Goal: Feedback & Contribution: Submit feedback/report problem

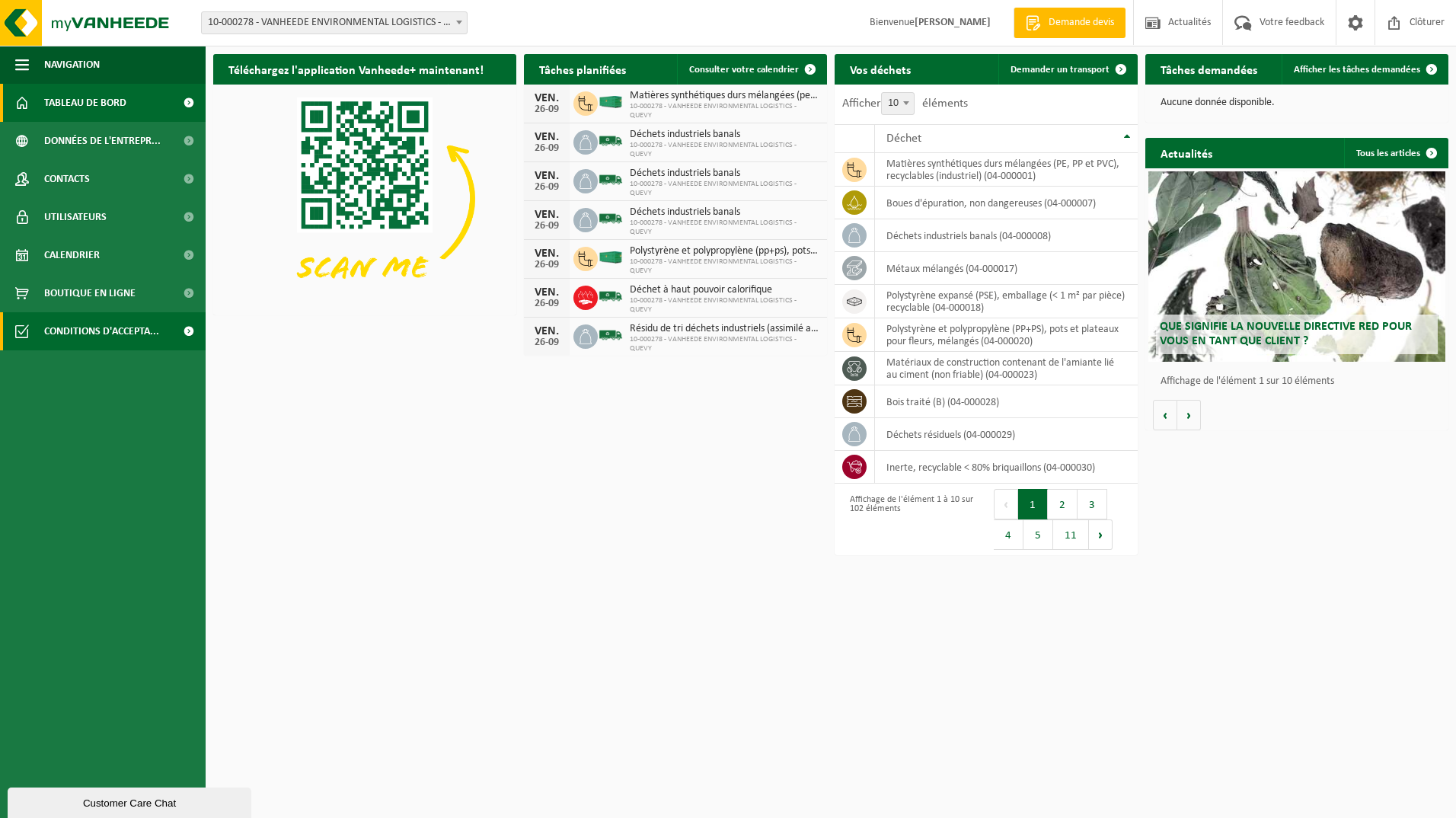
click at [110, 330] on span "Conditions d'accepta..." at bounding box center [102, 331] width 115 height 38
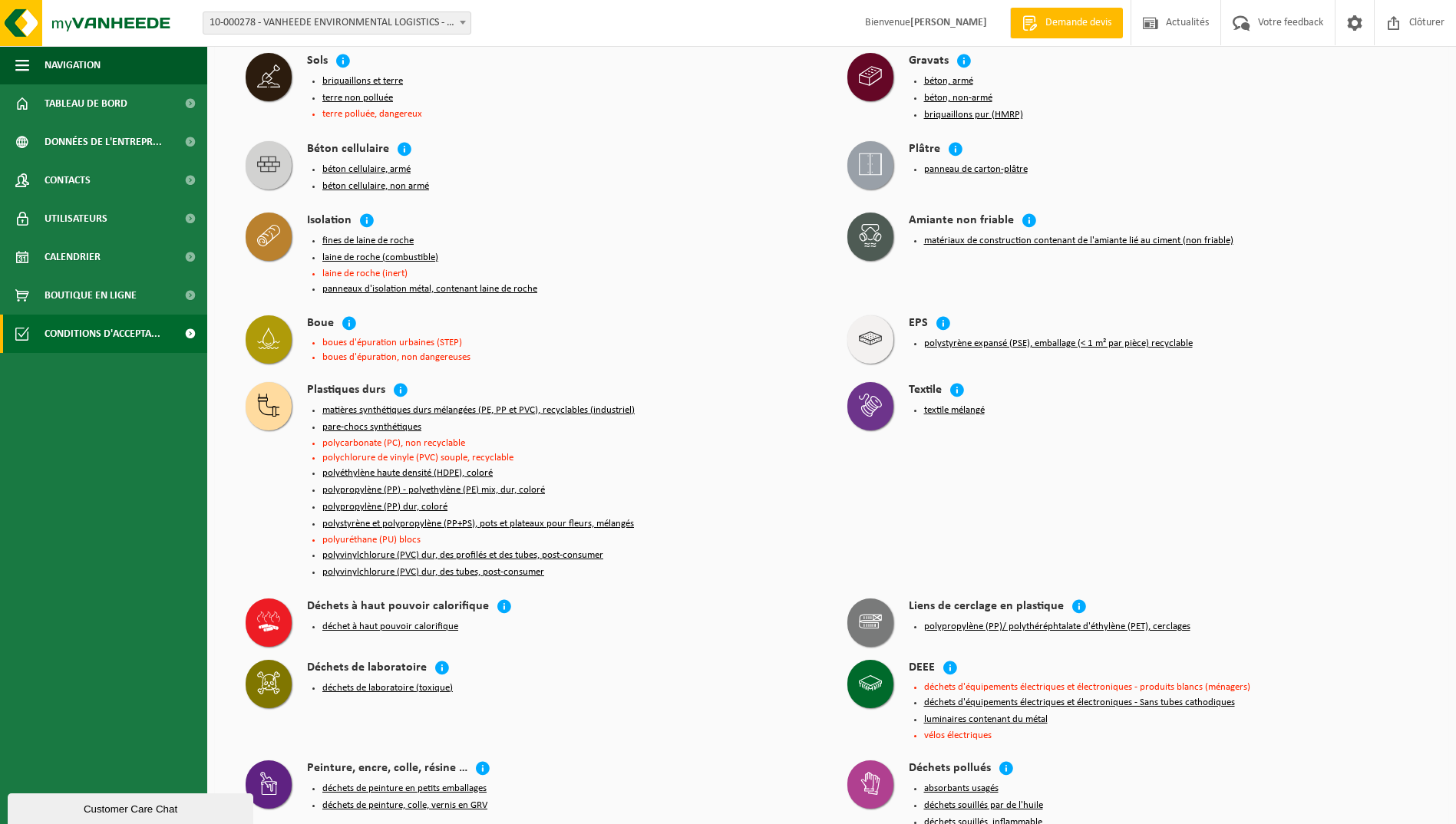
scroll to position [844, 0]
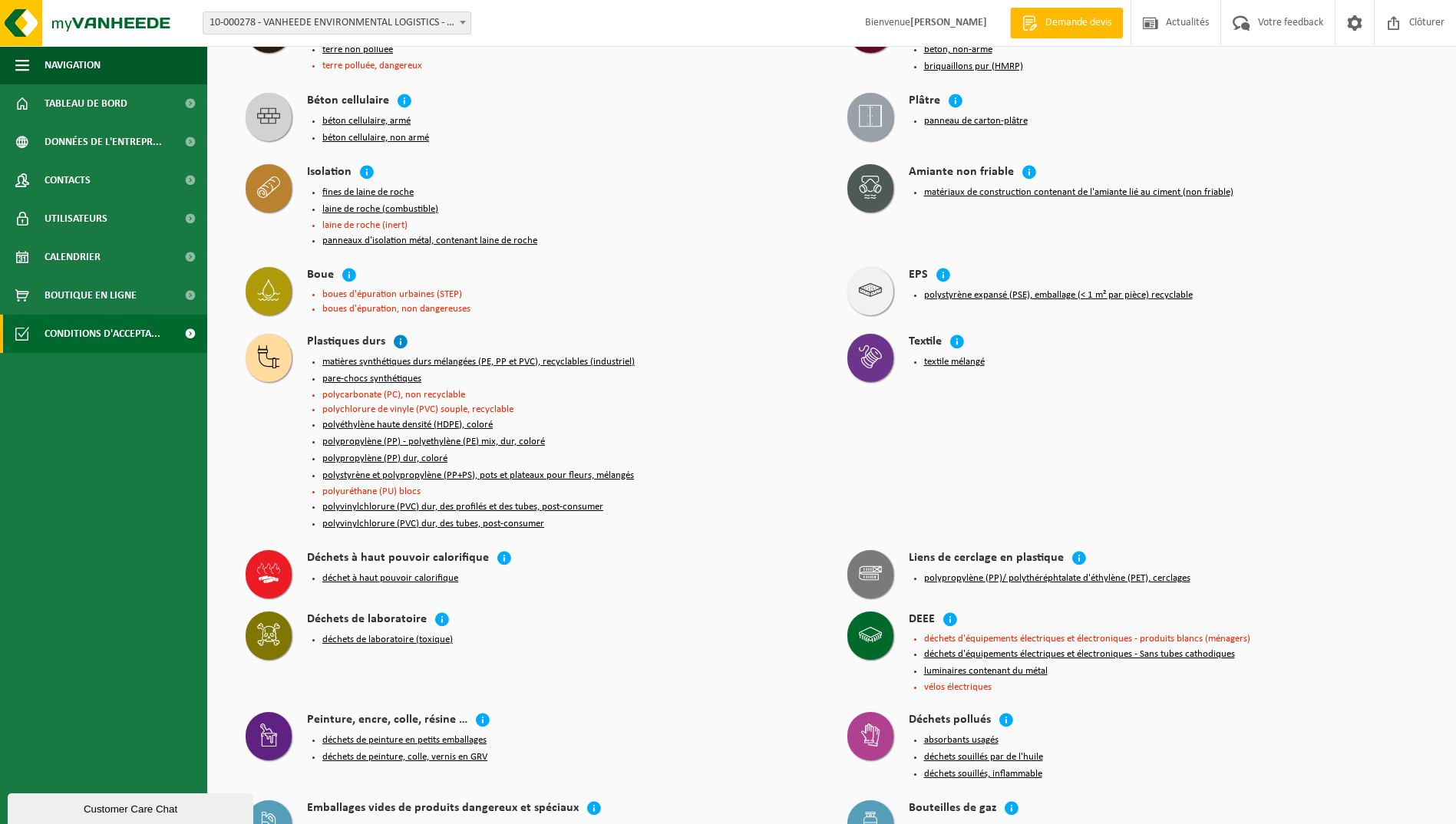
click at [399, 334] on icon at bounding box center [400, 341] width 15 height 15
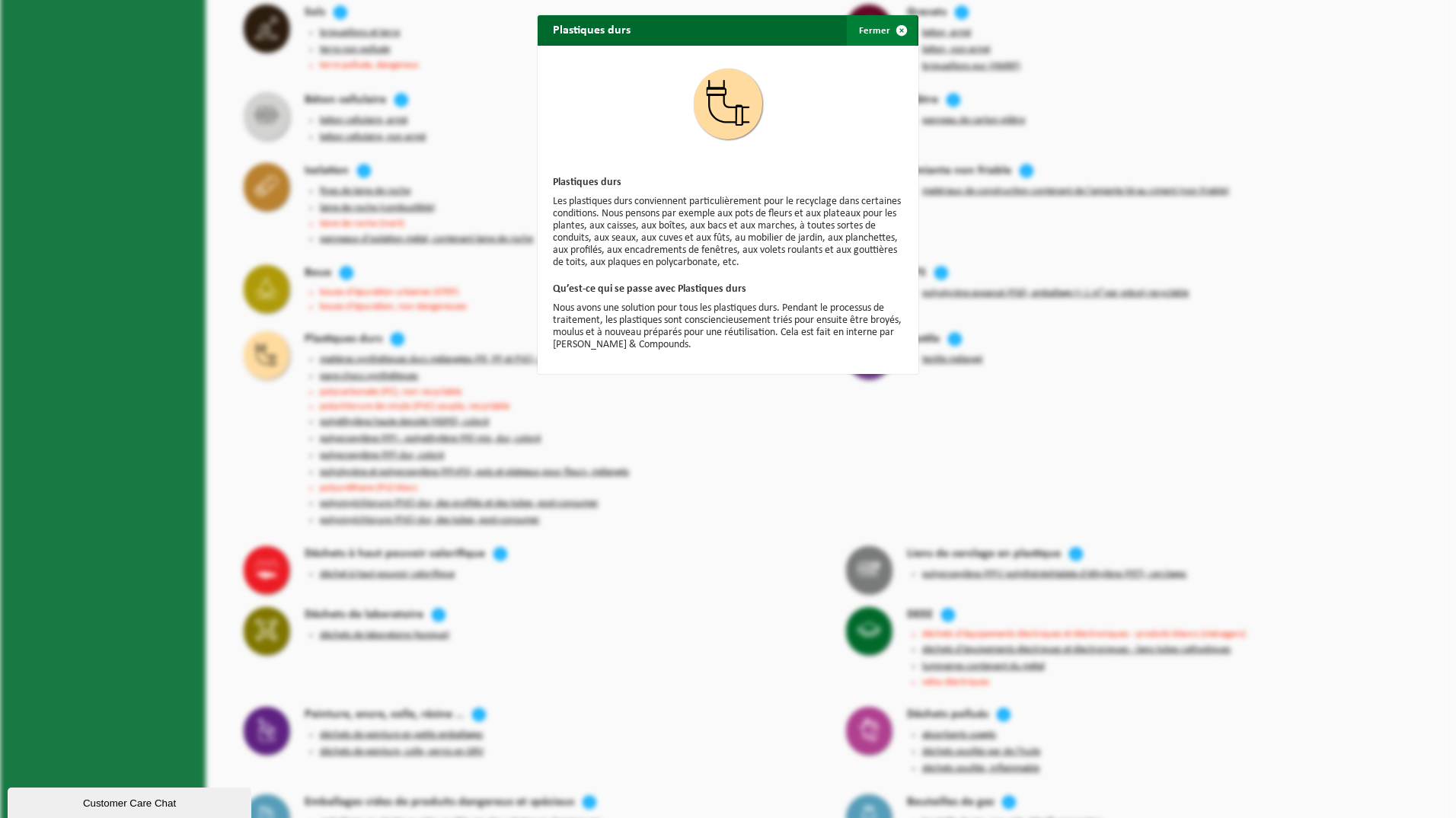
click at [876, 28] on button "Fermer" at bounding box center [881, 30] width 70 height 31
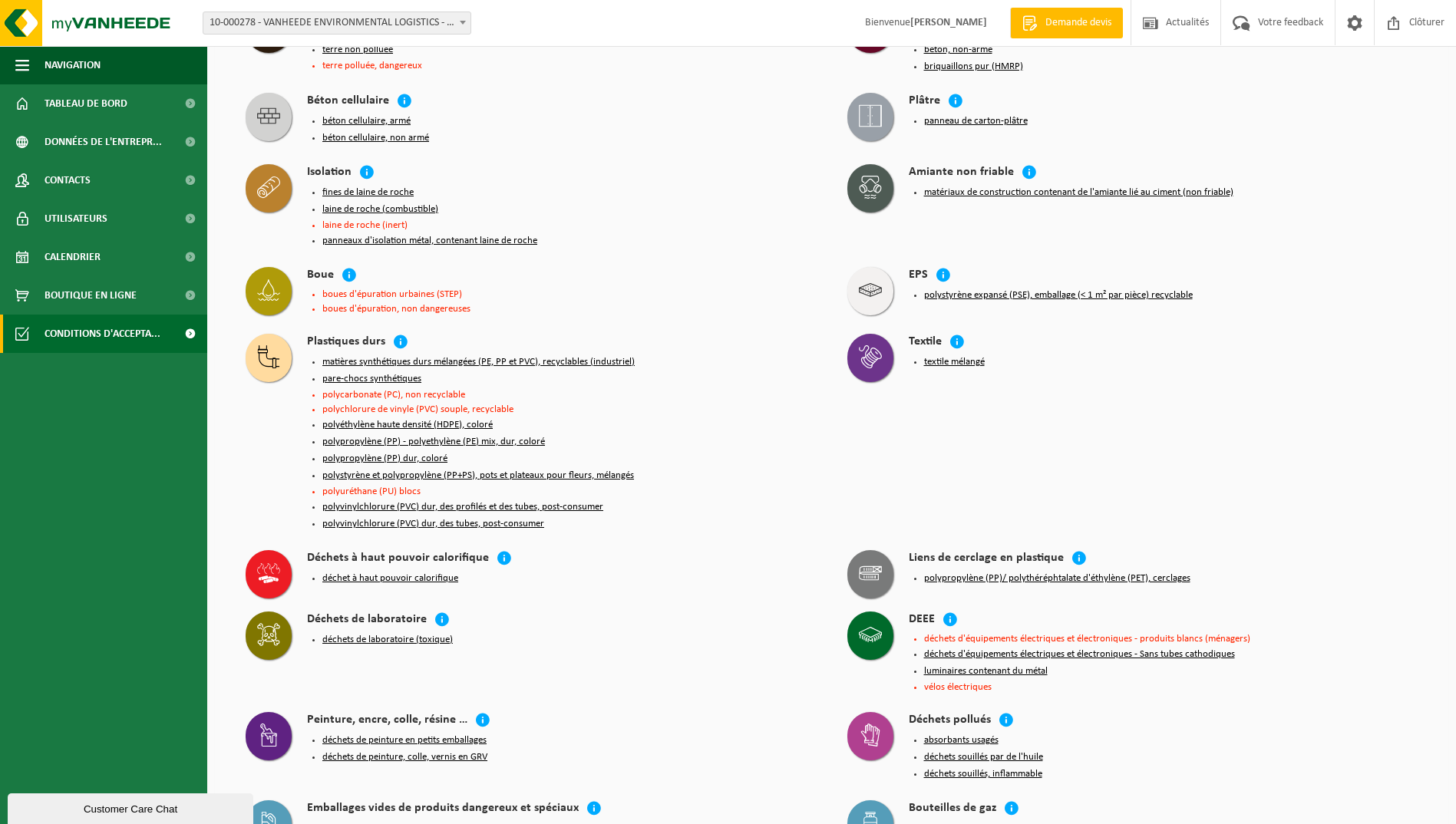
click at [373, 452] on button "polypropylène (PP) dur, coloré" at bounding box center [385, 458] width 125 height 12
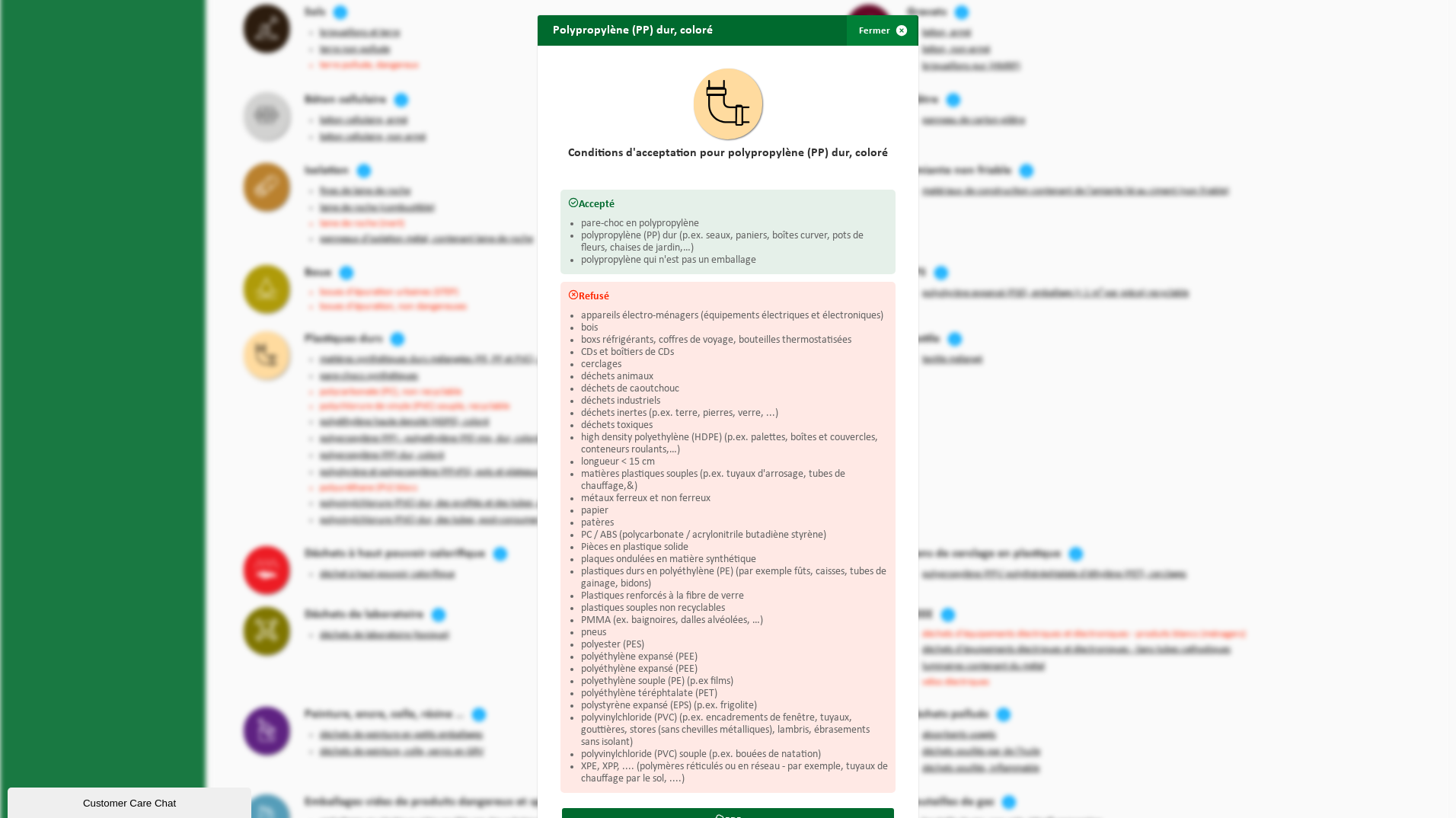
click at [897, 27] on span "button" at bounding box center [901, 30] width 31 height 31
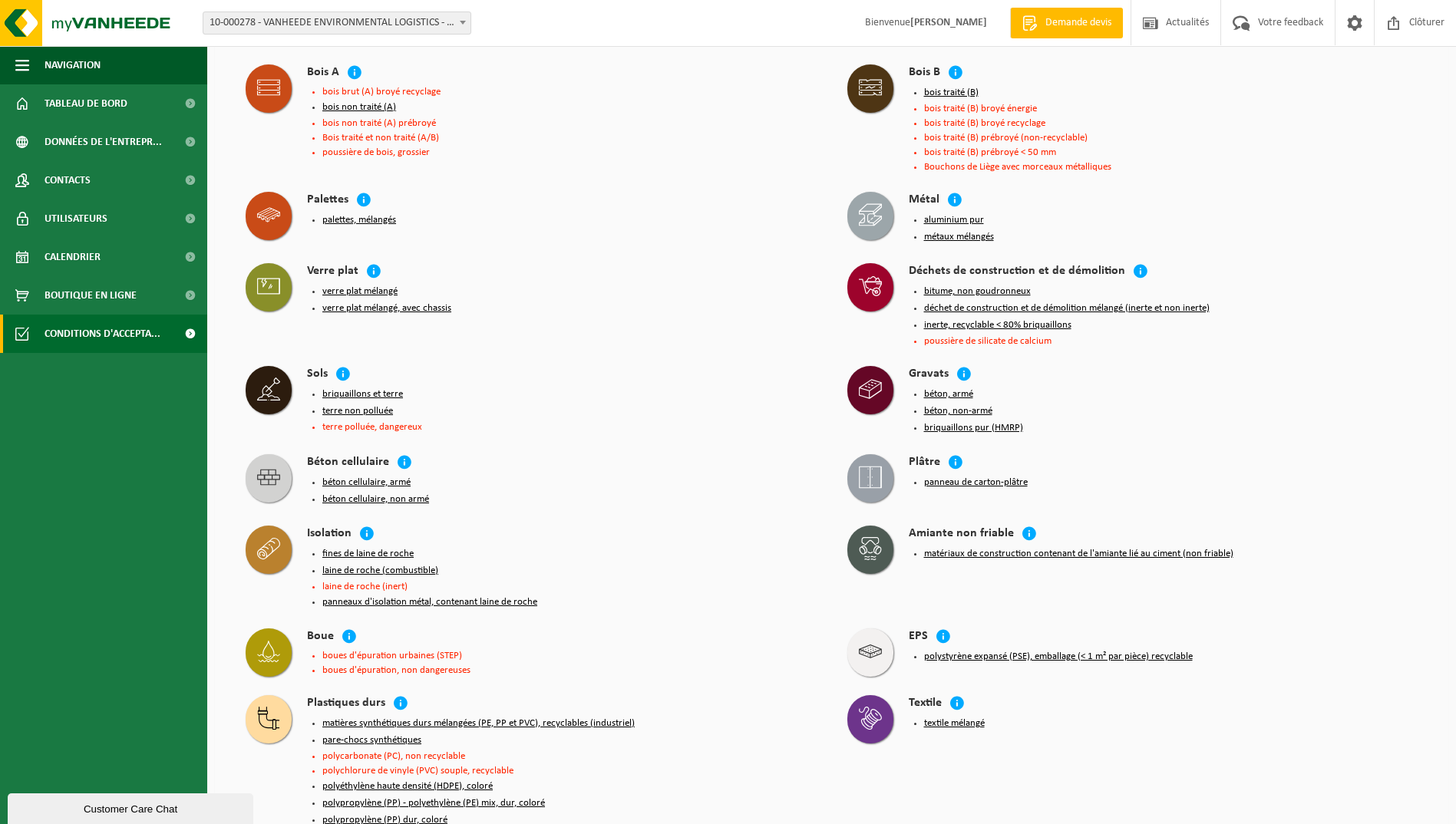
scroll to position [460, 0]
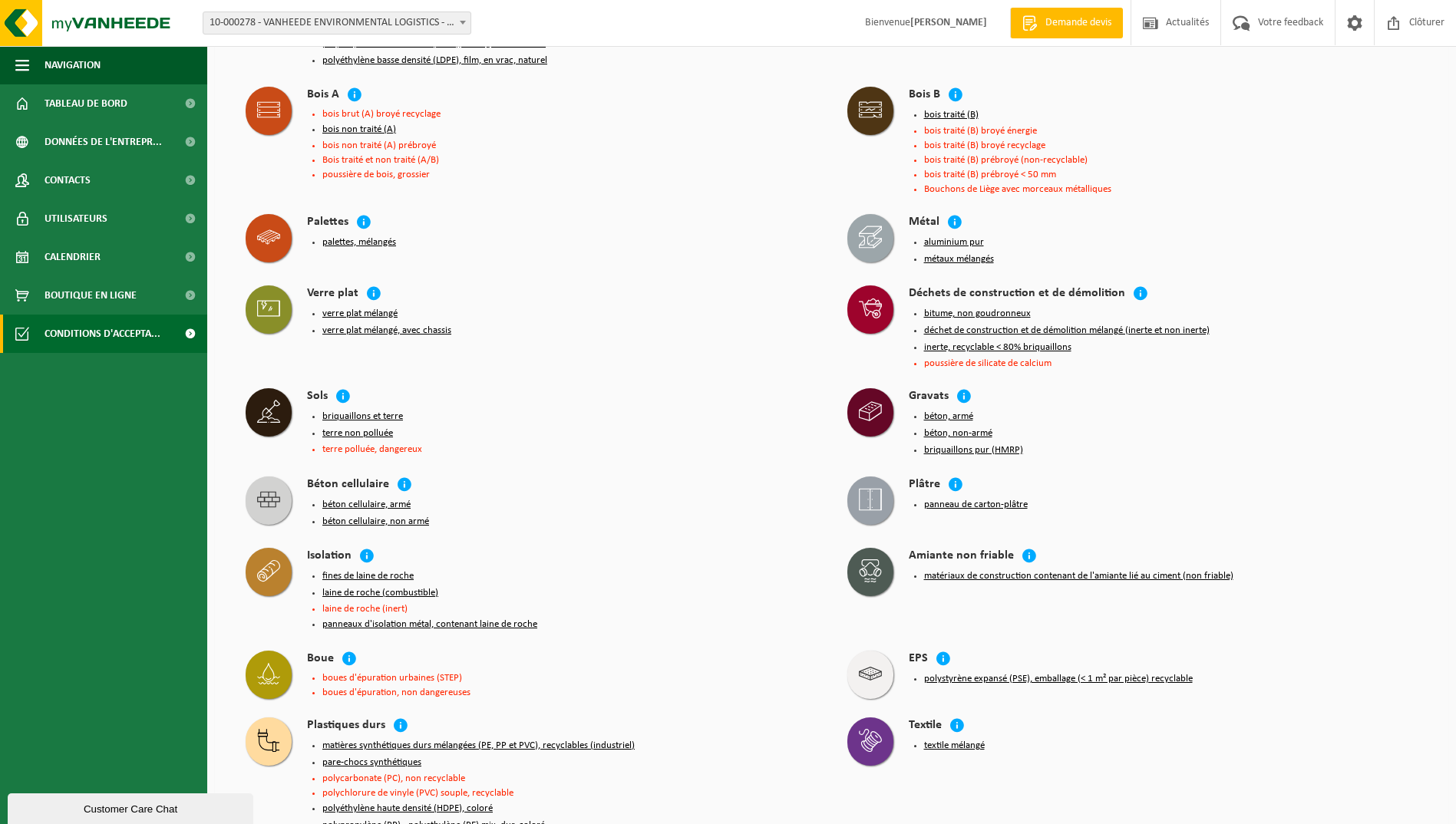
click at [930, 325] on button "déchet de construction et de démolition mélangé (inerte et non inerte)" at bounding box center [1067, 331] width 286 height 12
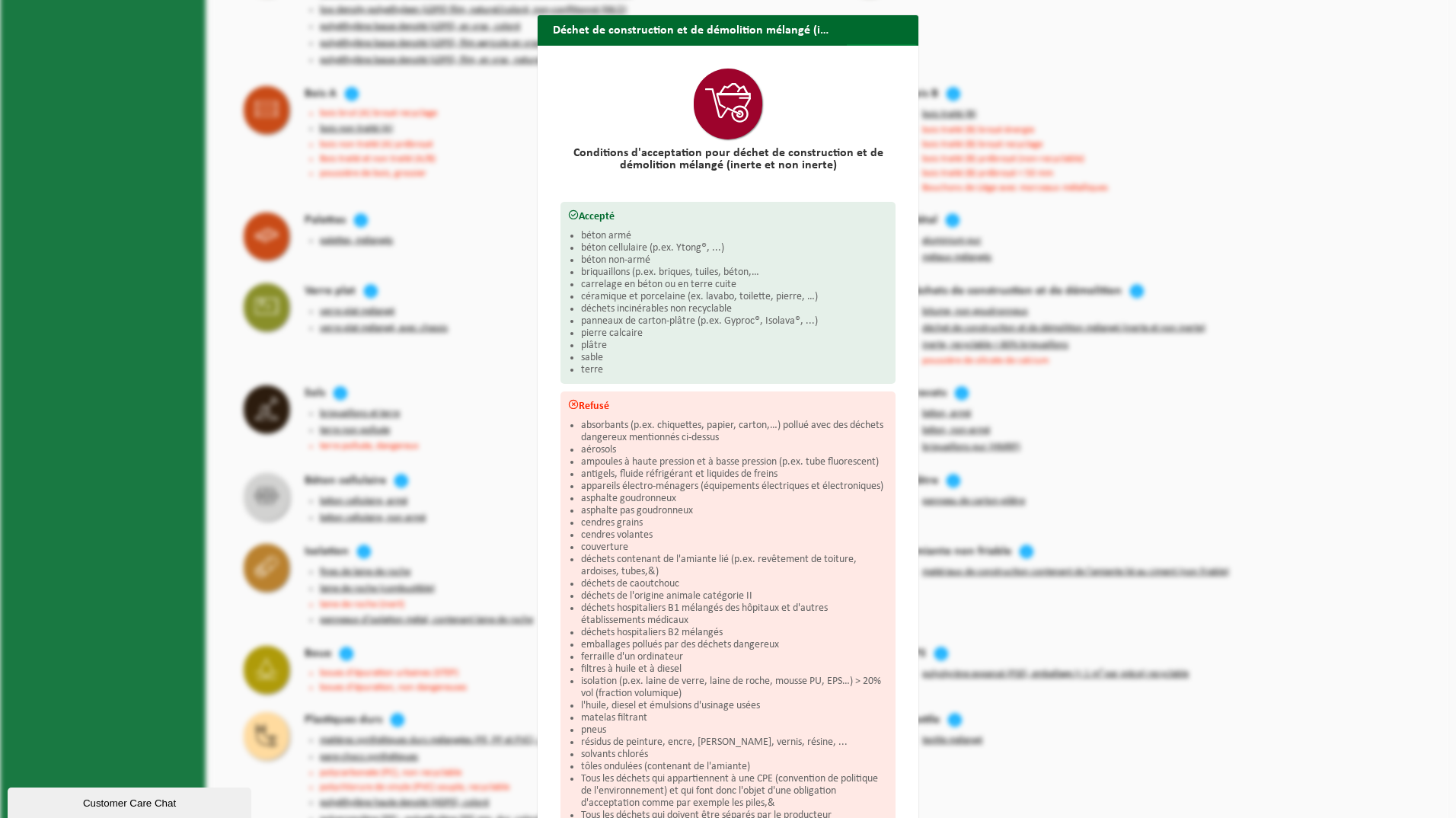
click at [899, 45] on span "button" at bounding box center [901, 59] width 31 height 31
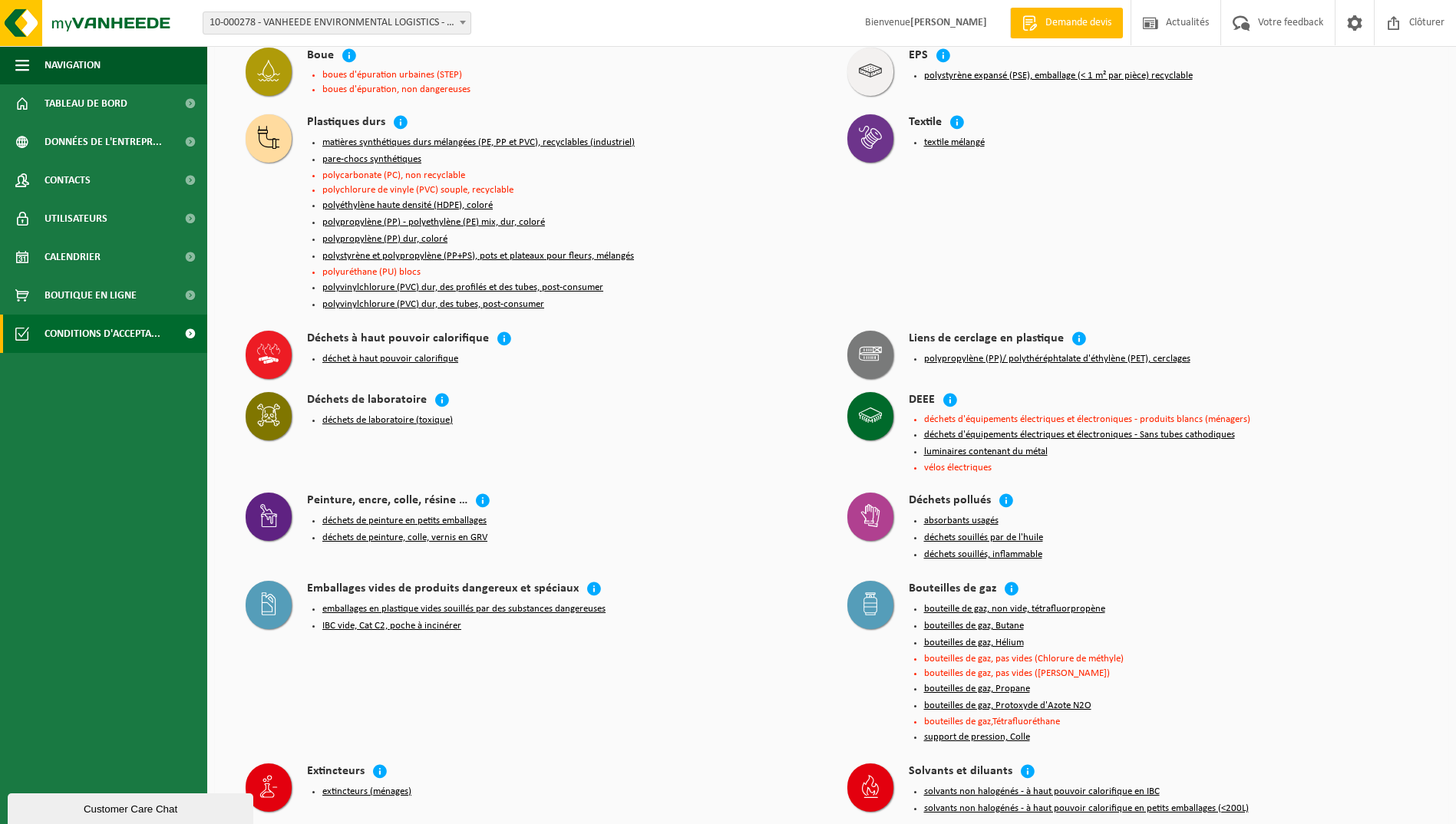
scroll to position [1074, 0]
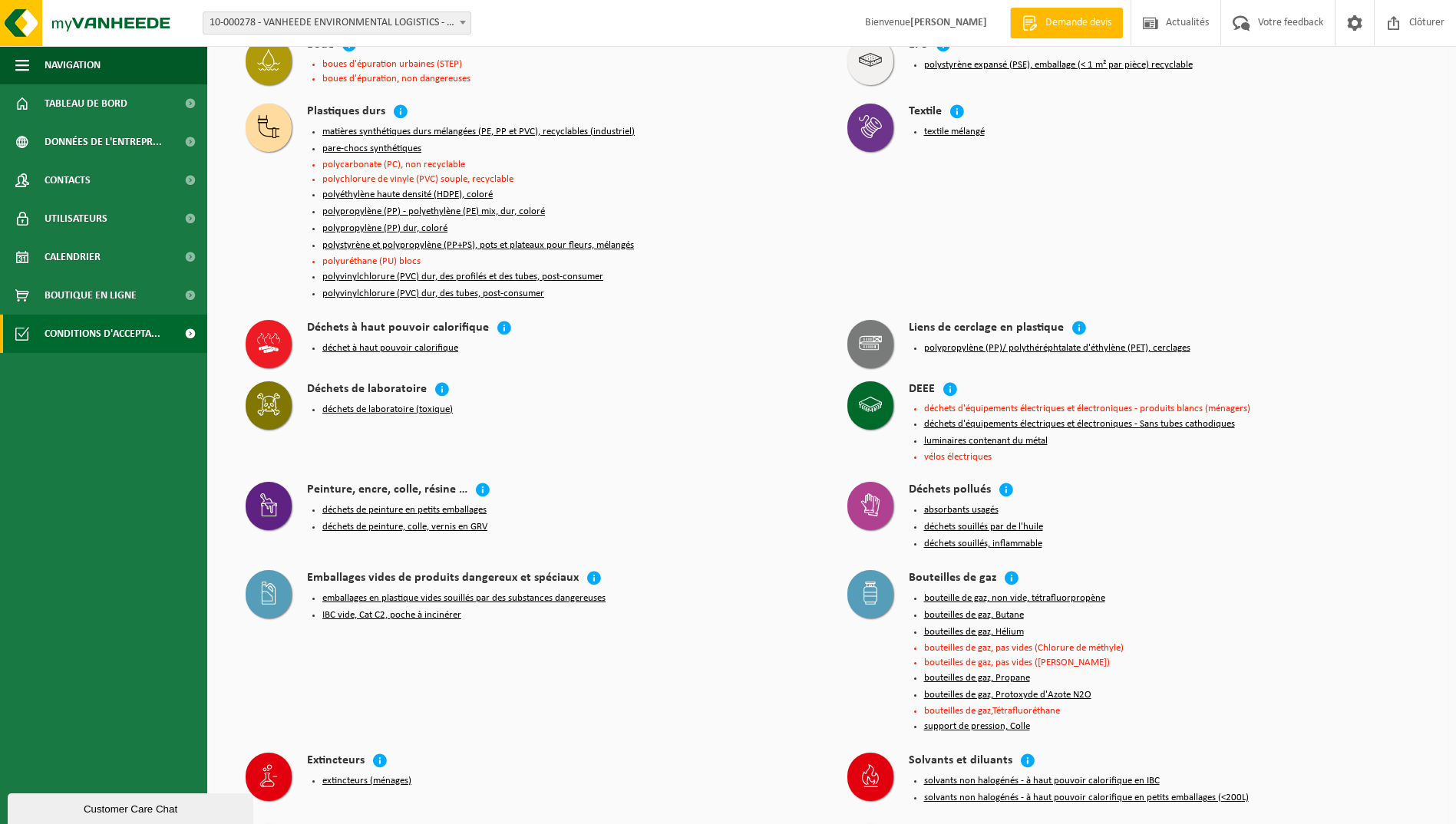
click at [366, 343] on button "déchet à haut pouvoir calorifique" at bounding box center [391, 349] width 136 height 12
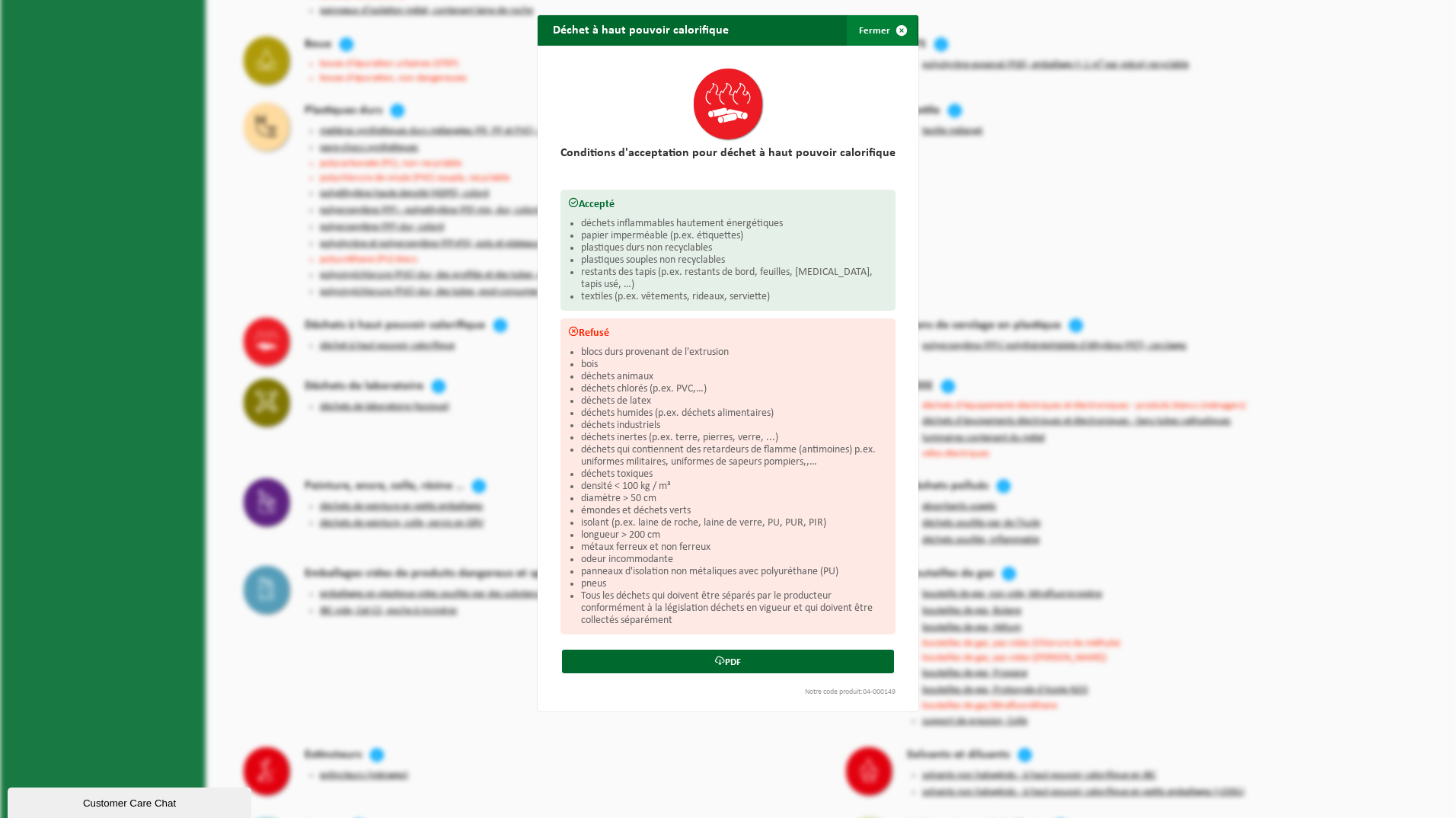
click at [869, 27] on button "Fermer" at bounding box center [881, 30] width 70 height 31
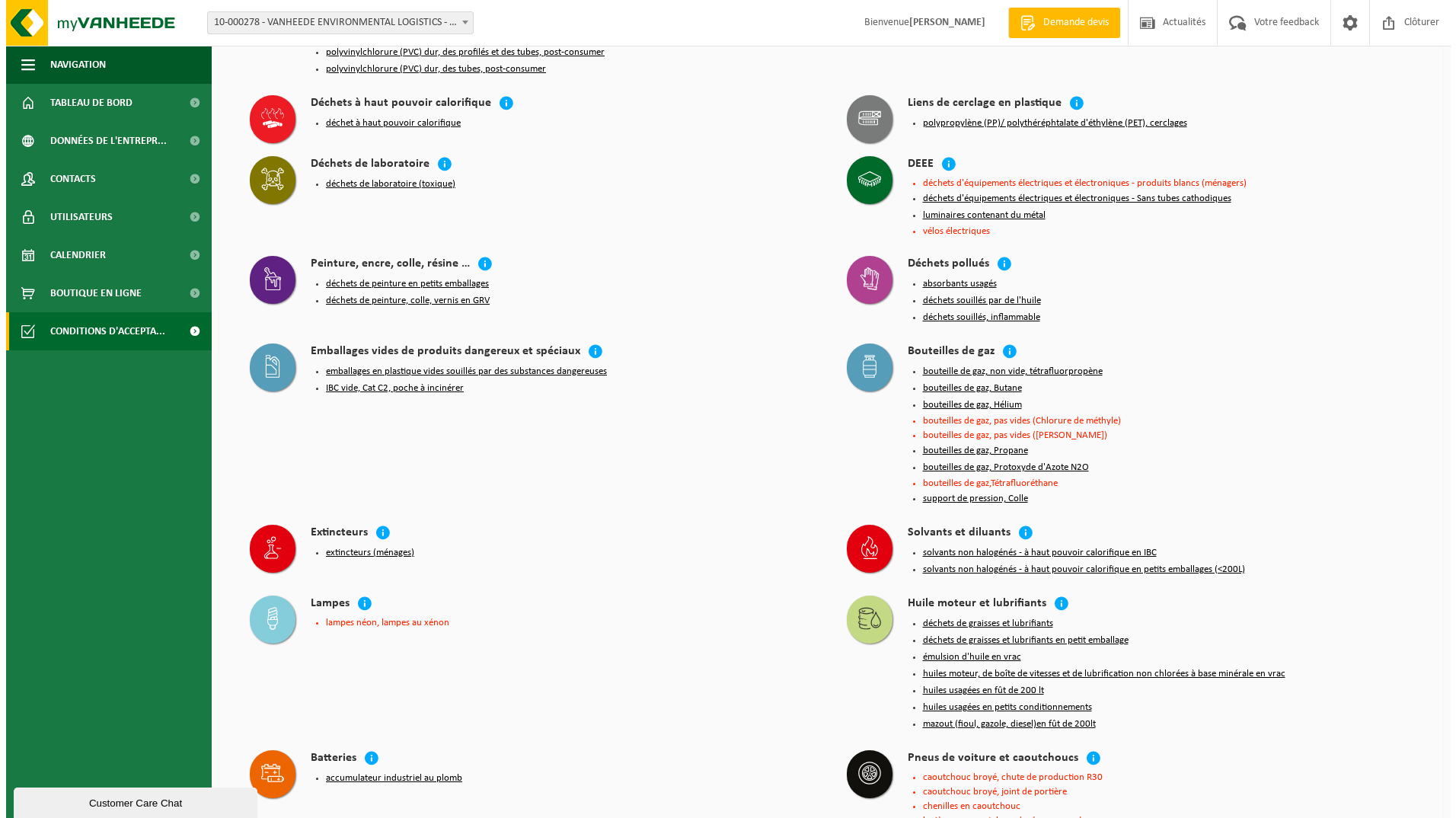
scroll to position [1295, 0]
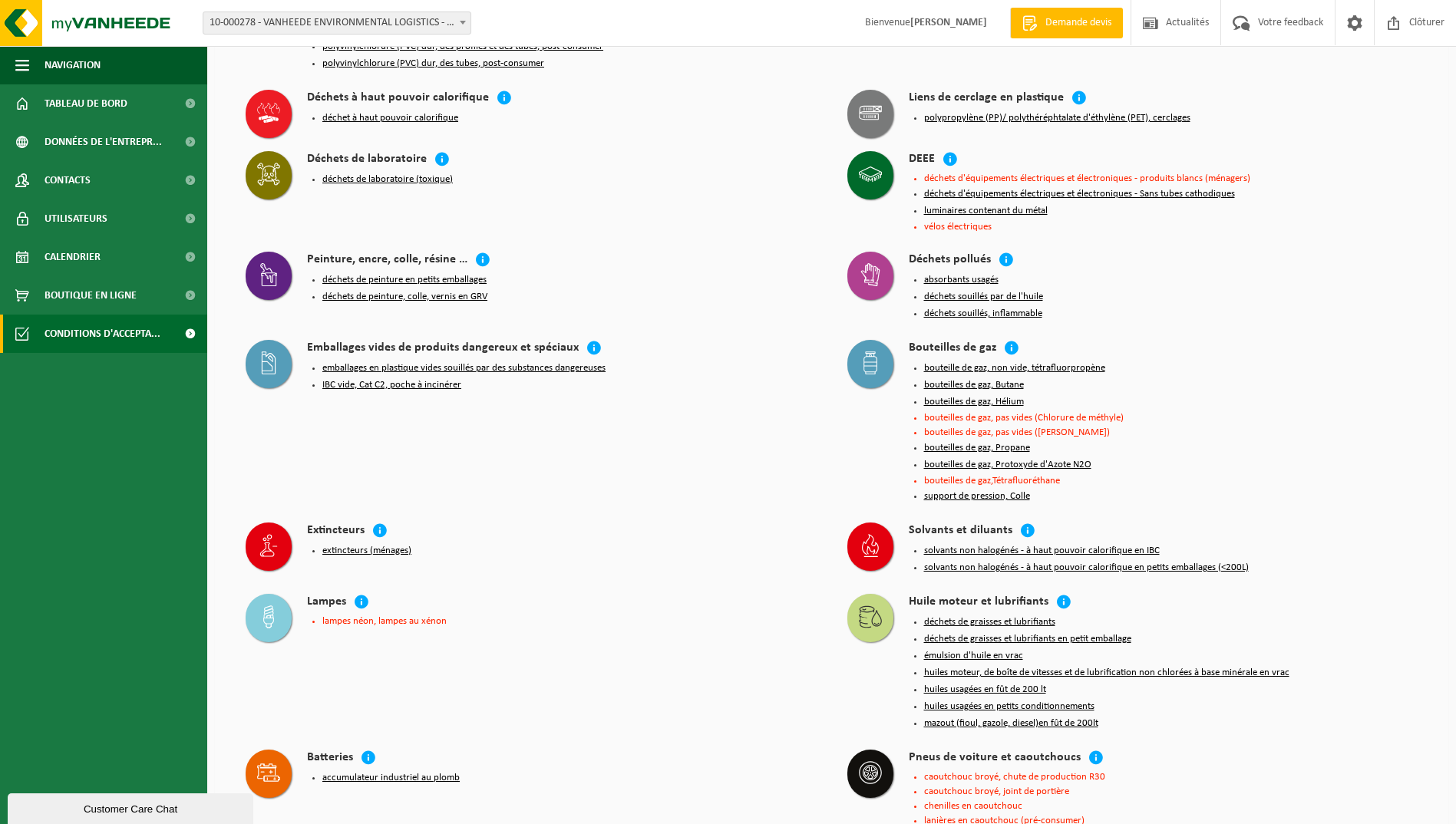
click at [343, 363] on button "emballages en plastique vides souillés par des substances dangereuses" at bounding box center [464, 369] width 283 height 12
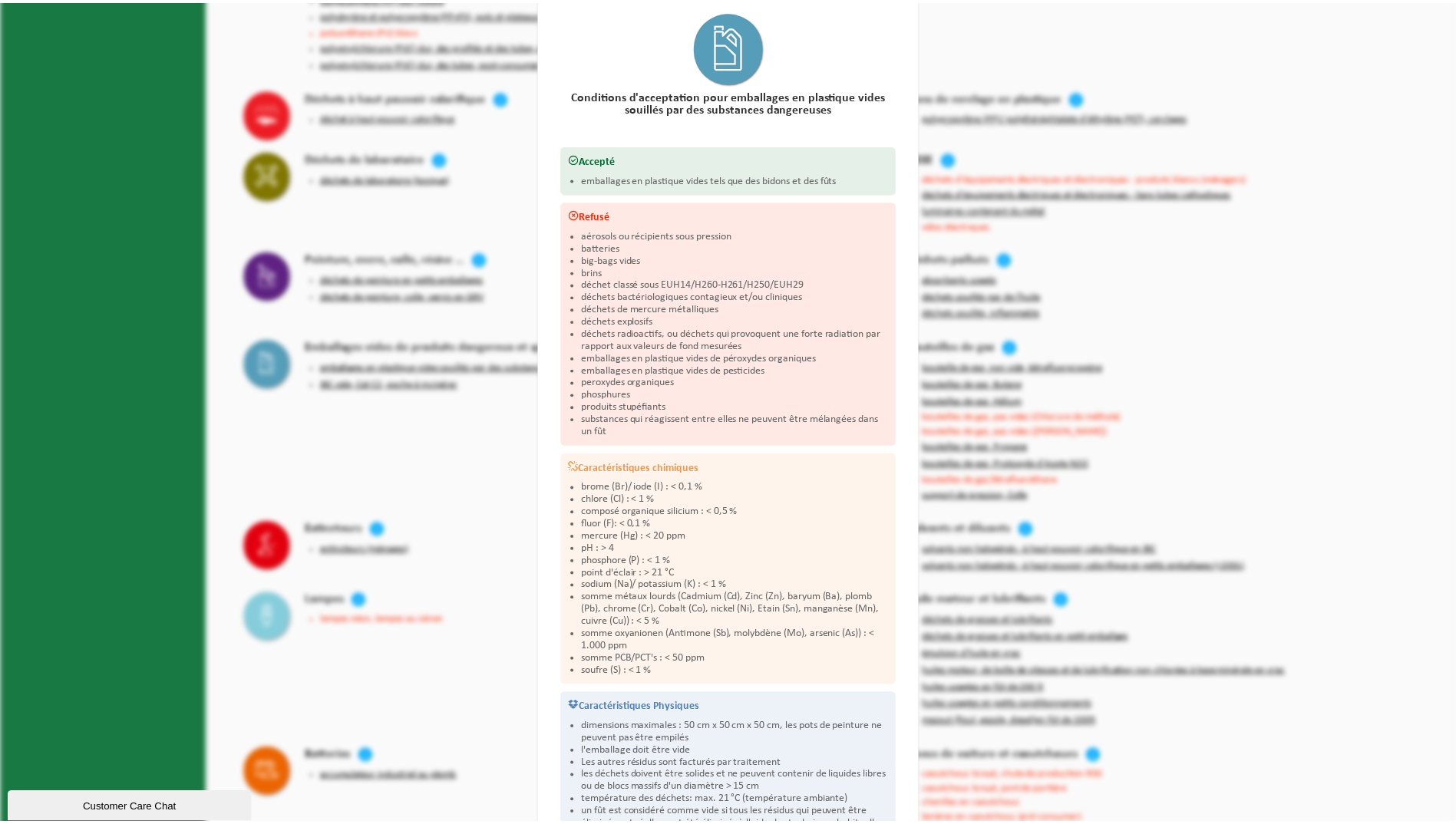
scroll to position [0, 0]
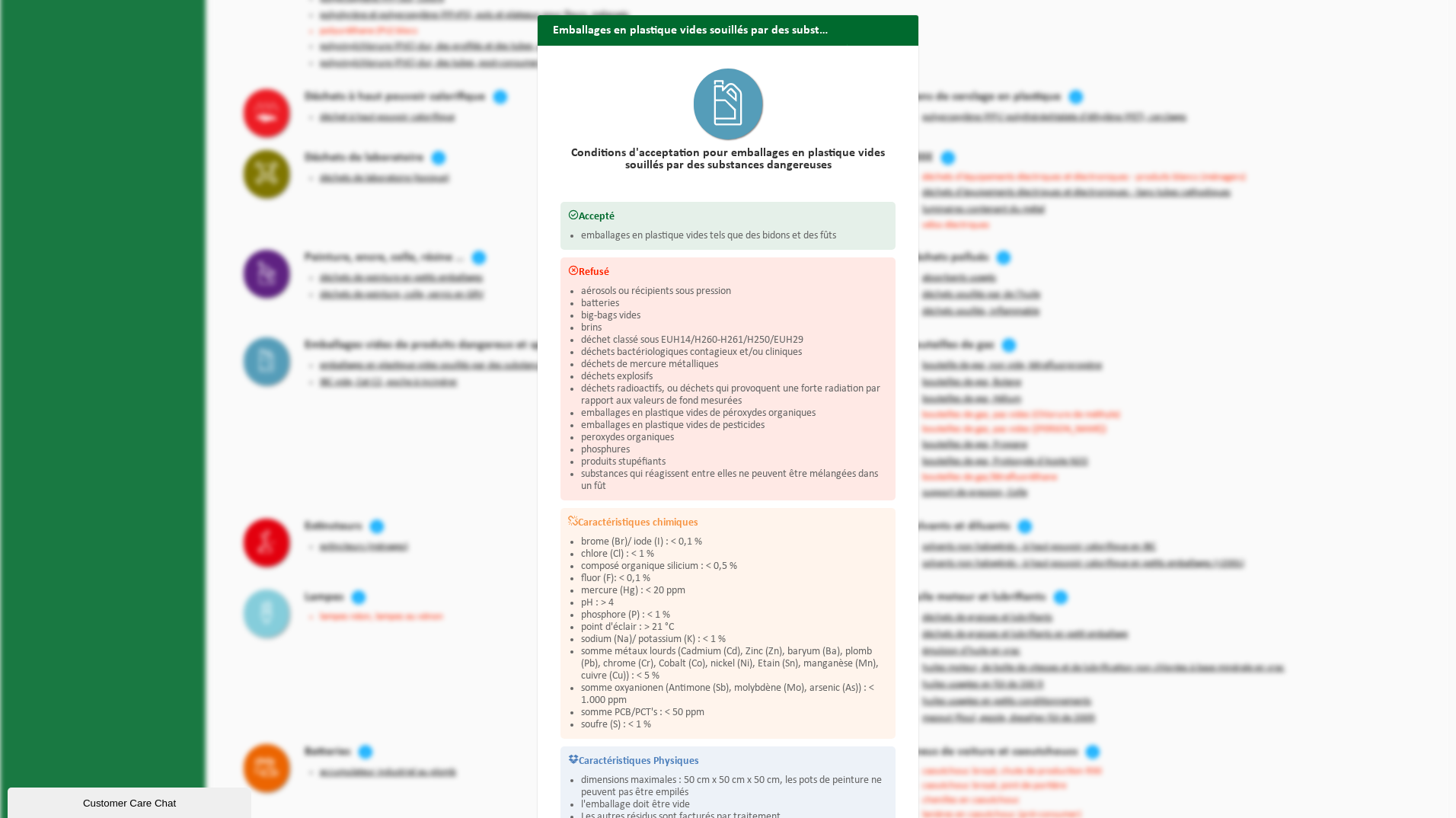
click at [125, 439] on div "Emballages en plastique vides souillés par des substances dangereuses Fermer Co…" at bounding box center [728, 409] width 1456 height 818
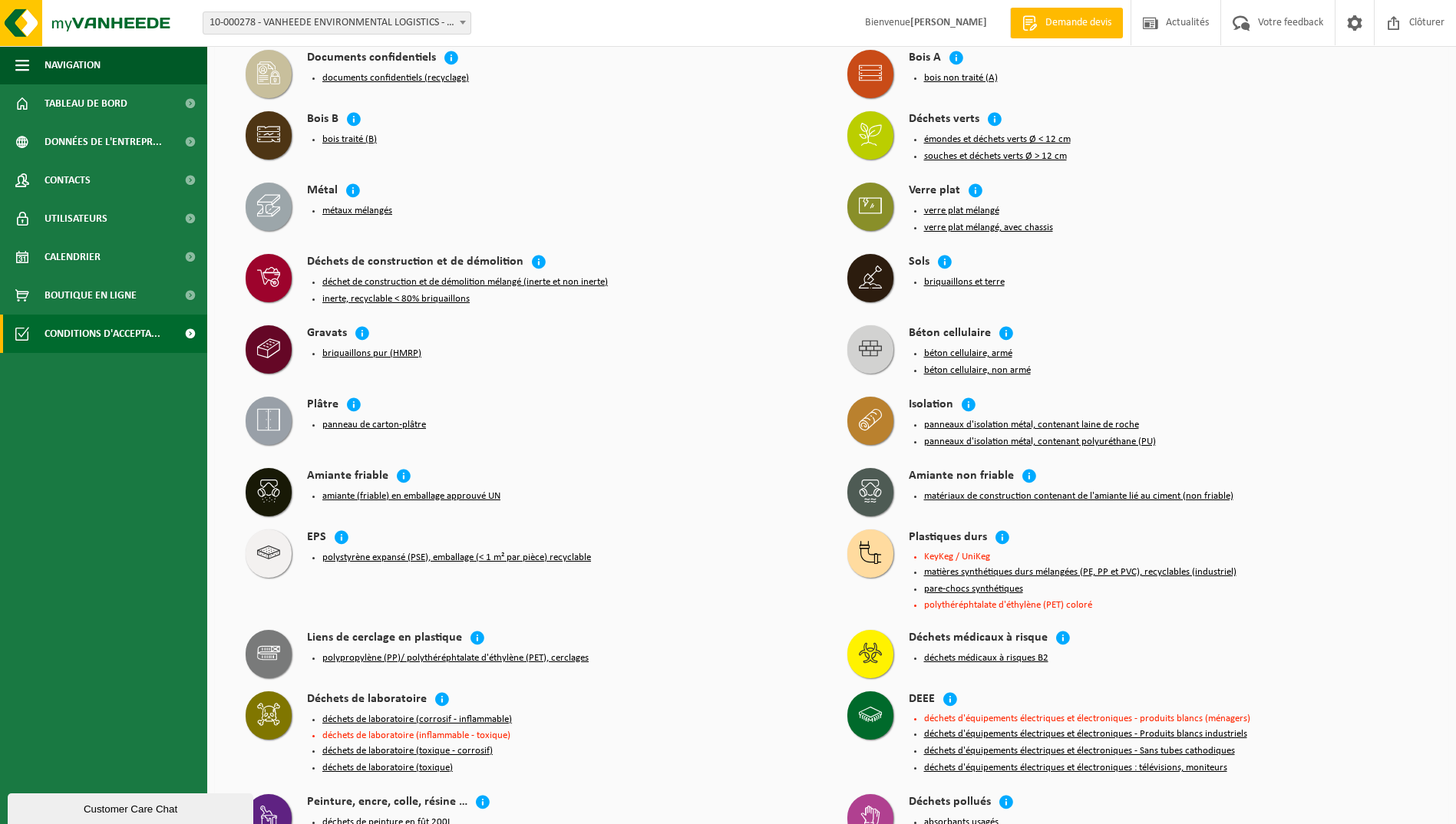
scroll to position [2763, 0]
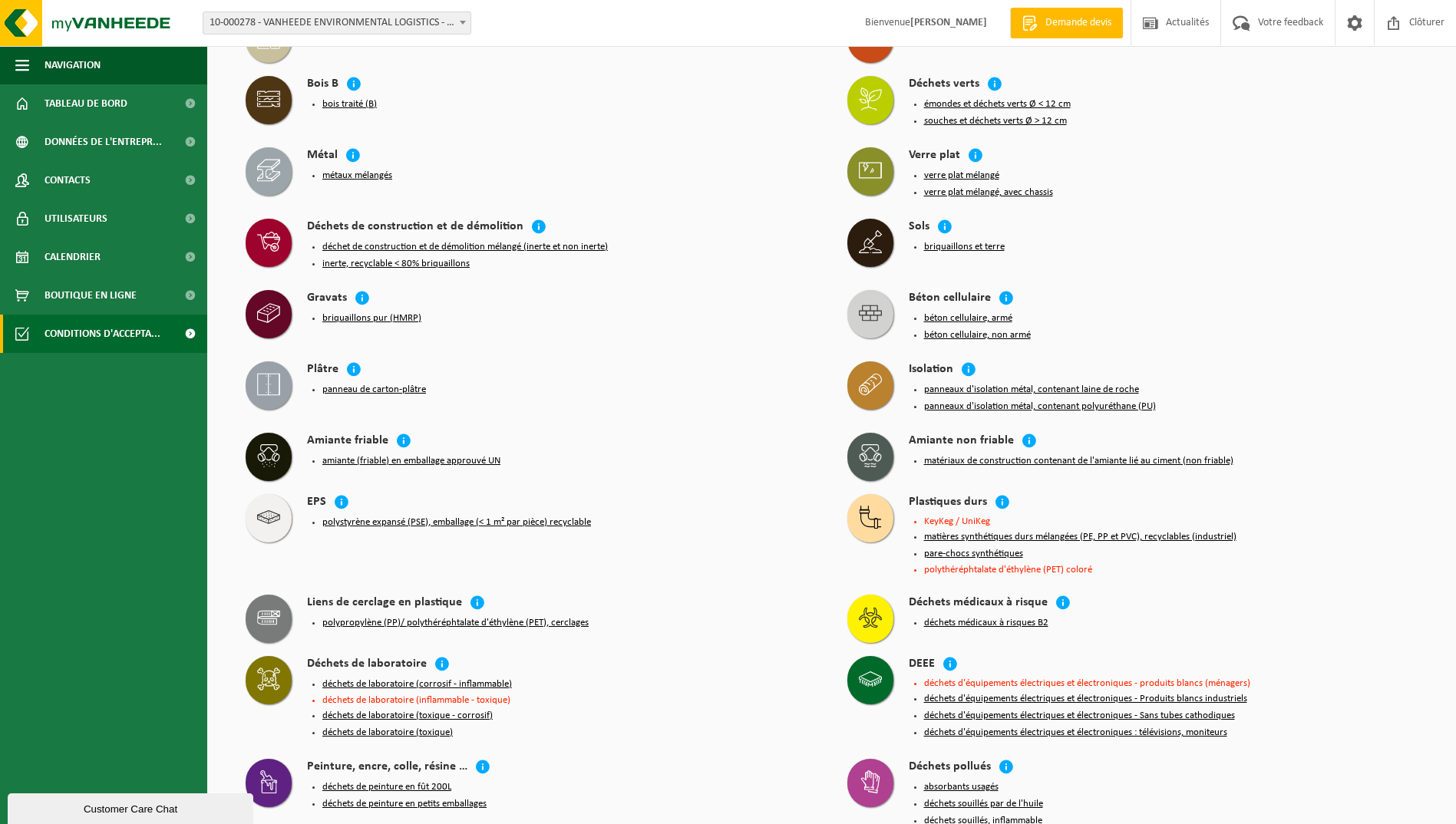
click at [335, 313] on button "briquaillons pur (HMRP)" at bounding box center [372, 319] width 99 height 12
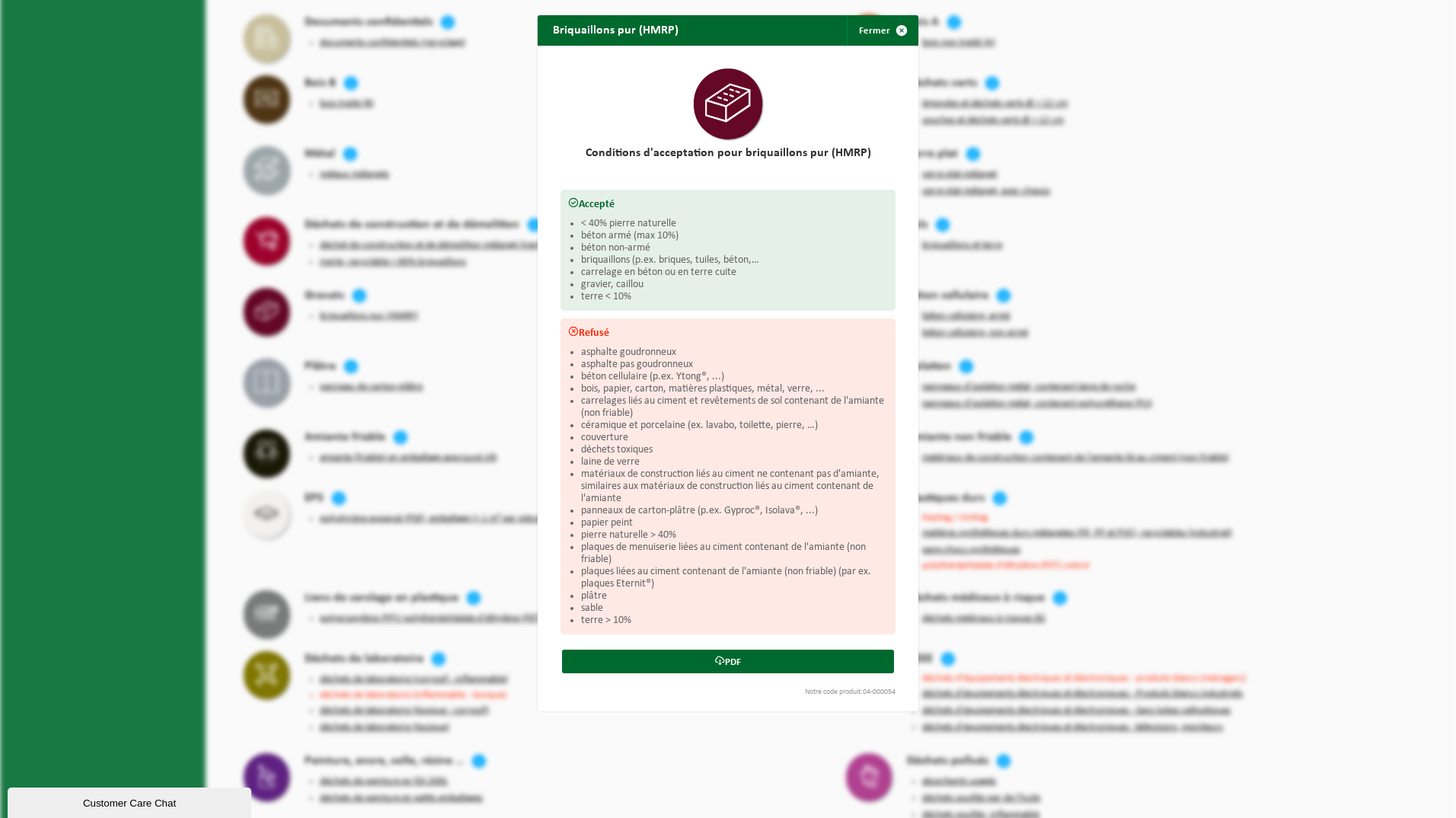
click at [154, 363] on div "Briquaillons pur (HMRP) Fermer Conditions d'acceptation pour briquaillons pur (…" at bounding box center [728, 409] width 1456 height 818
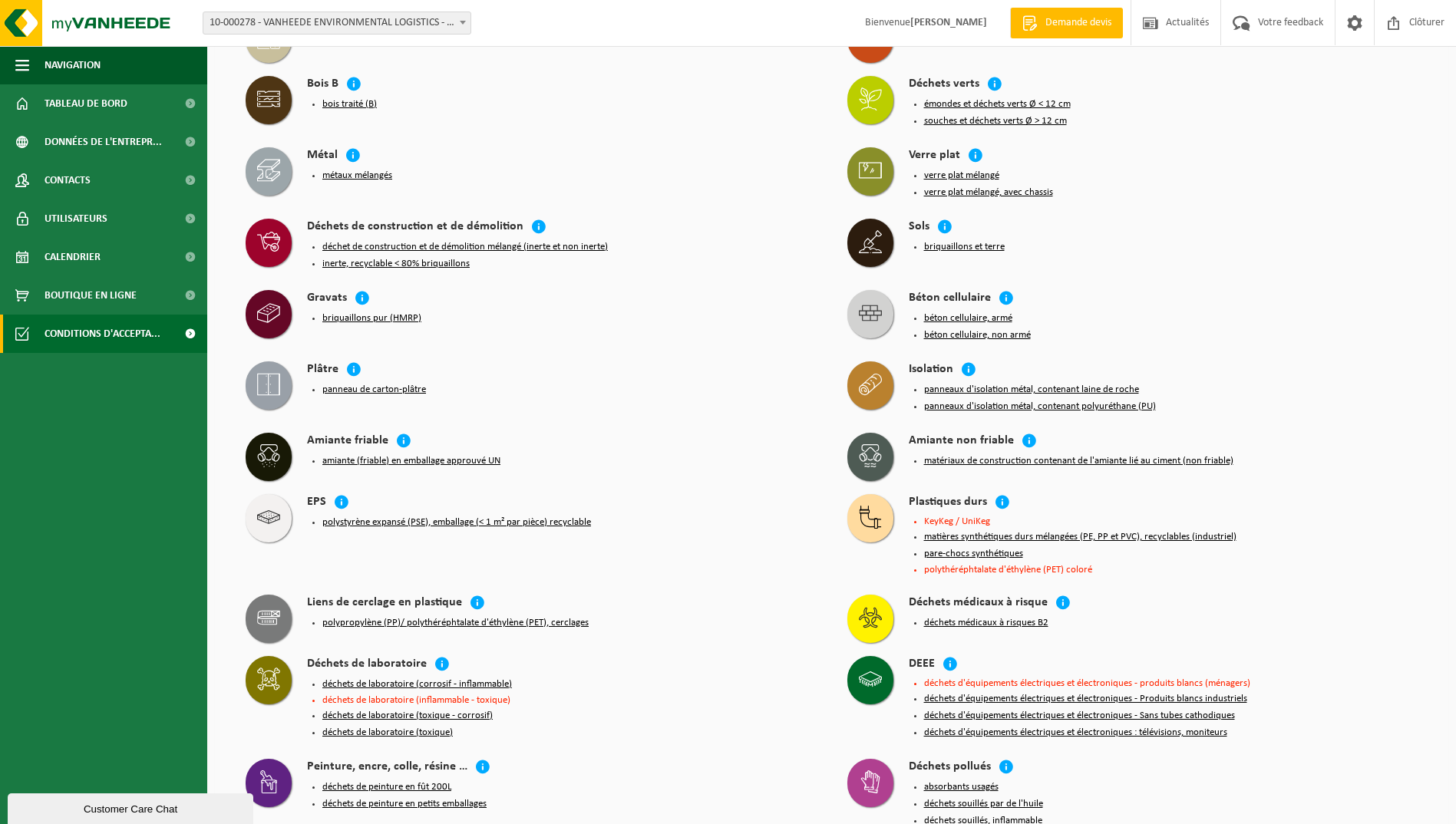
click at [120, 432] on ul "Navigation Demande devis Actualités Votre feedback Clôturer Tableau de bord Don…" at bounding box center [103, 434] width 207 height 778
click at [234, 486] on div "EPS polystyrène expansé (PSE), emballage (< 1 m² par pièce) recyclable" at bounding box center [531, 536] width 602 height 101
click at [770, 455] on li "amiante (friable) en emballage approuvé UN" at bounding box center [570, 461] width 495 height 12
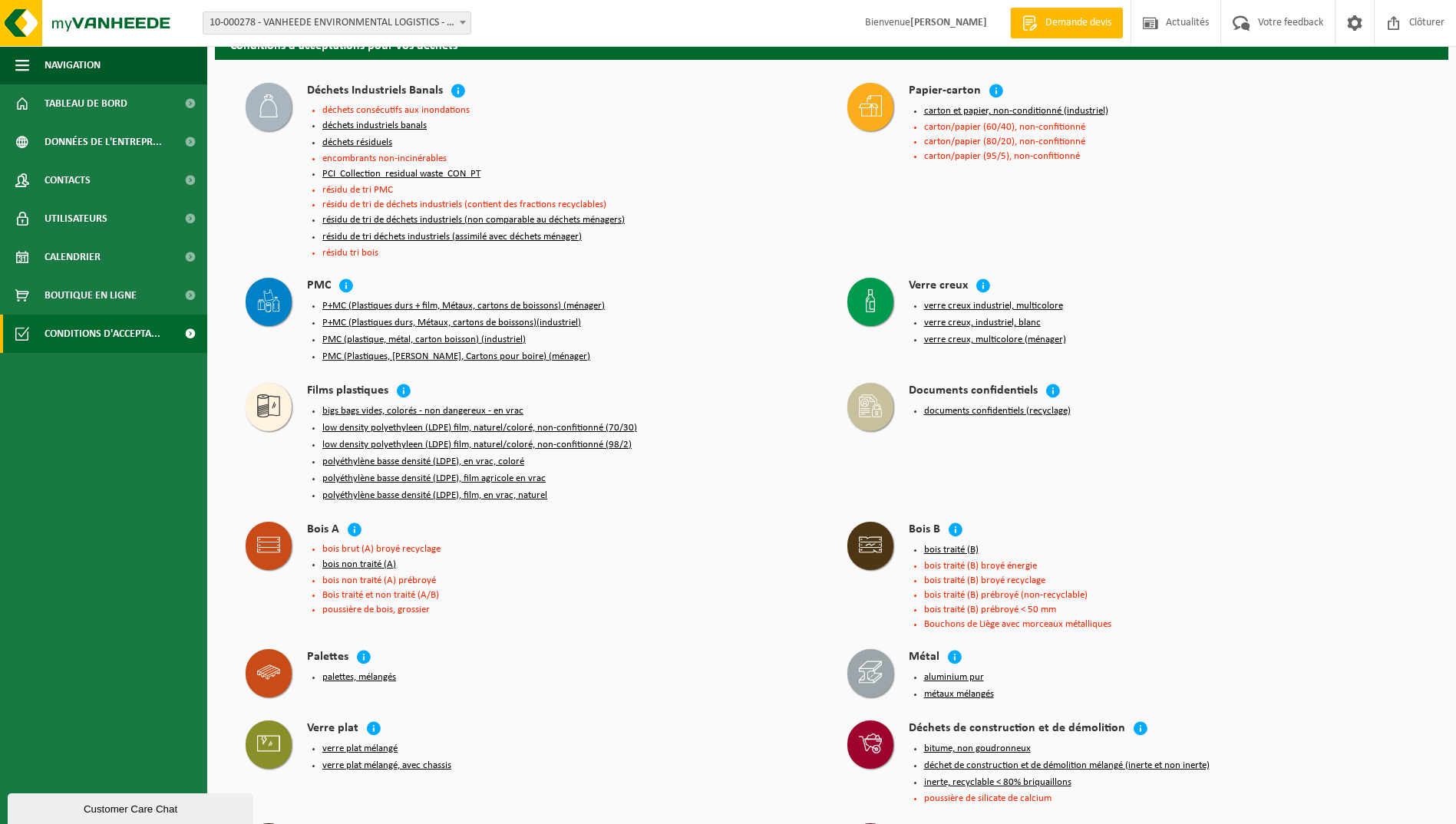
scroll to position [0, 0]
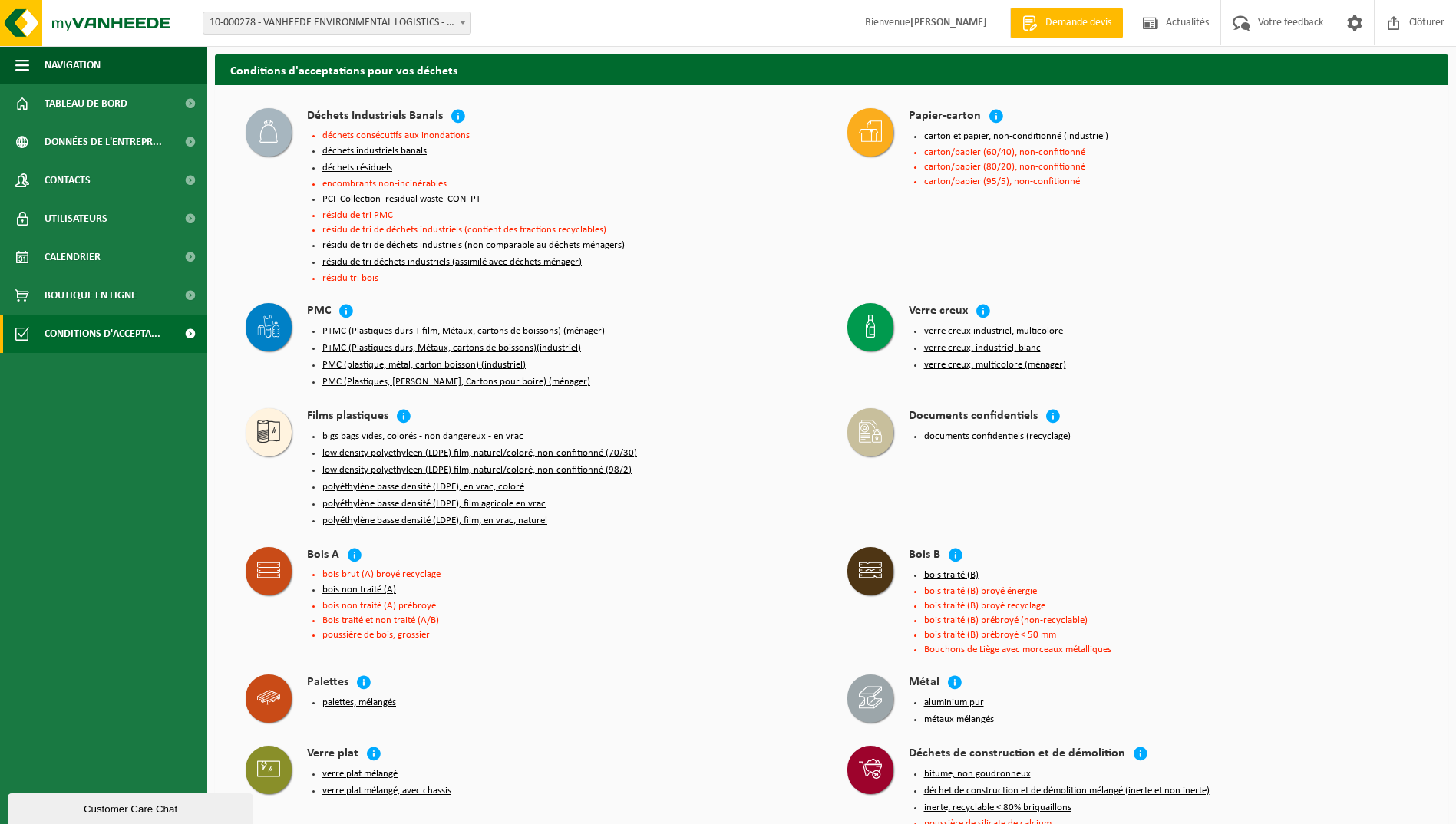
click at [279, 489] on div "Films plastiques bigs bags vides, colorés - non dangereux - en vrac low density…" at bounding box center [531, 469] width 587 height 139
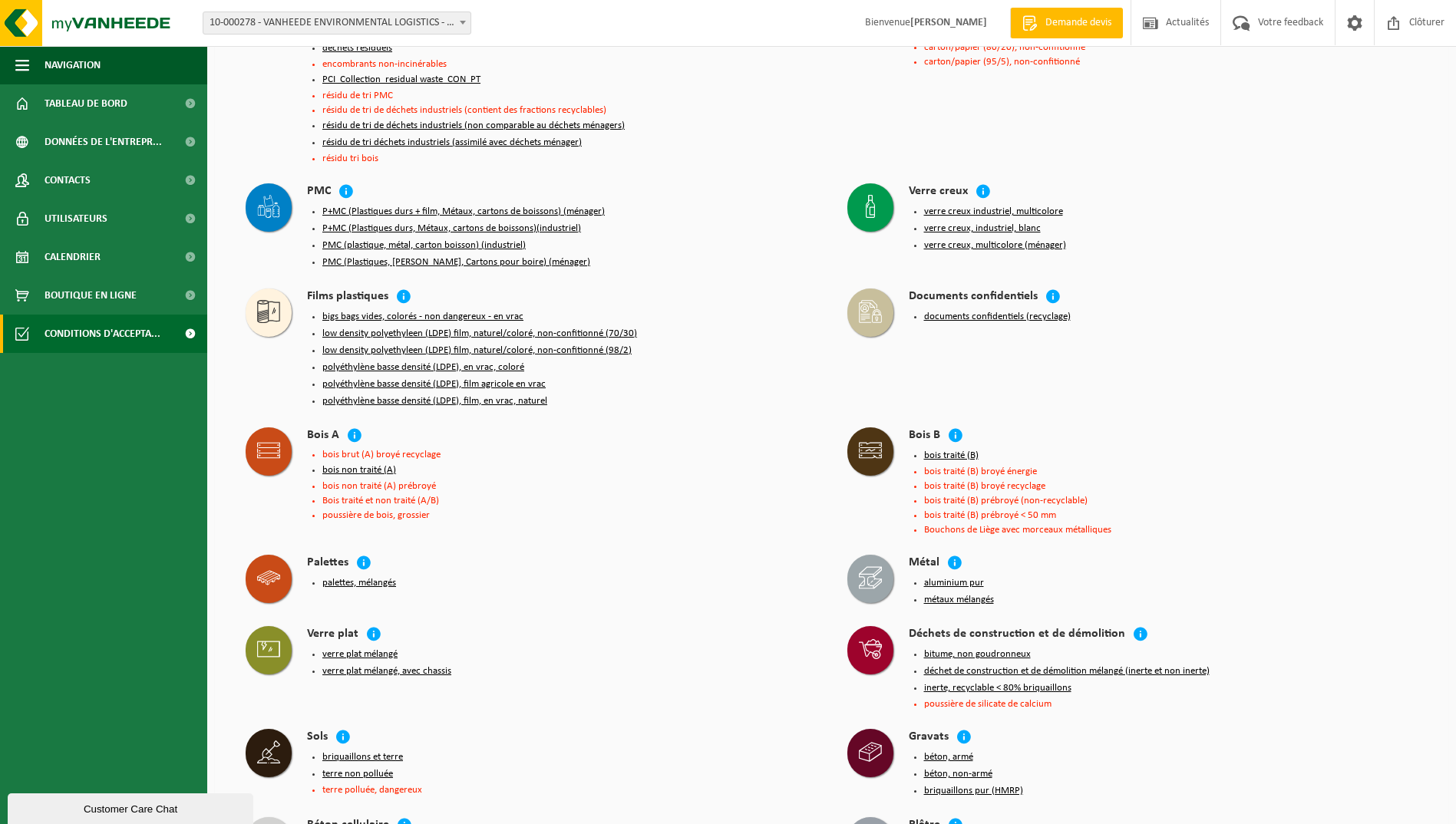
scroll to position [154, 0]
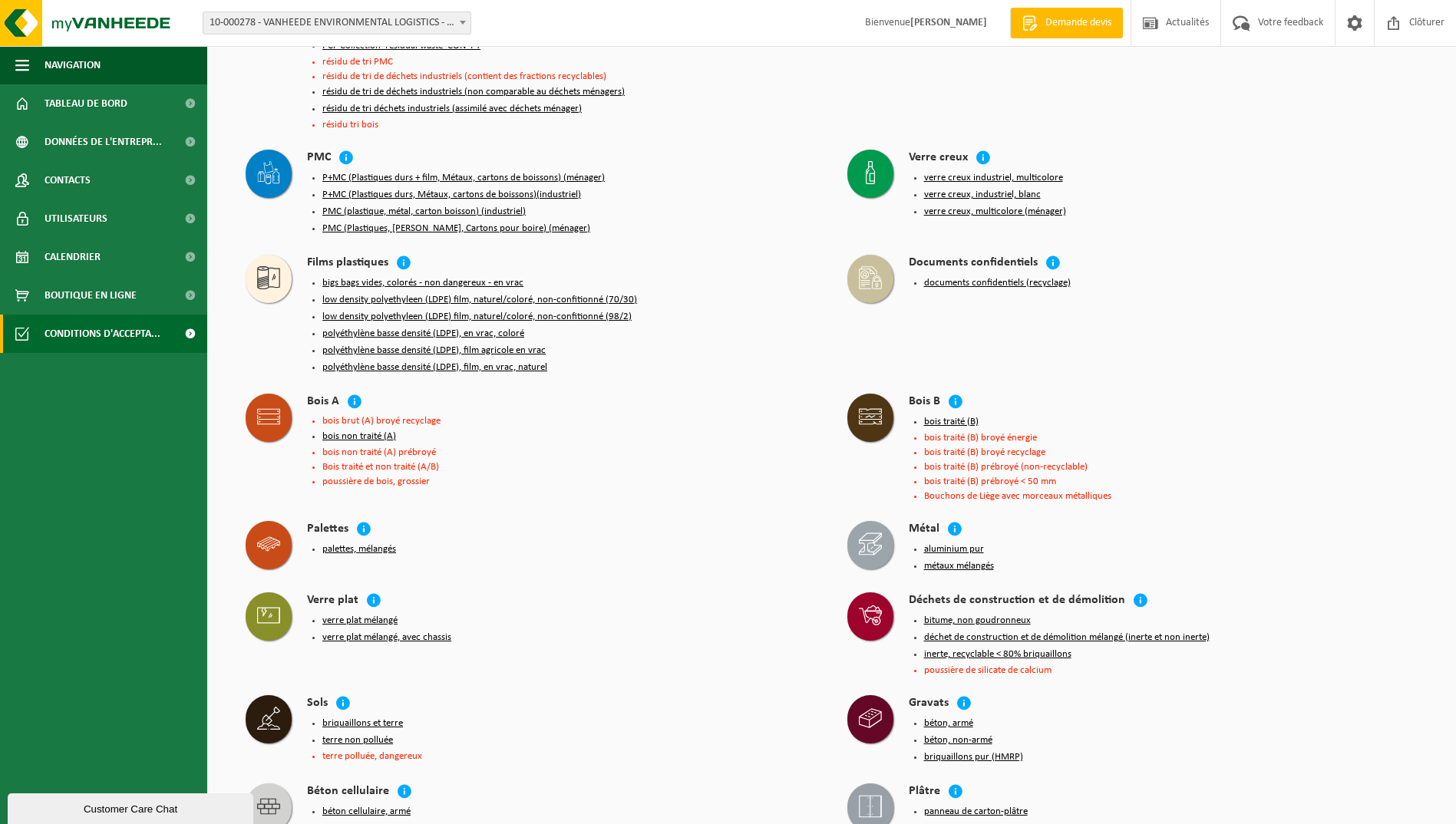
click at [337, 543] on button "palettes, mélangés" at bounding box center [360, 549] width 74 height 12
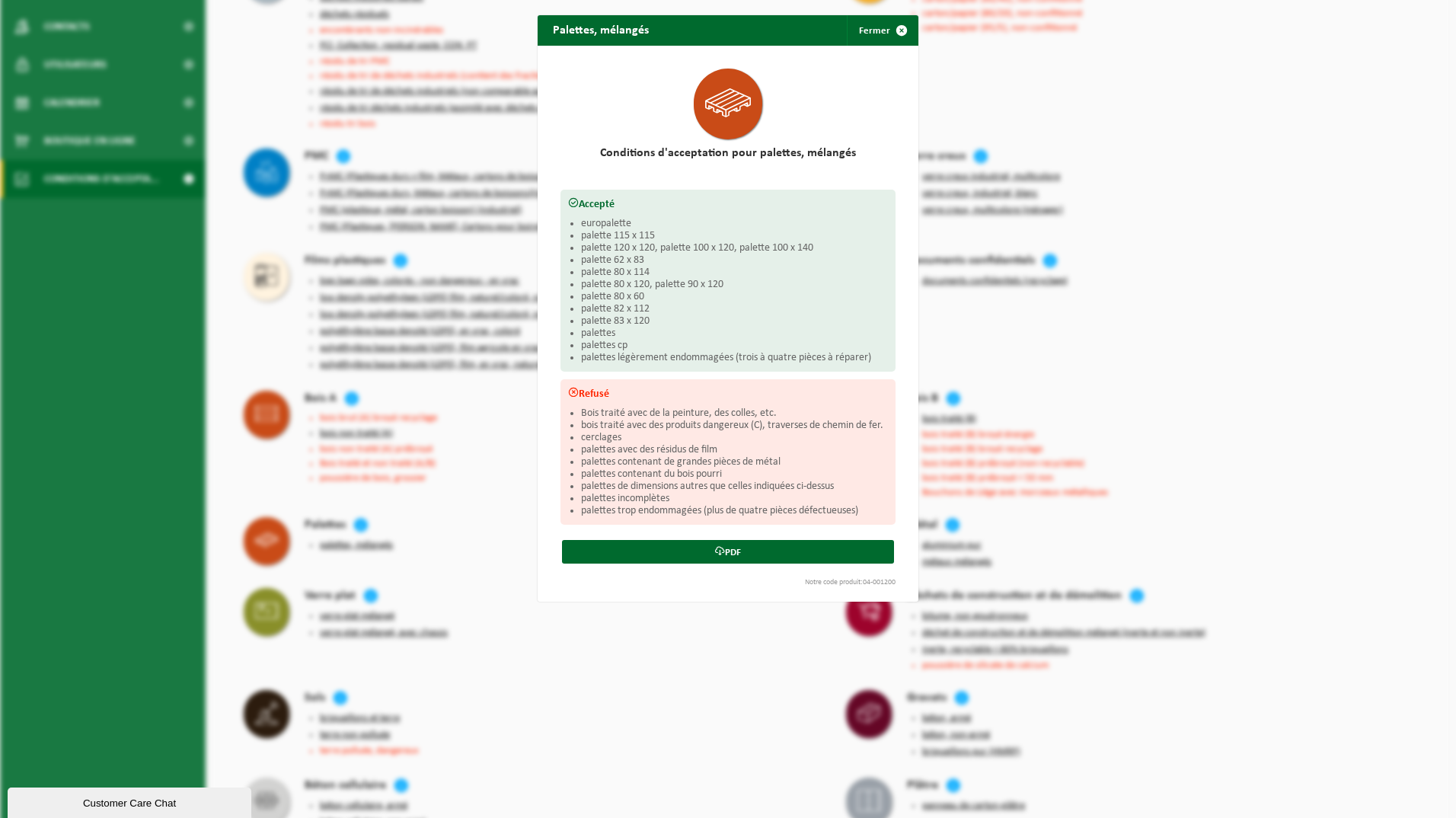
click at [227, 481] on div "Palettes, mélangés Fermer Conditions d'acceptation pour palettes, mélangés Acce…" at bounding box center [728, 409] width 1456 height 818
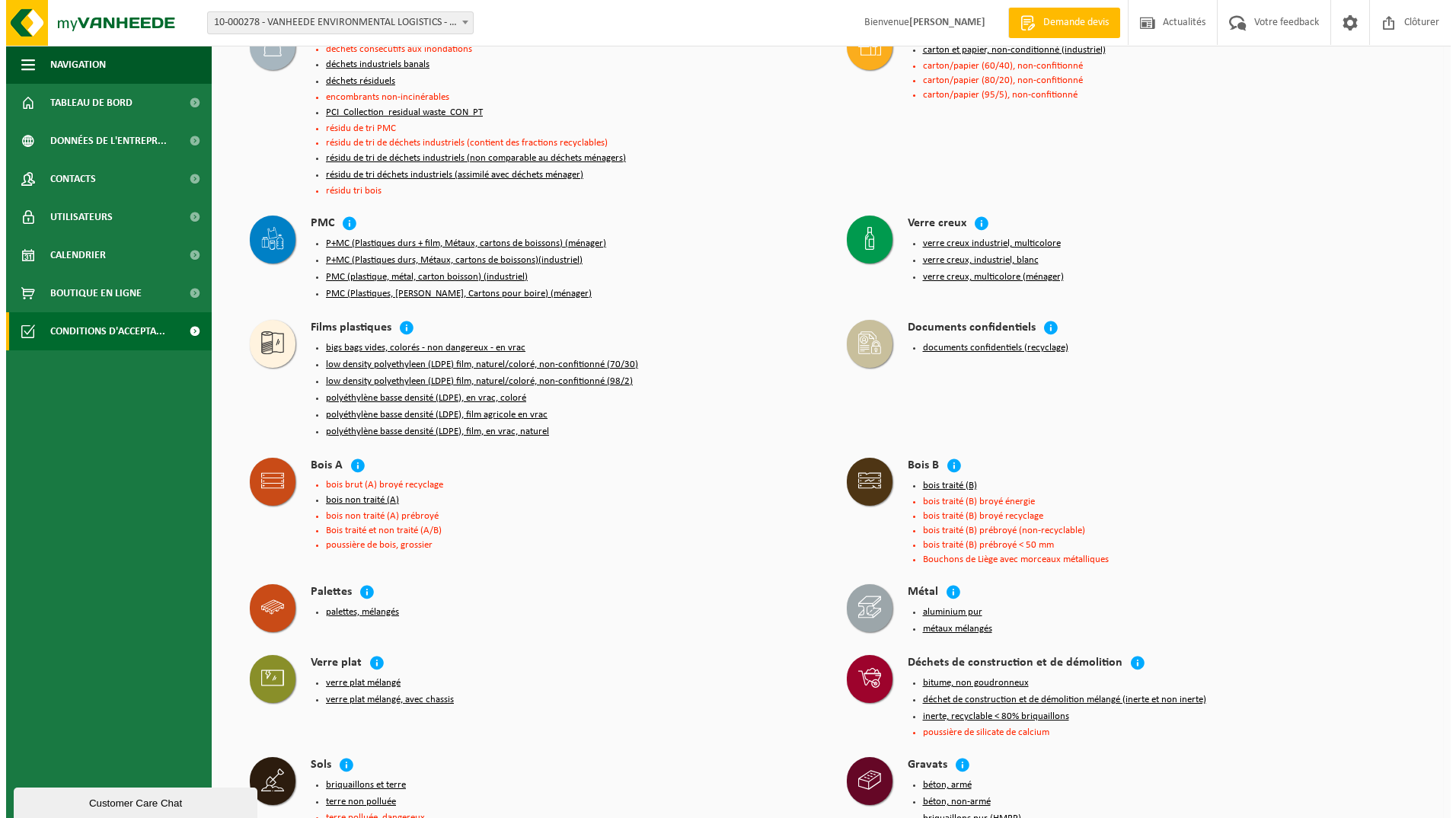
scroll to position [0, 0]
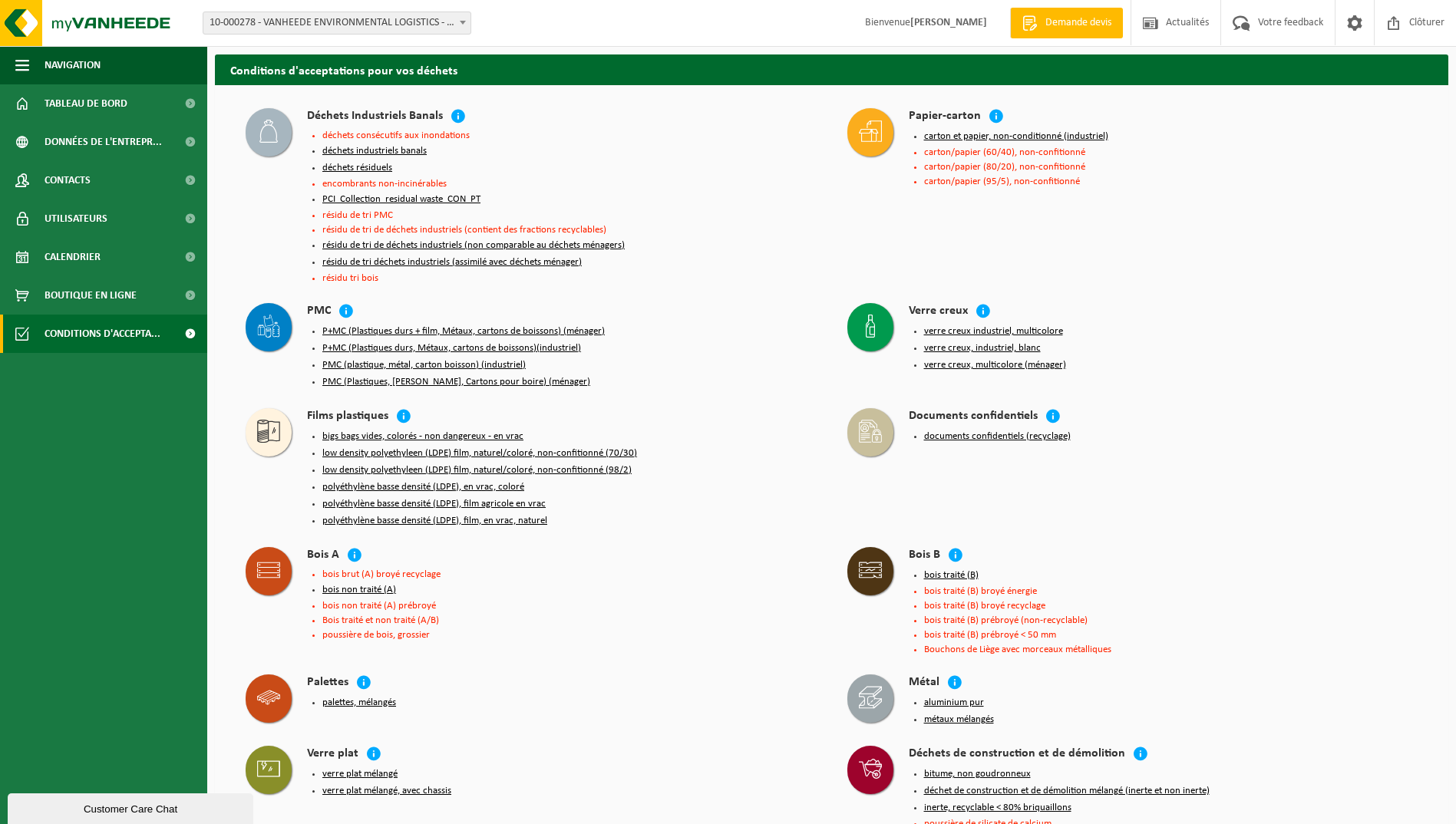
click at [333, 167] on button "déchets résiduels" at bounding box center [358, 168] width 70 height 12
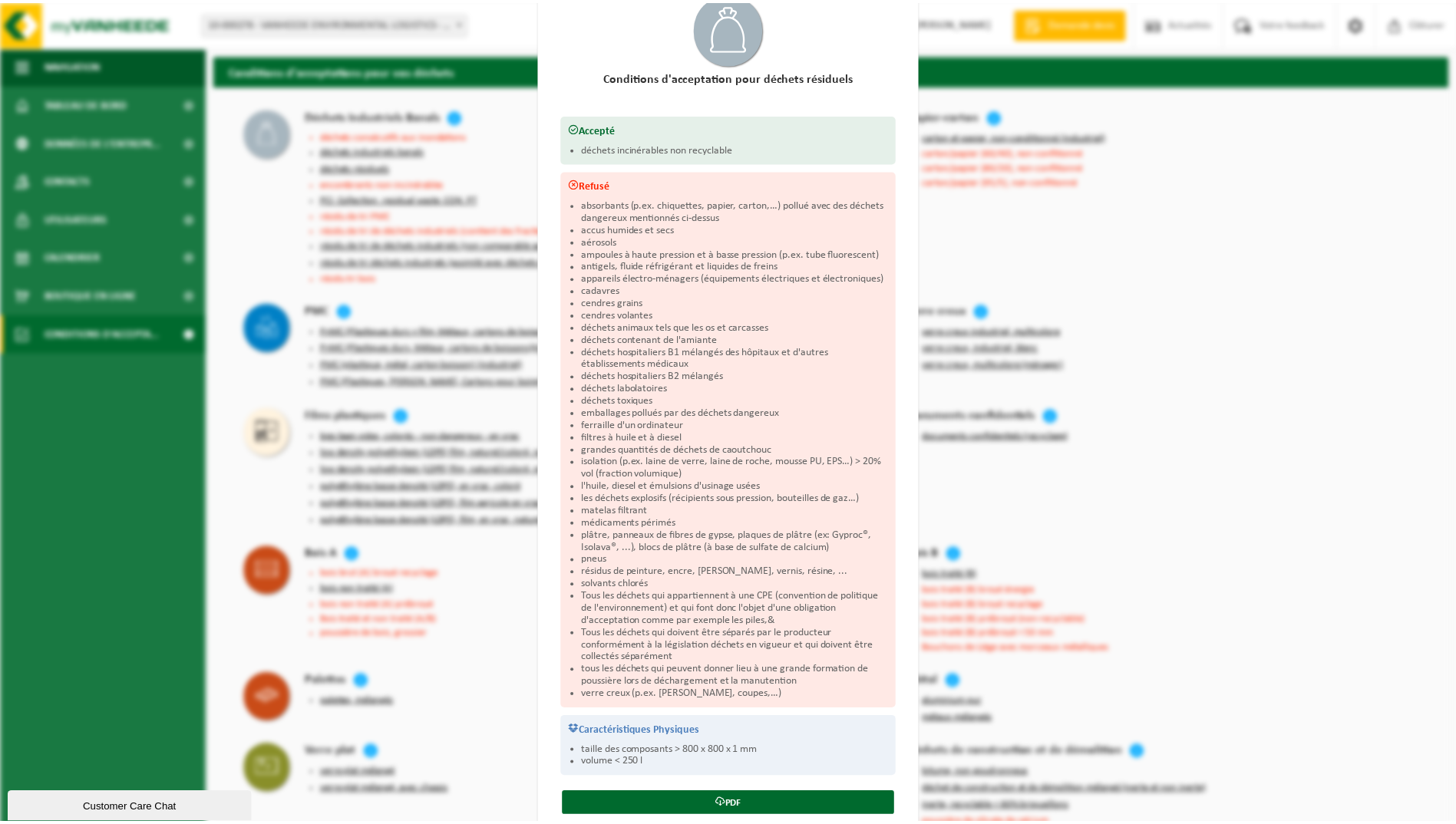
scroll to position [120, 0]
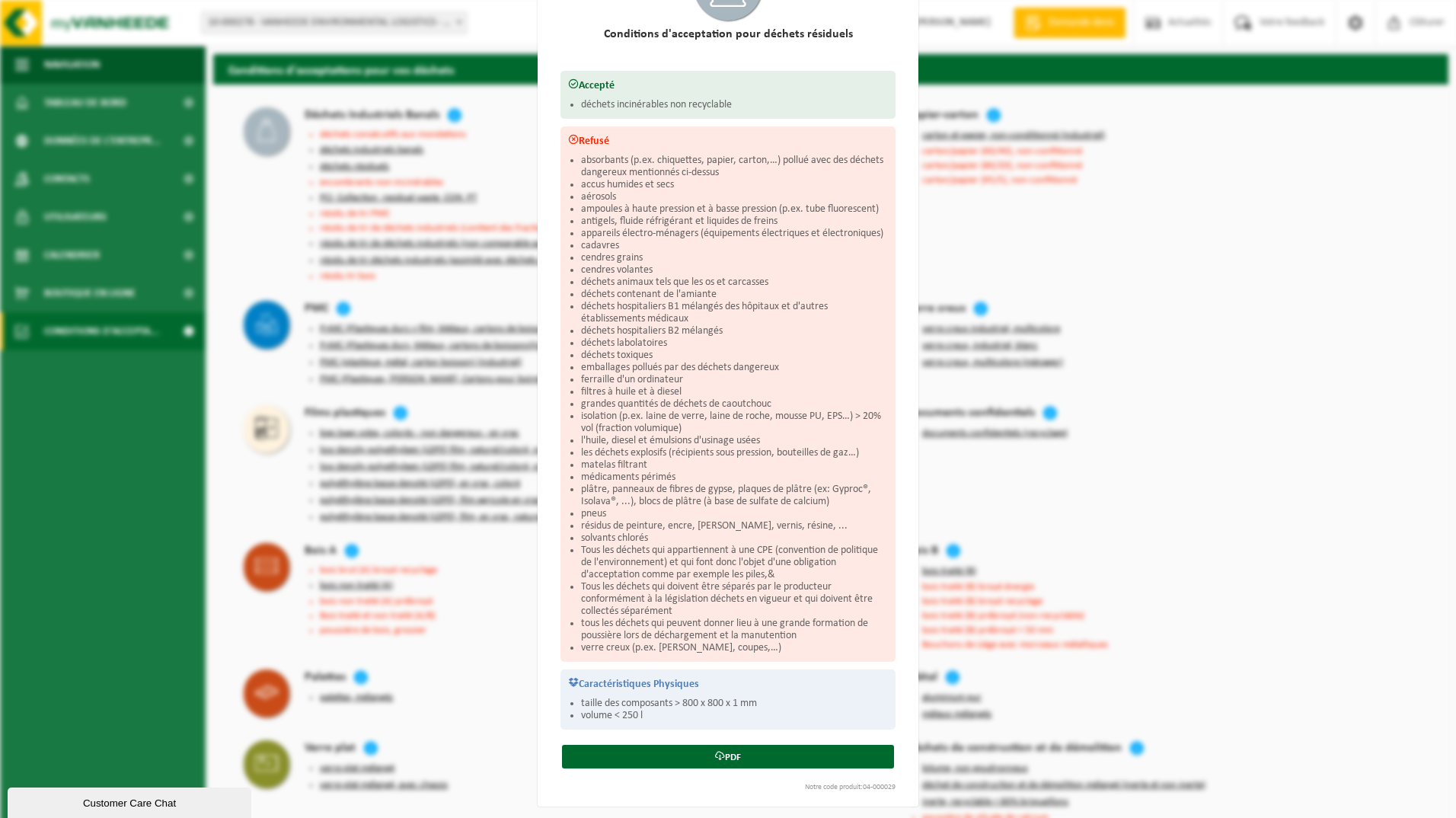
click at [221, 372] on div "Déchets résiduels Fermer Conditions d'acceptation pour déchets résiduels Accept…" at bounding box center [728, 409] width 1456 height 818
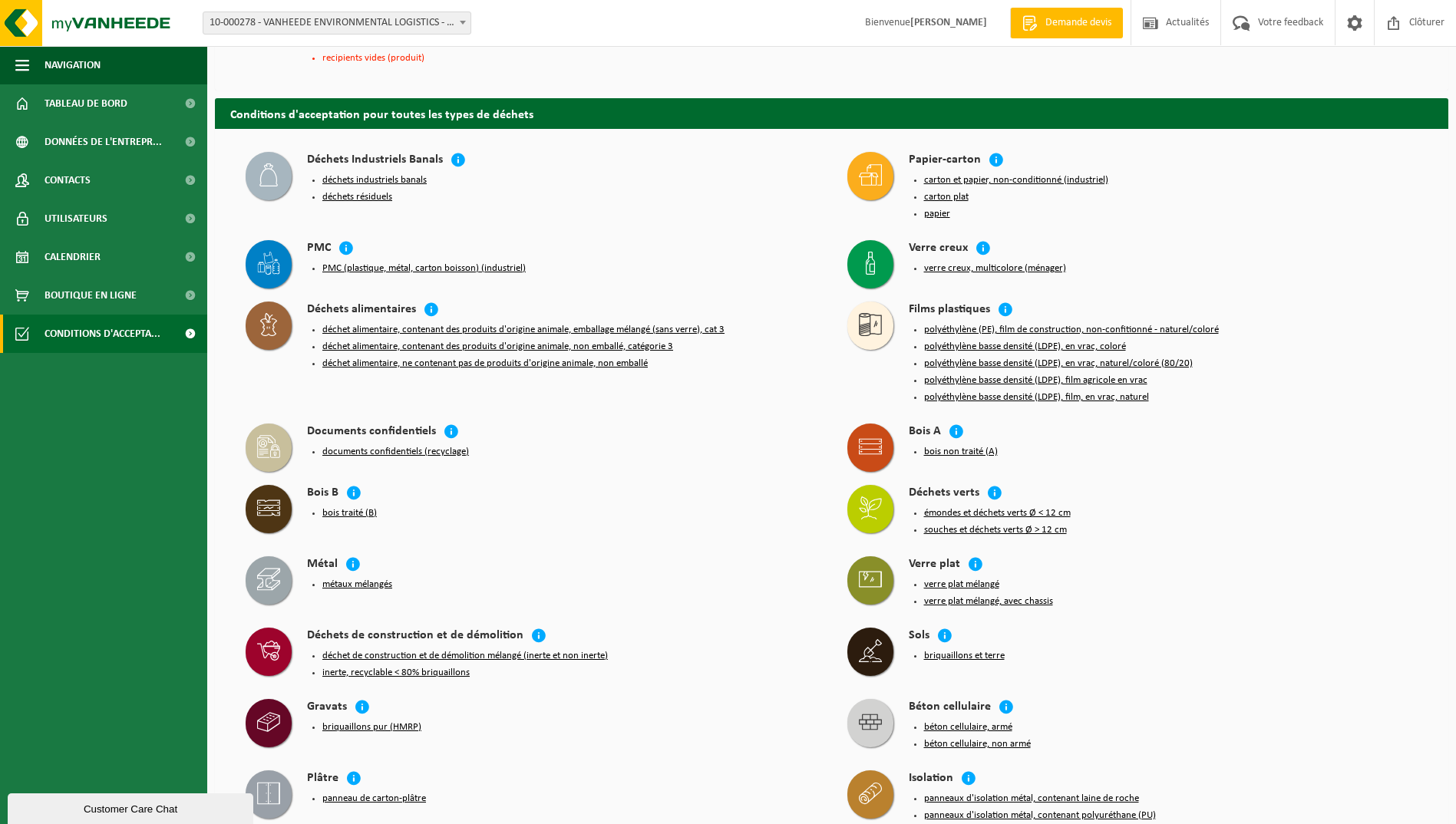
scroll to position [2378, 0]
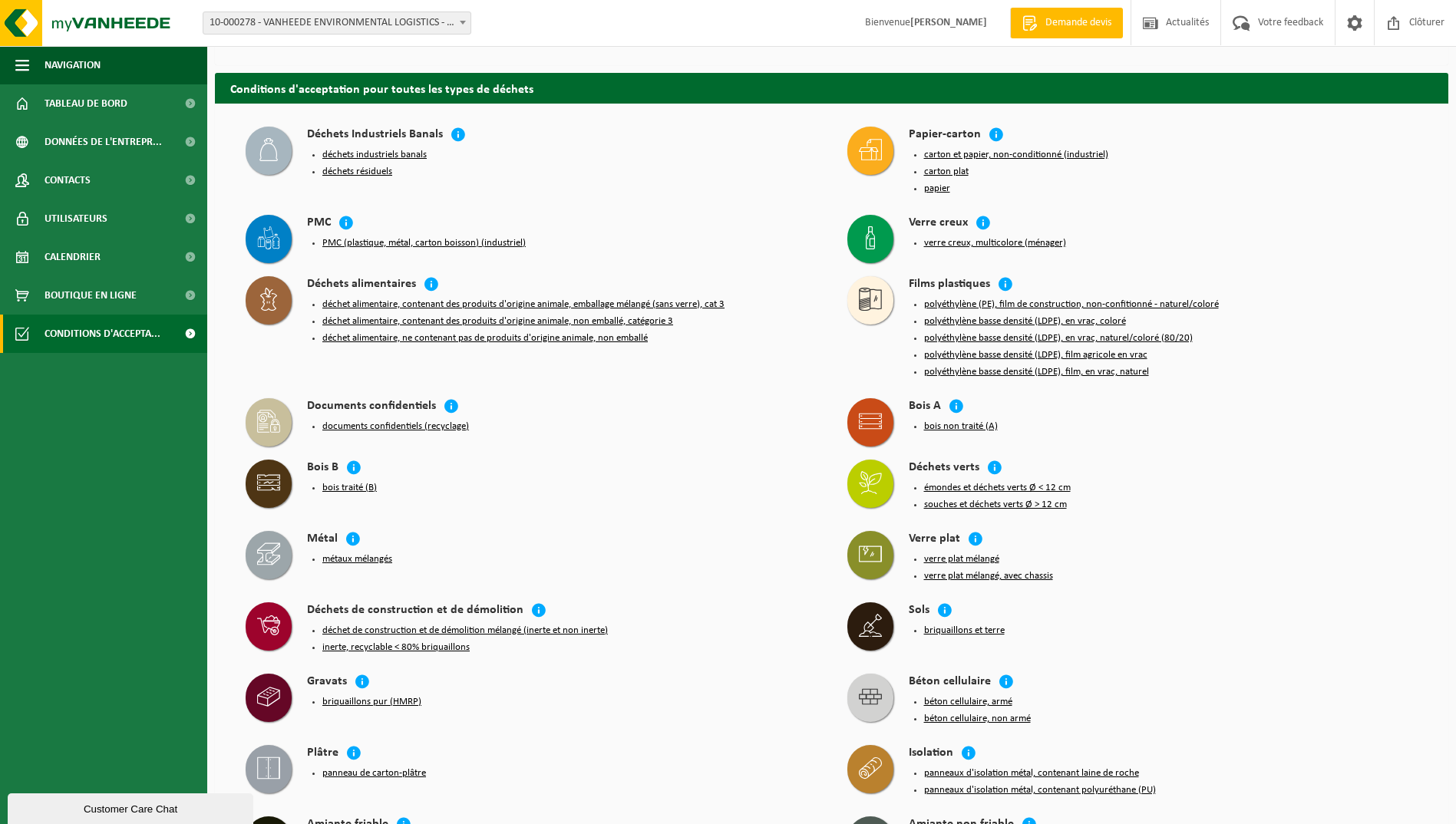
click at [379, 420] on button "documents confidentiels (recyclage)" at bounding box center [396, 426] width 147 height 12
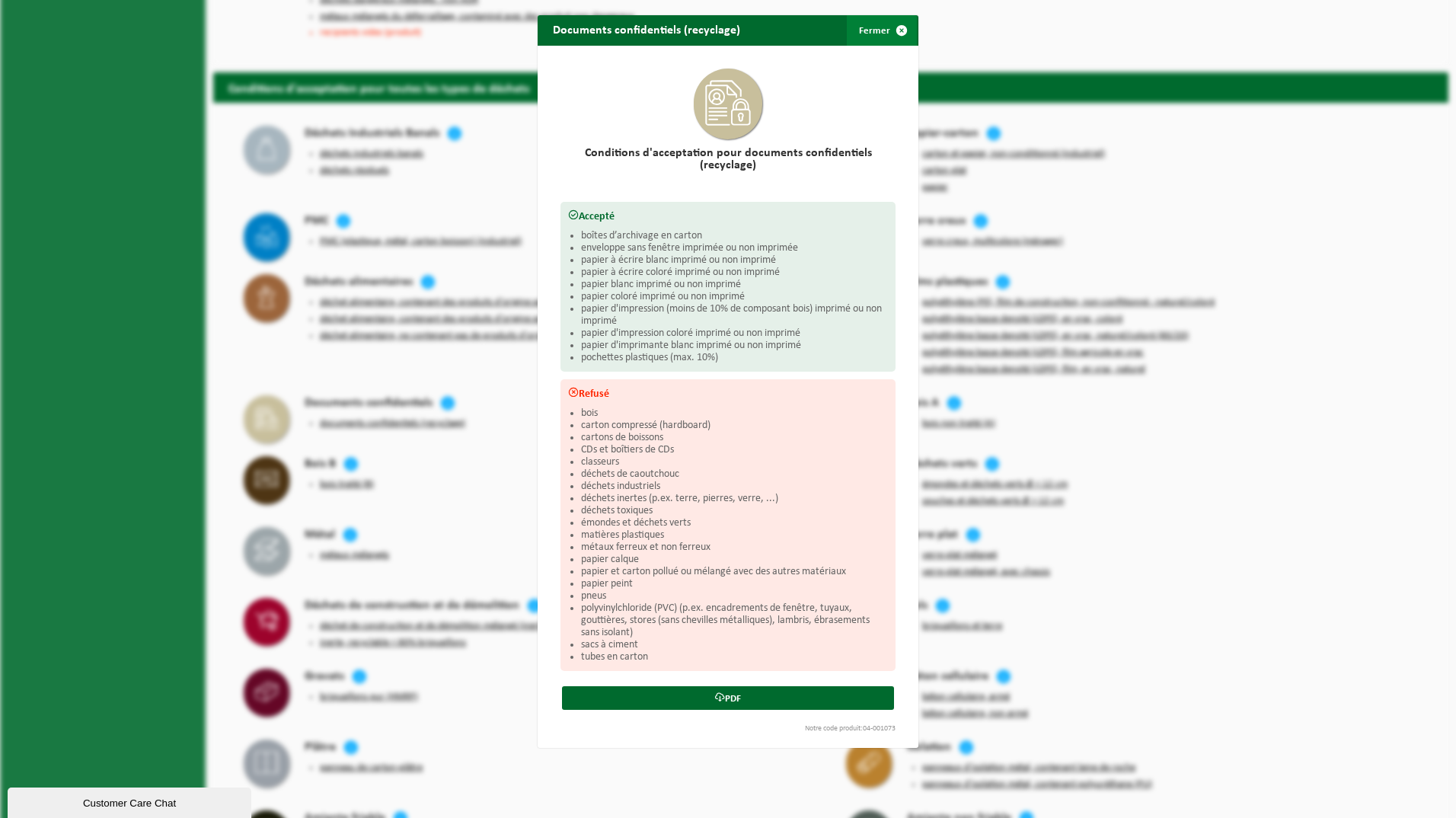
click at [859, 30] on button "Fermer" at bounding box center [881, 30] width 70 height 31
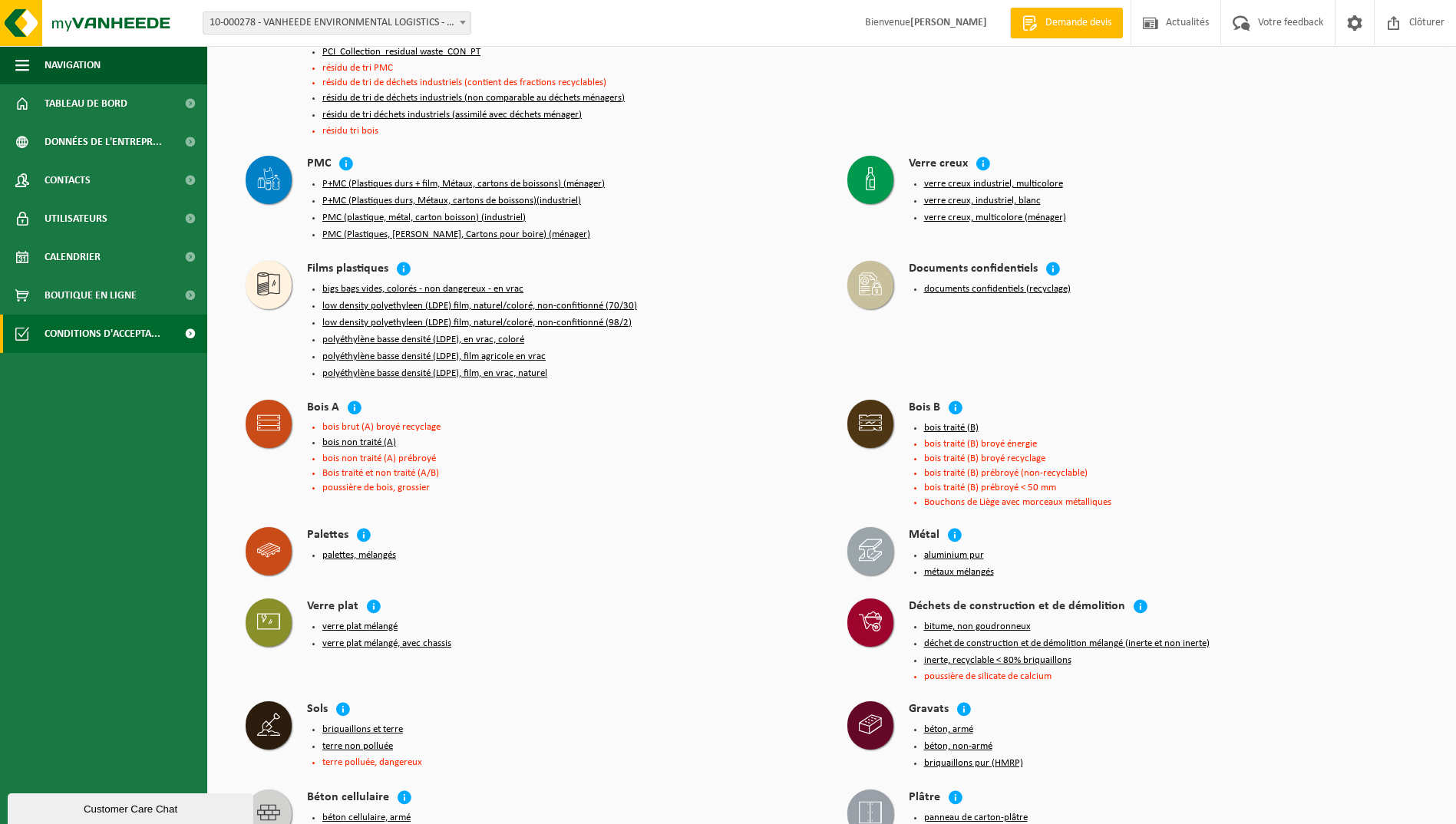
scroll to position [0, 0]
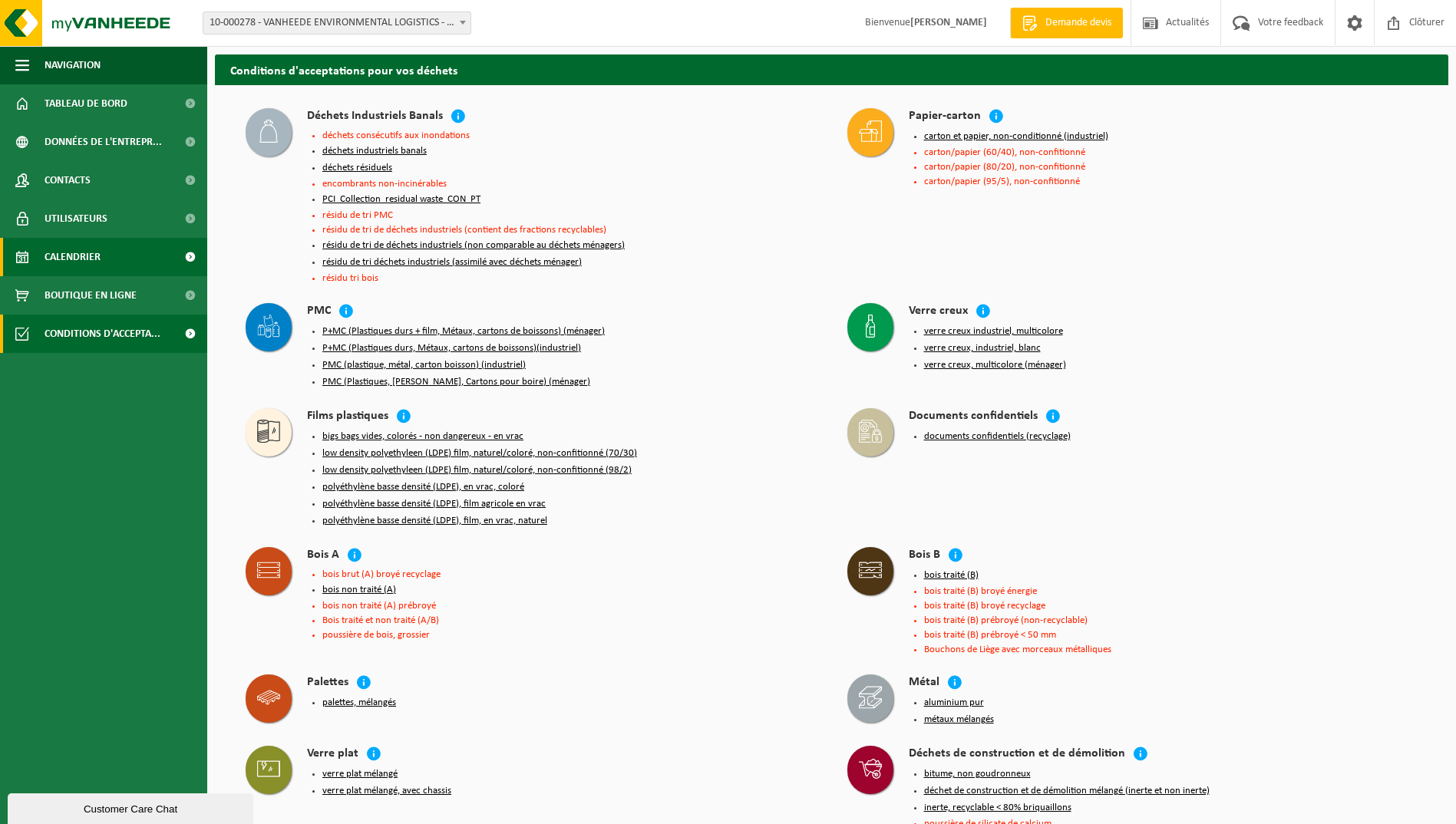
click at [54, 253] on span "Calendrier" at bounding box center [73, 257] width 56 height 38
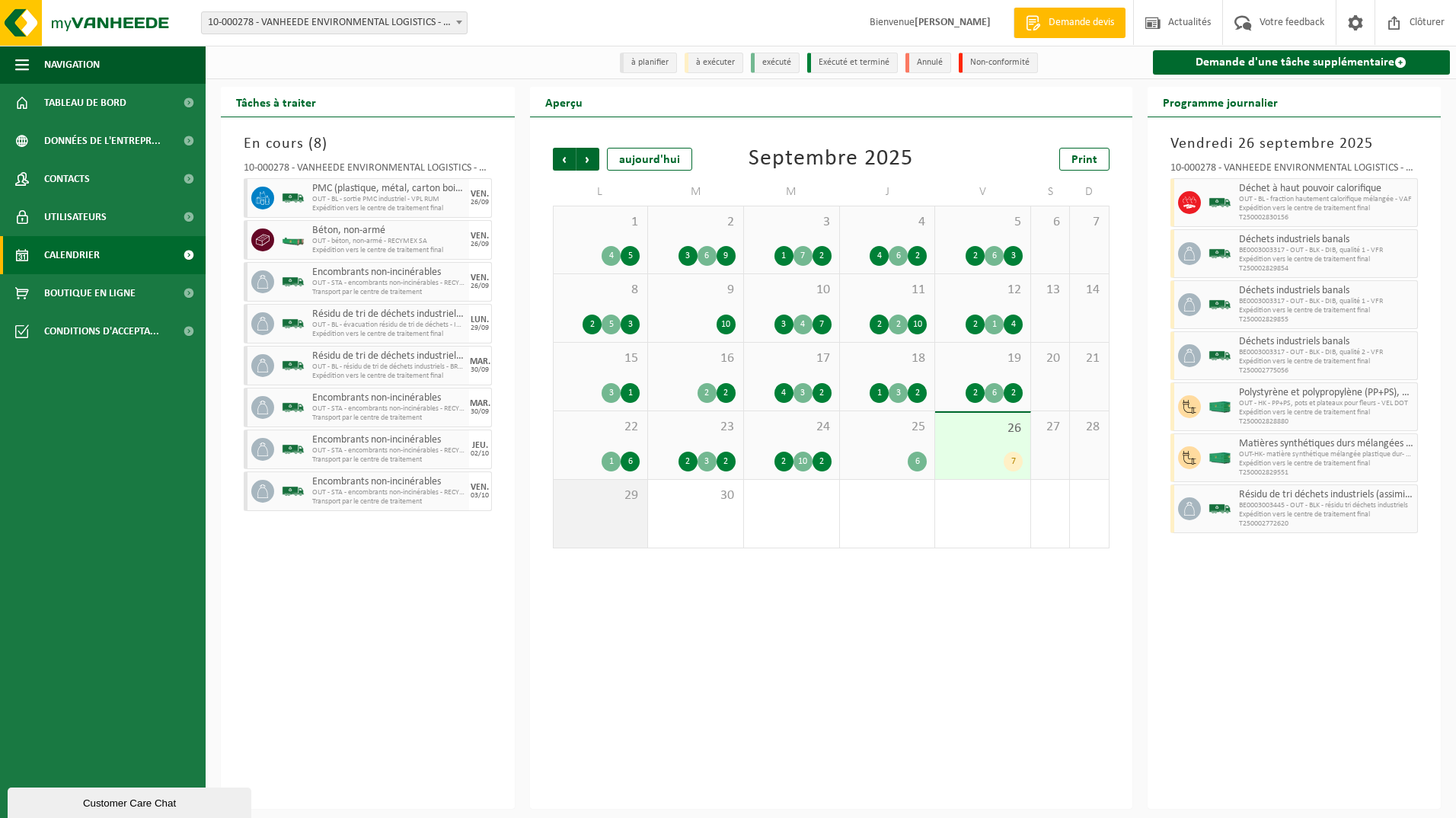
click at [604, 510] on div "29" at bounding box center [600, 514] width 94 height 67
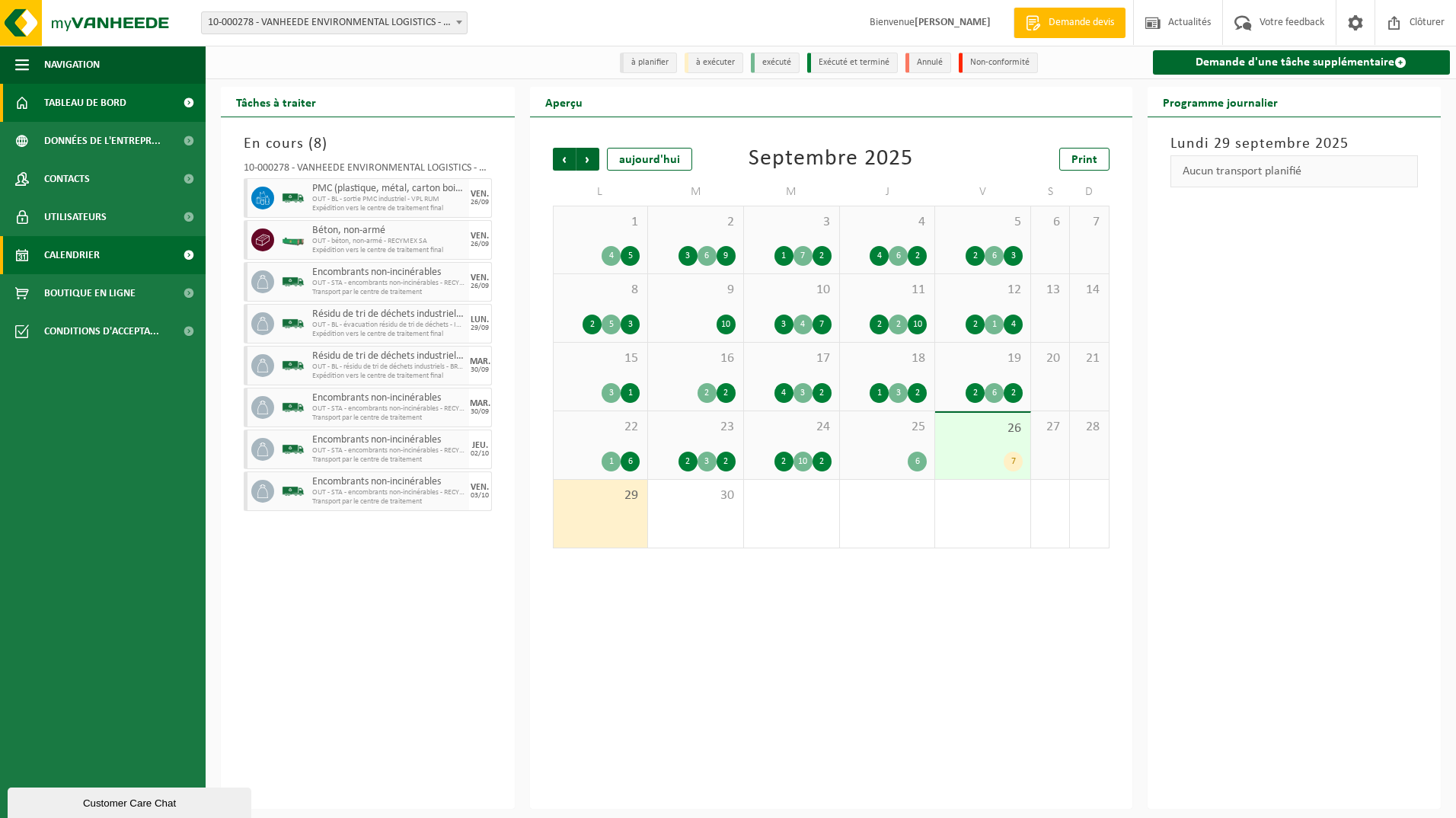
click at [75, 100] on span "Tableau de bord" at bounding box center [85, 103] width 82 height 38
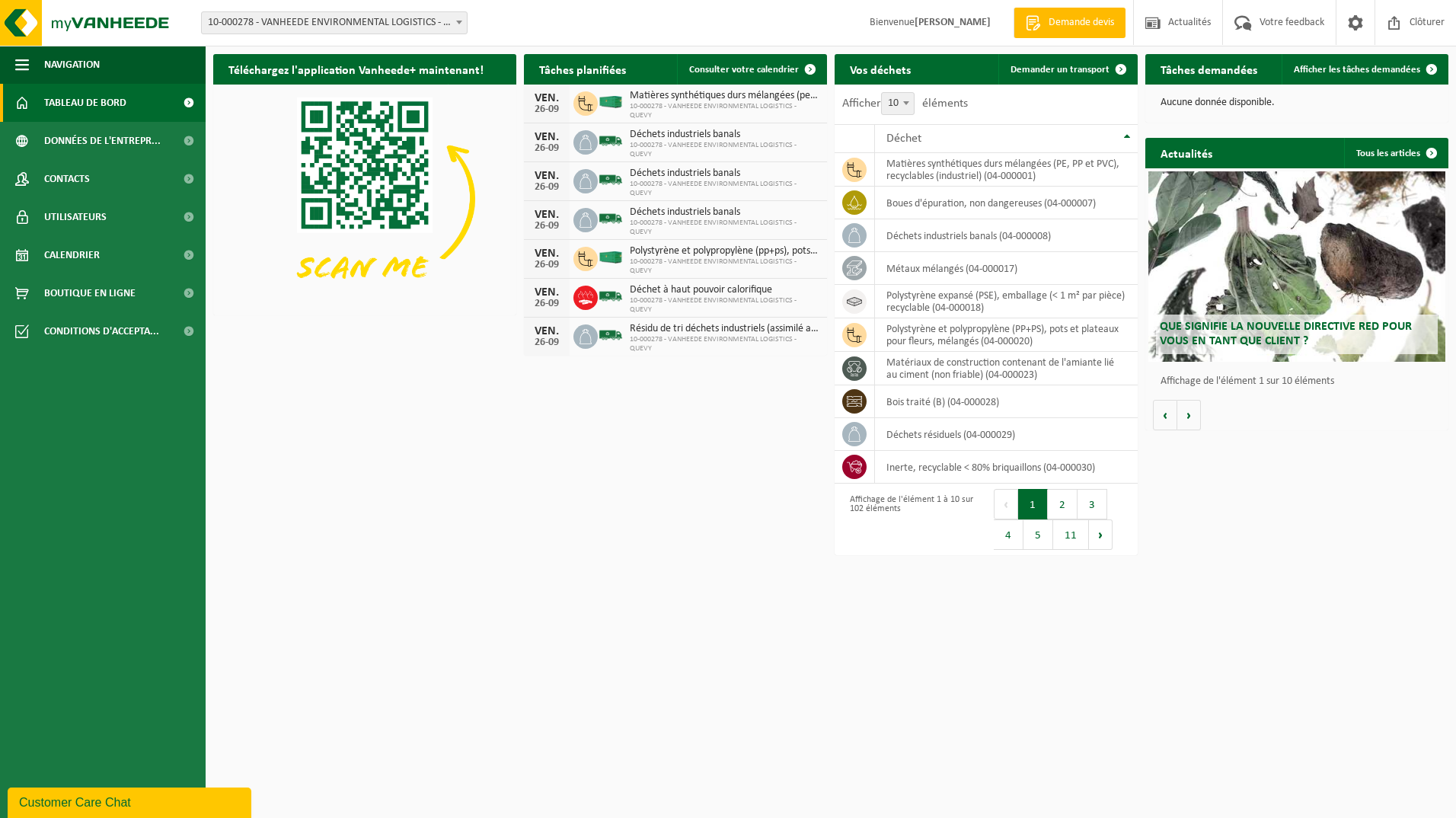
click at [1270, 333] on span "Que signifie la nouvelle directive RED pour vous en tant que client ?" at bounding box center [1286, 333] width 252 height 27
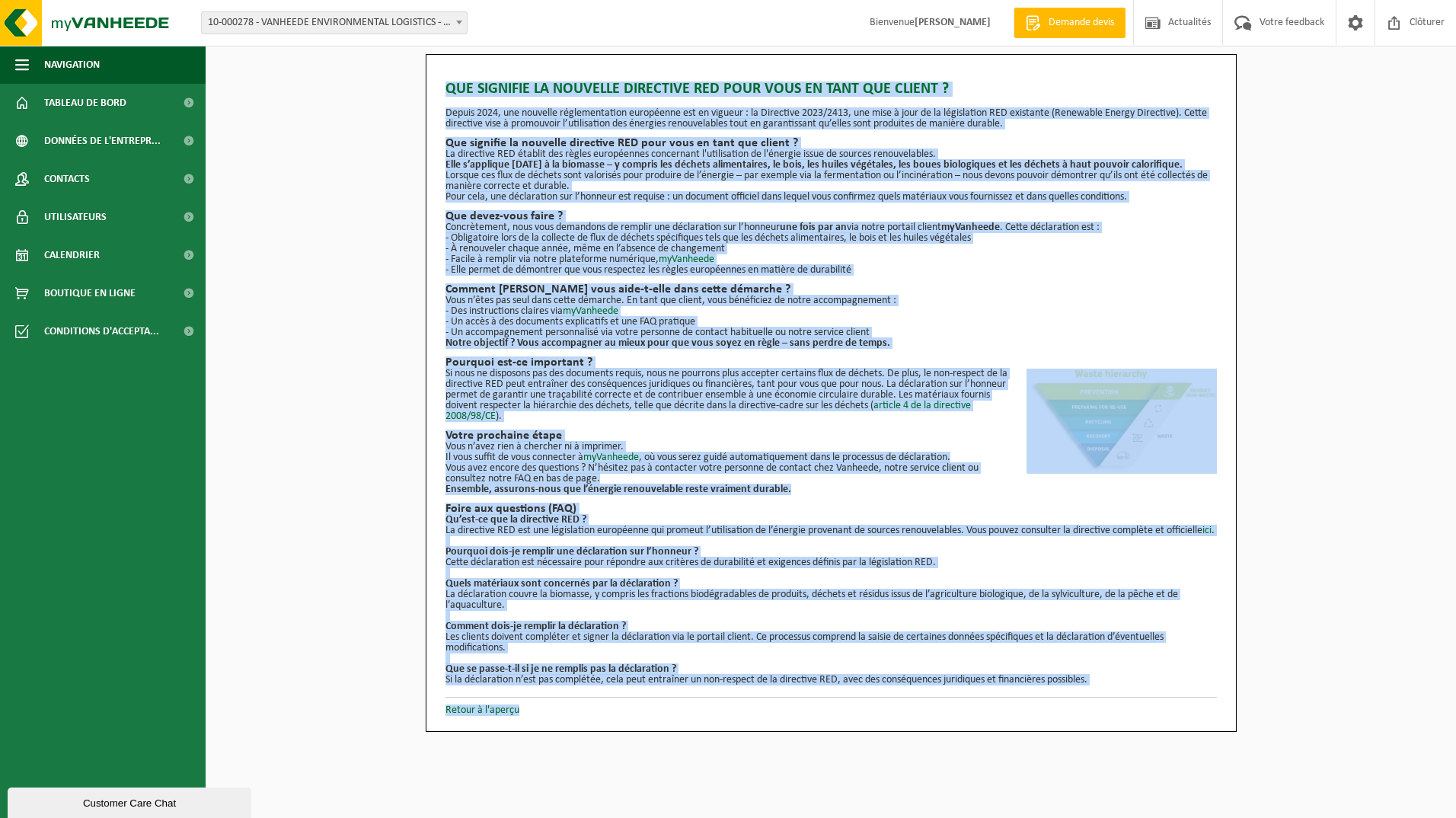
drag, startPoint x: 443, startPoint y: 66, endPoint x: 1137, endPoint y: 701, distance: 940.7
click at [1137, 701] on div "Que signifie la nouvelle directive RED pour vous en tant que client ? Depuis 20…" at bounding box center [831, 394] width 811 height 678
click at [290, 308] on div "Que signifie la nouvelle directive RED pour vous en tant que client ? Depuis 20…" at bounding box center [830, 394] width 1250 height 678
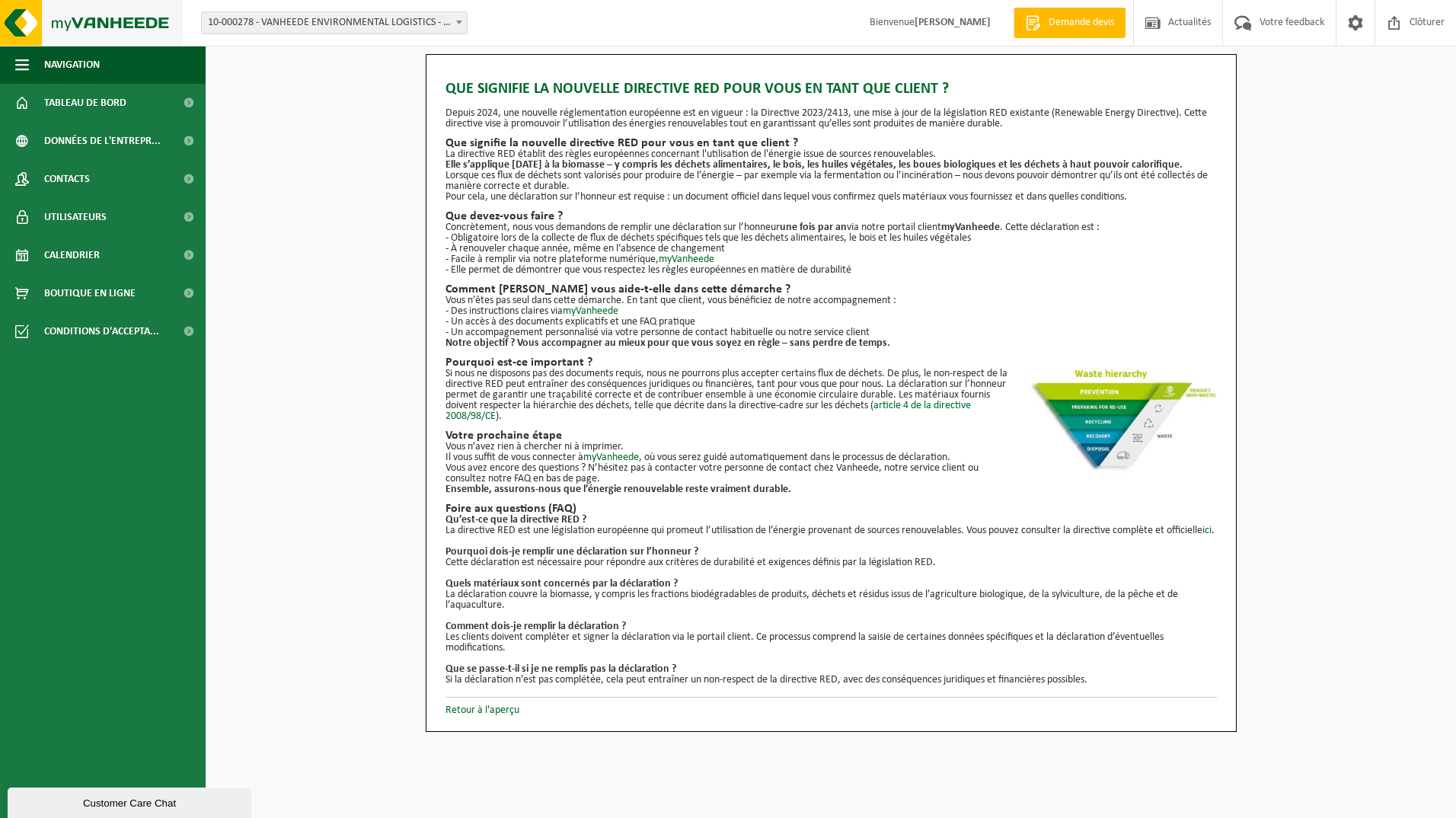
click at [67, 23] on img at bounding box center [91, 23] width 182 height 46
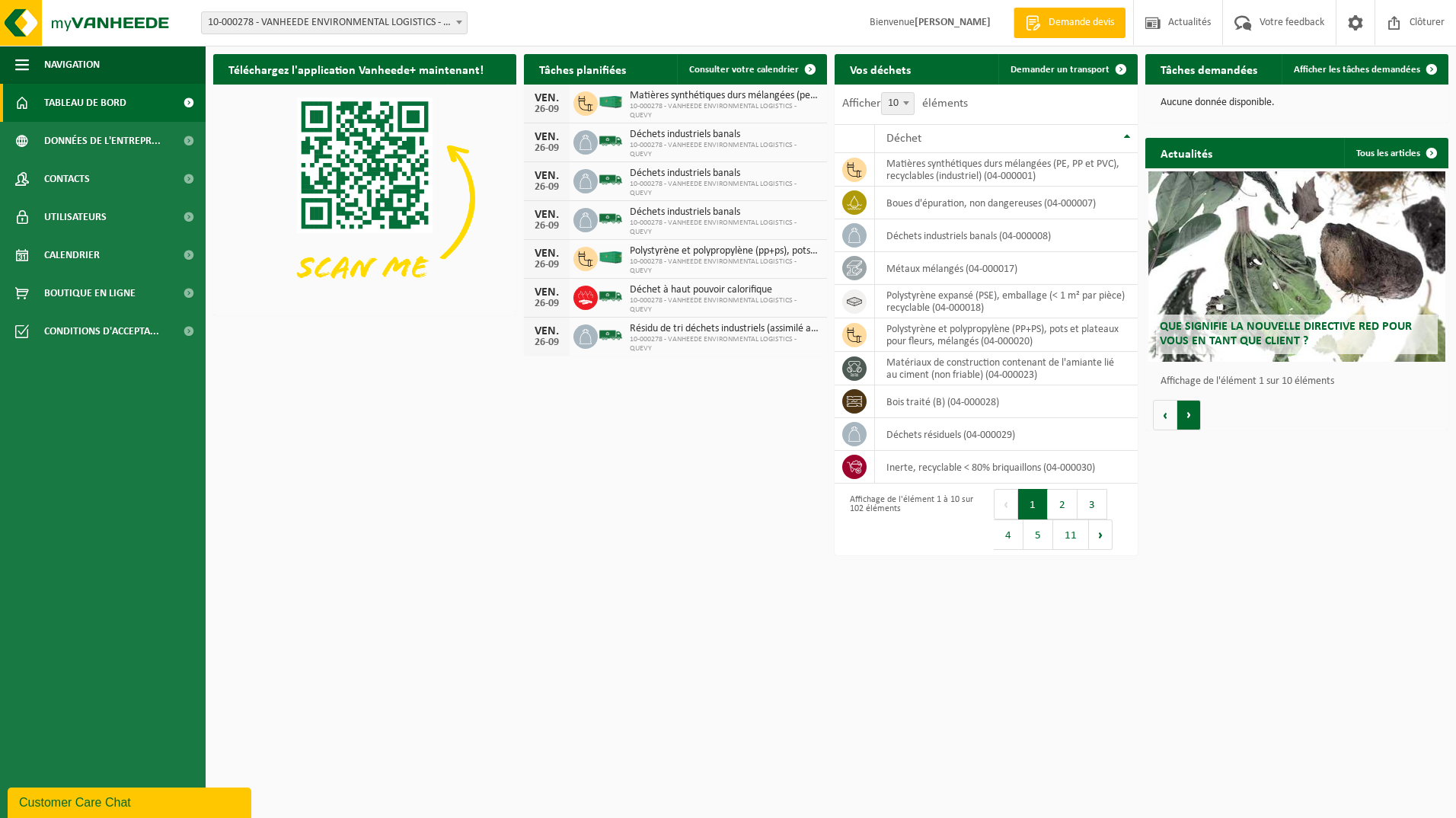
click at [1191, 413] on button "Volgende" at bounding box center [1189, 414] width 24 height 31
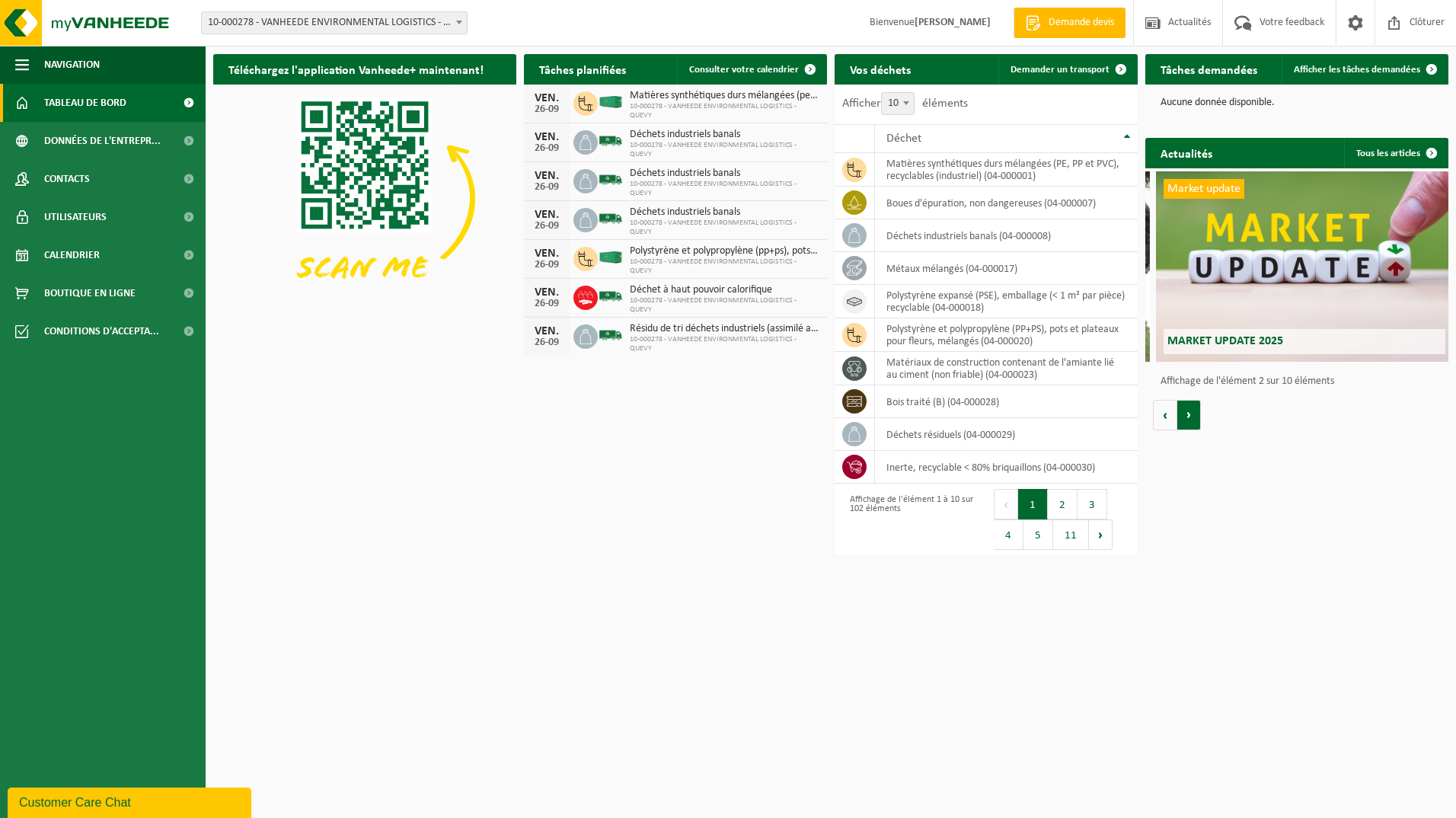
scroll to position [0, 303]
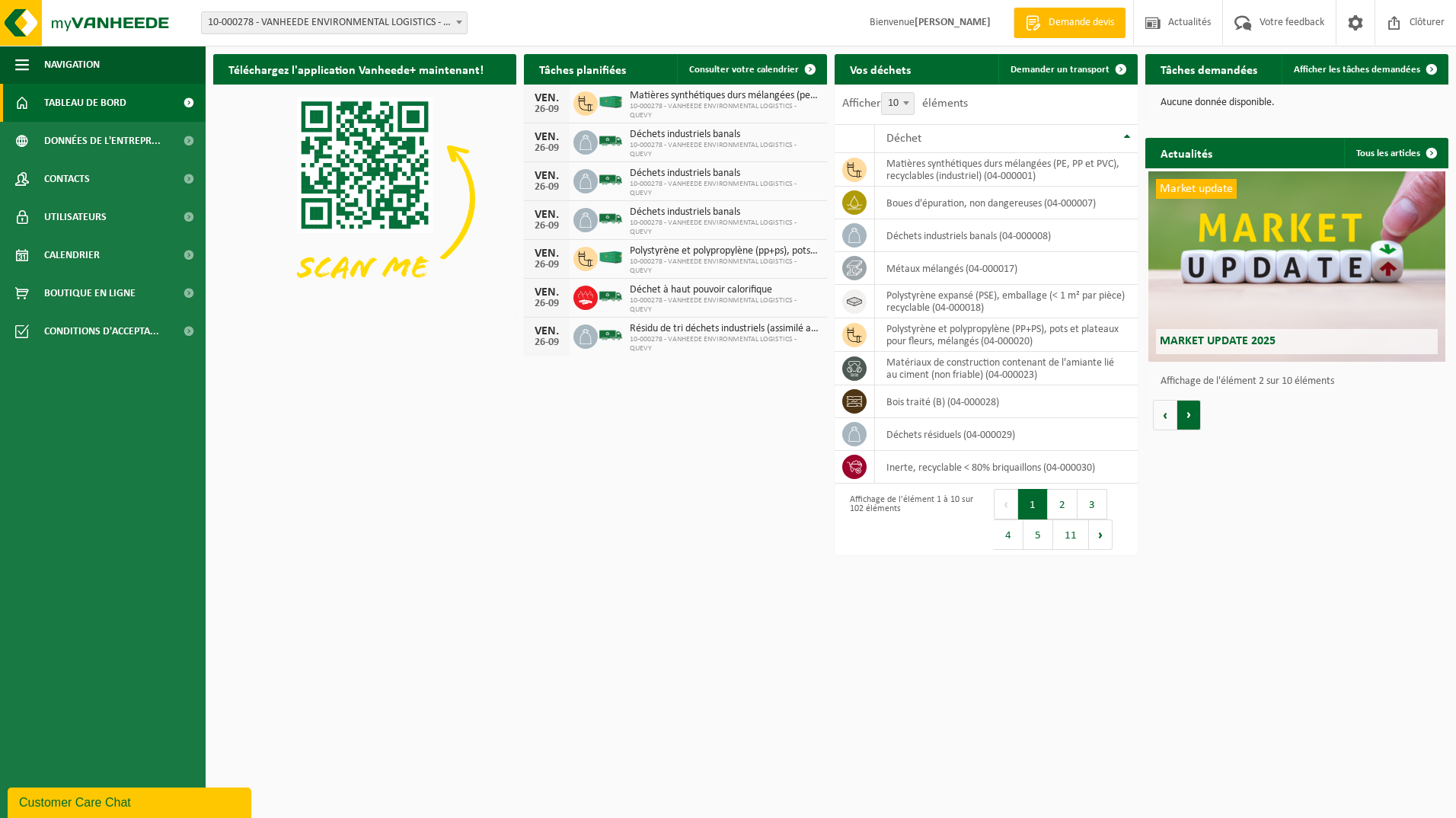
click at [1191, 413] on button "Volgende" at bounding box center [1189, 414] width 24 height 31
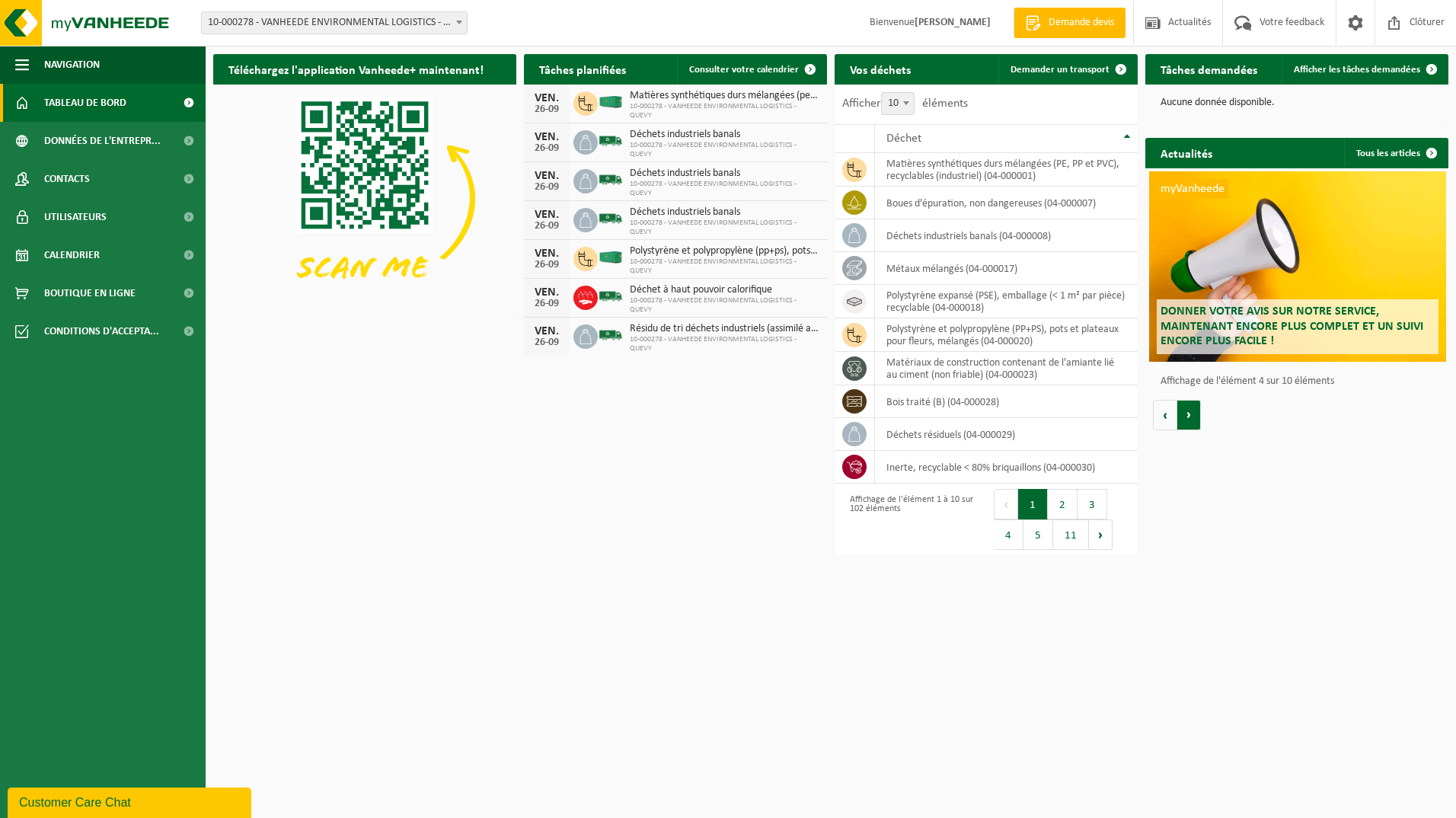
scroll to position [0, 909]
click at [1202, 285] on div "myVanheede Donner votre avis sur notre service, maintenant encore plus complet …" at bounding box center [1296, 267] width 297 height 190
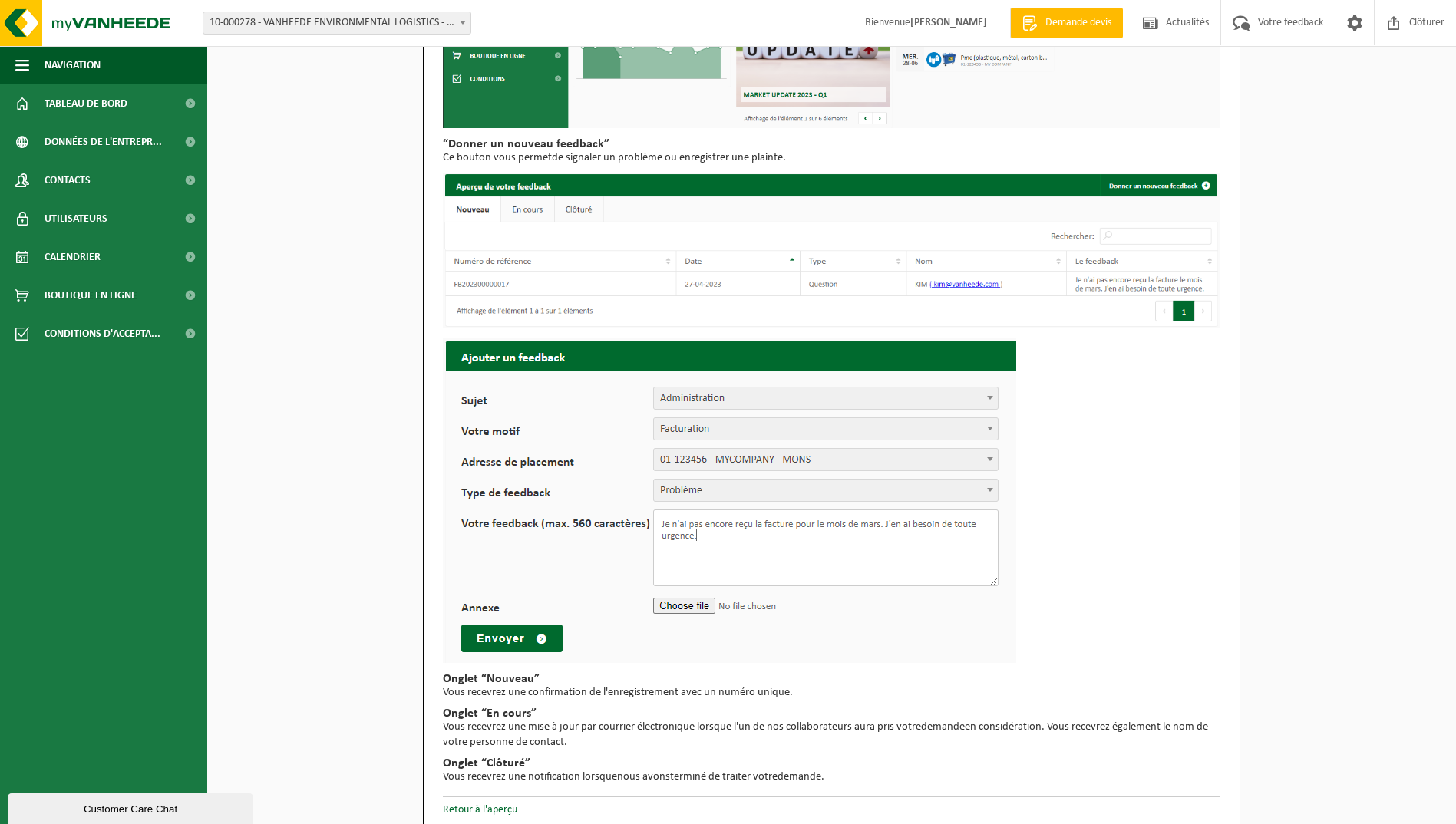
scroll to position [395, 0]
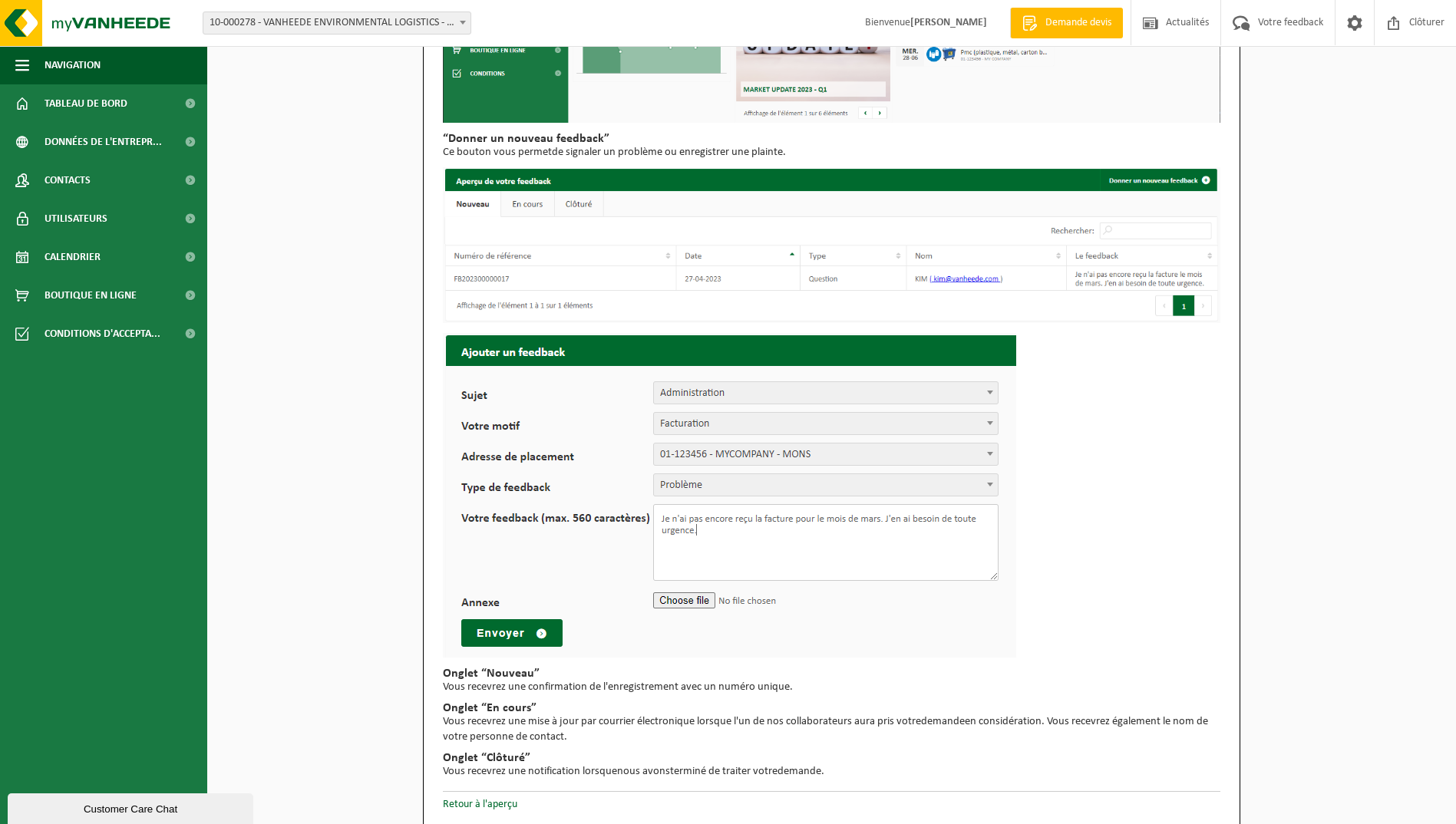
click at [992, 390] on img at bounding box center [729, 494] width 574 height 325
click at [992, 422] on img at bounding box center [729, 494] width 574 height 325
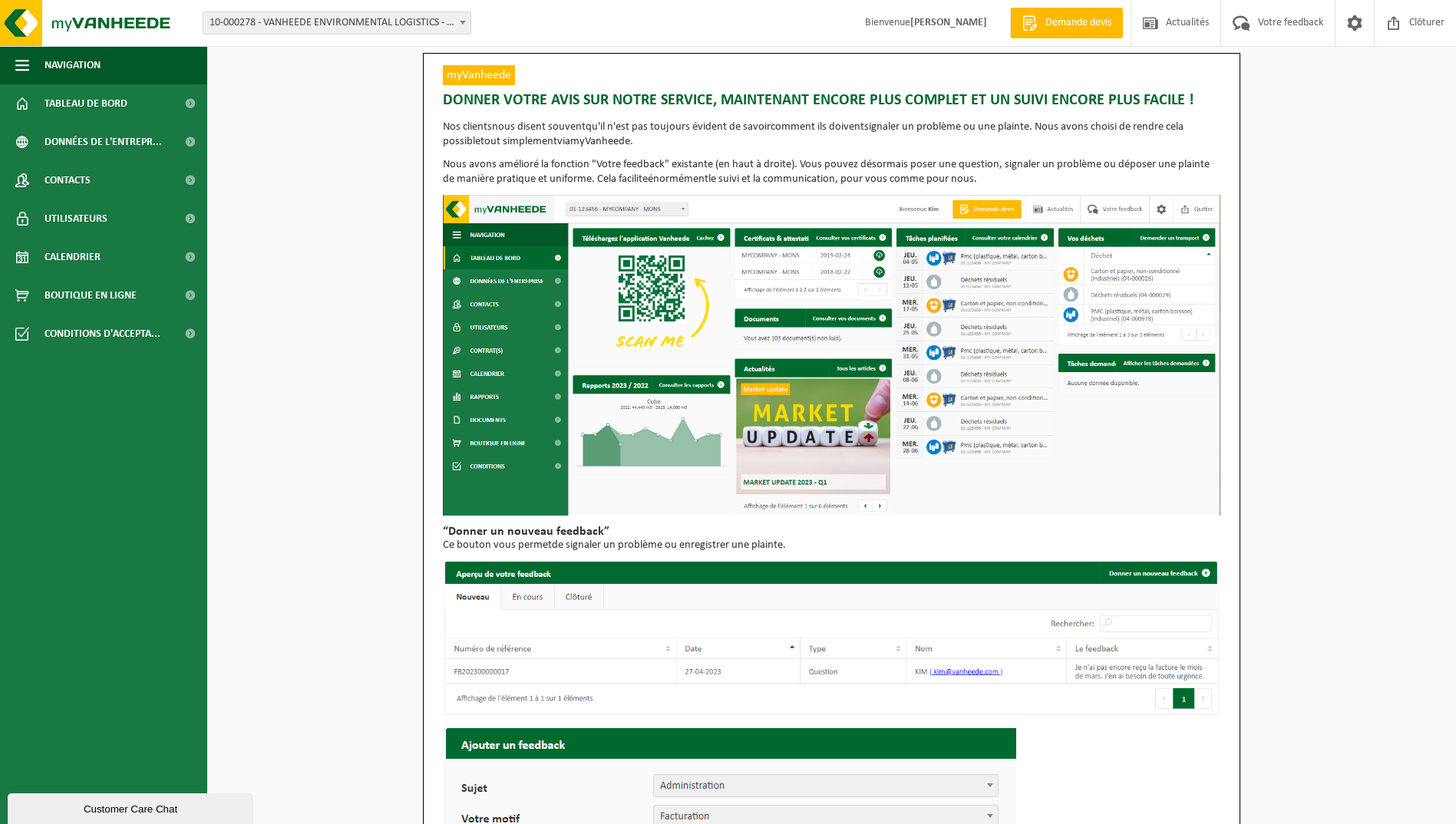
scroll to position [0, 0]
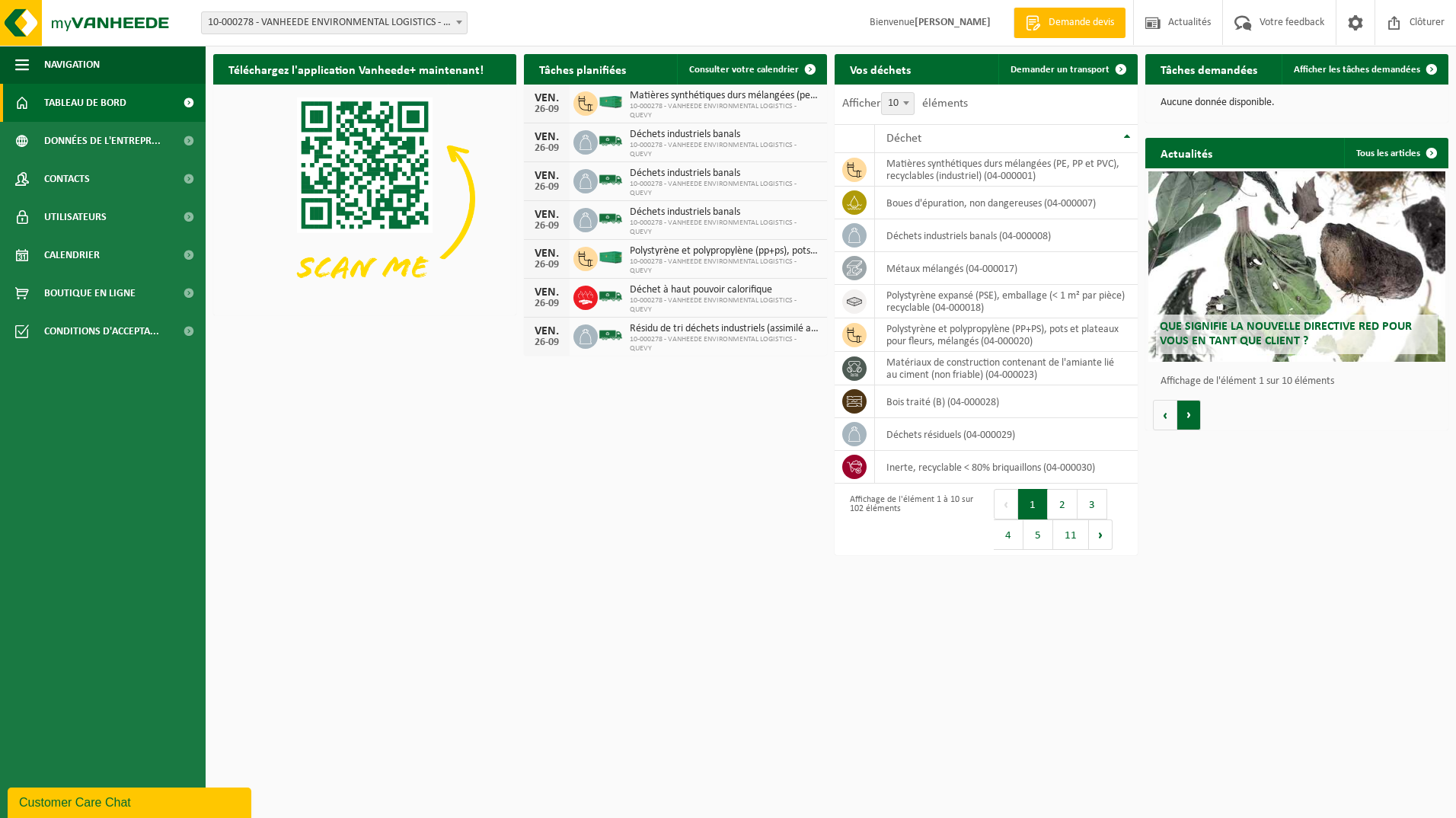
click at [1190, 416] on button "Volgende" at bounding box center [1189, 414] width 24 height 31
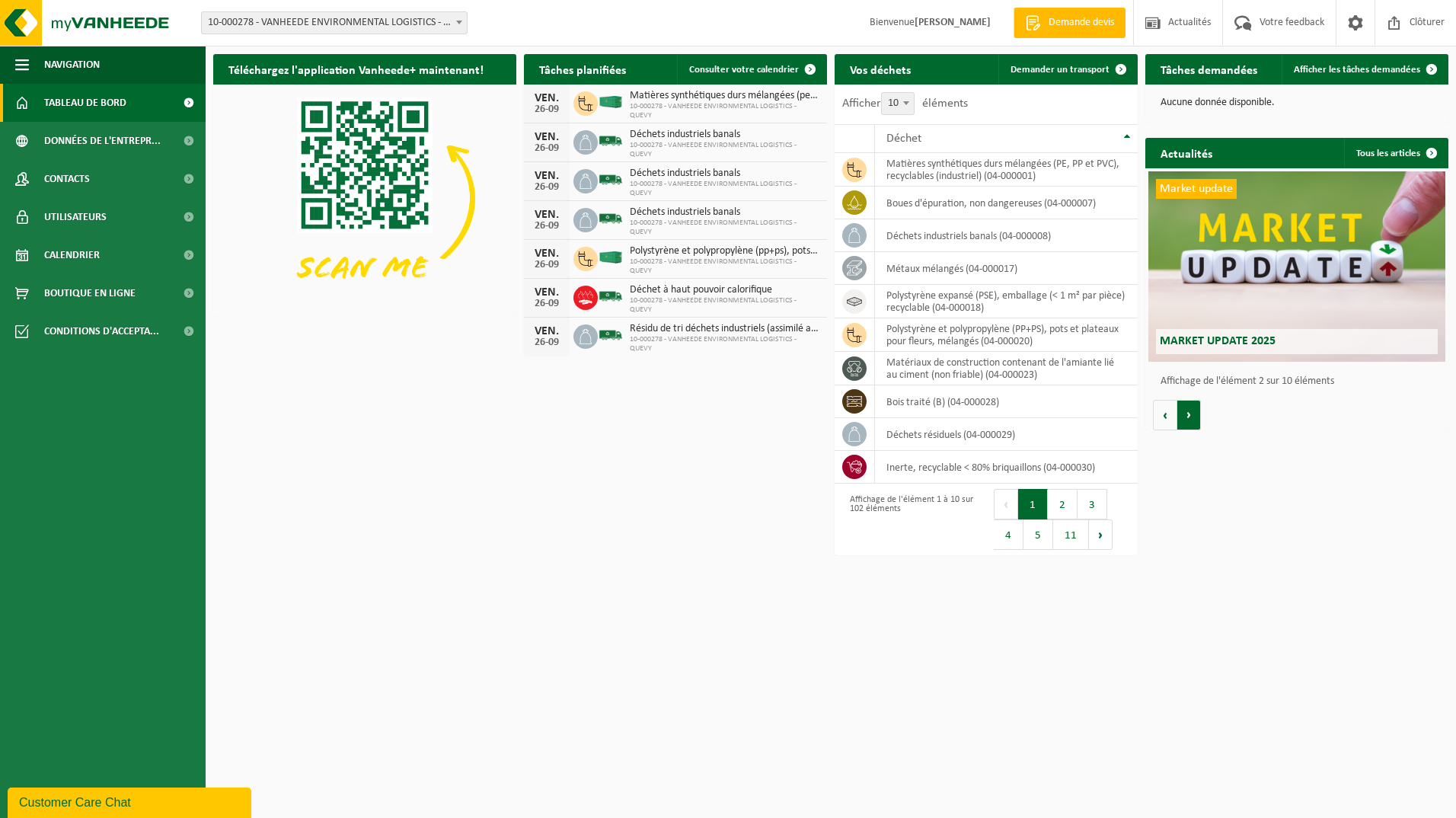
click at [1187, 416] on button "Volgende" at bounding box center [1189, 414] width 24 height 31
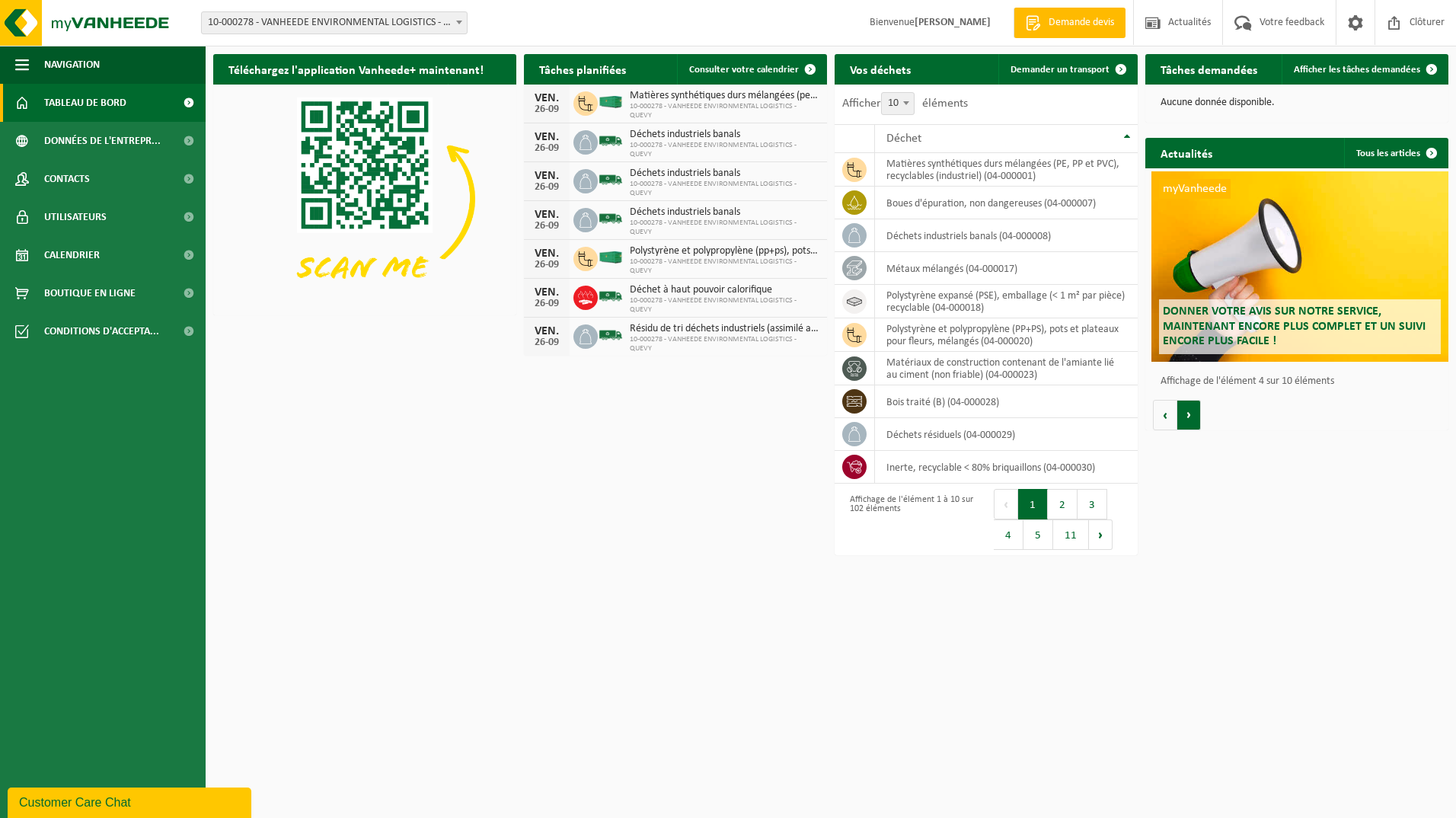
scroll to position [0, 909]
click at [1189, 412] on button "Volgende" at bounding box center [1189, 414] width 24 height 31
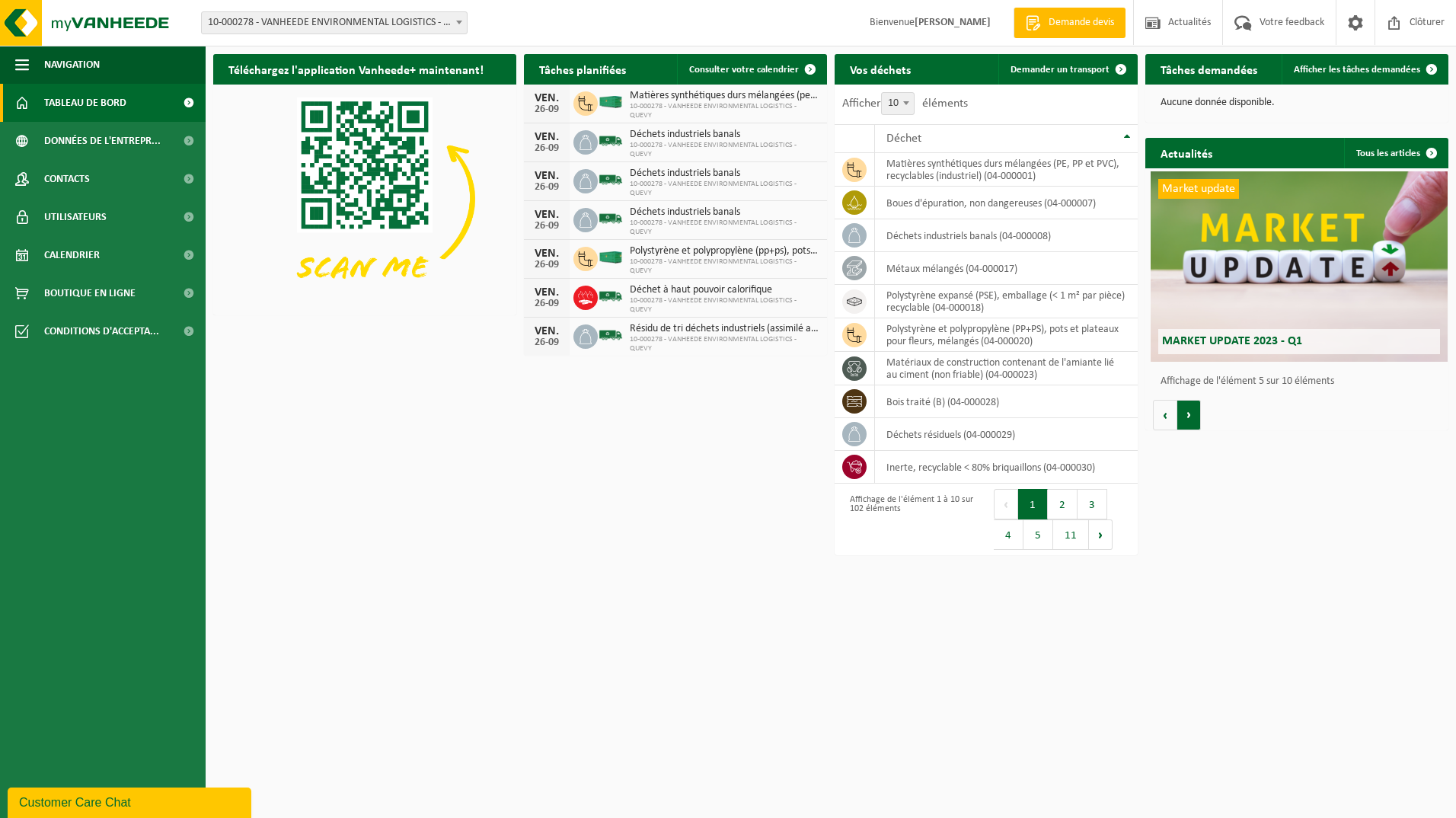
scroll to position [0, 1212]
click at [1191, 411] on button "Volgende" at bounding box center [1189, 414] width 24 height 31
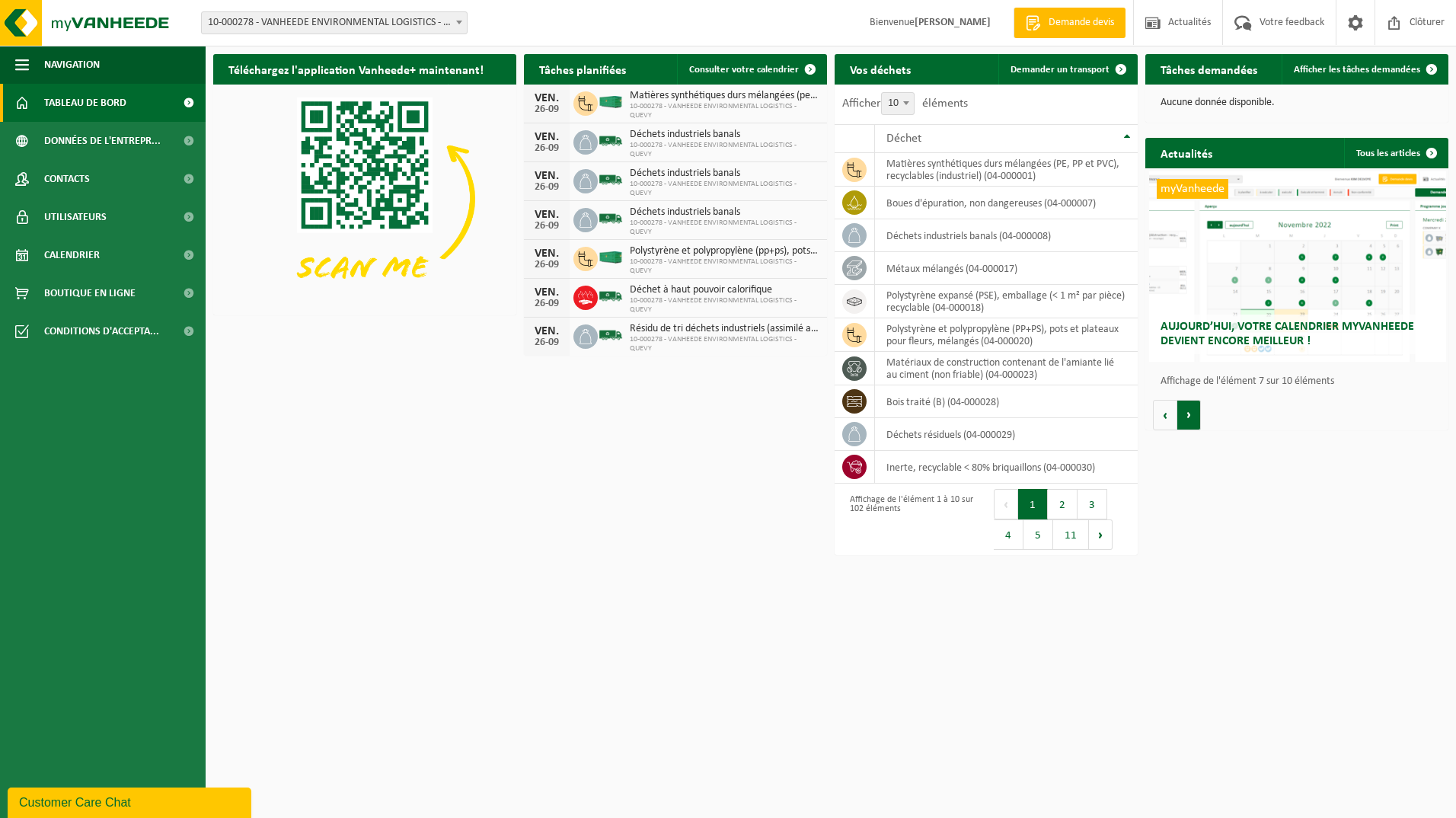
scroll to position [0, 1818]
click at [1268, 287] on div "myVanheede Aujourd’hui, votre calendrier myVanheede devient encore meilleur !" at bounding box center [1296, 267] width 297 height 190
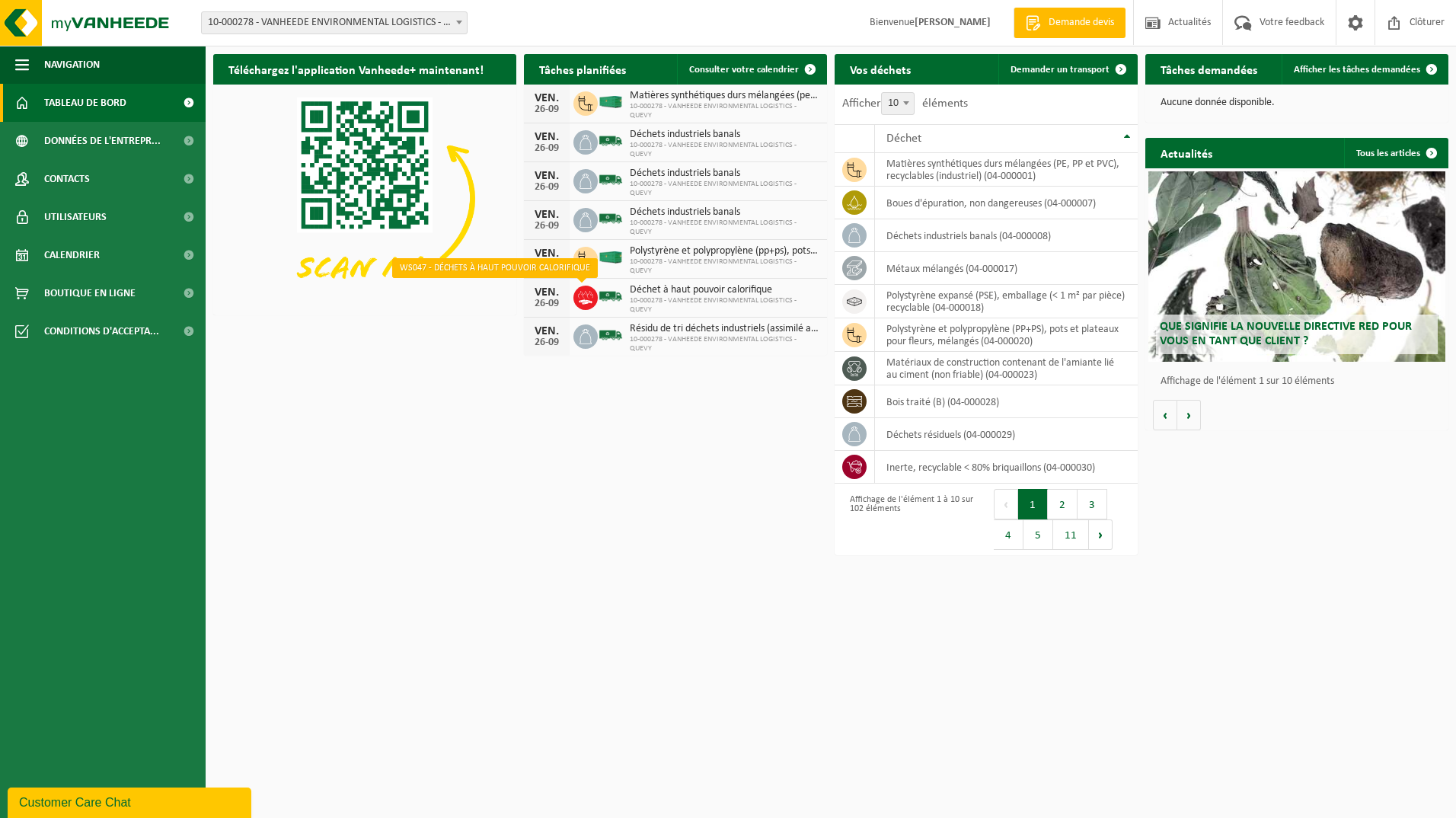
click at [584, 297] on icon at bounding box center [585, 297] width 15 height 15
click at [1058, 501] on button "2" at bounding box center [1063, 504] width 30 height 31
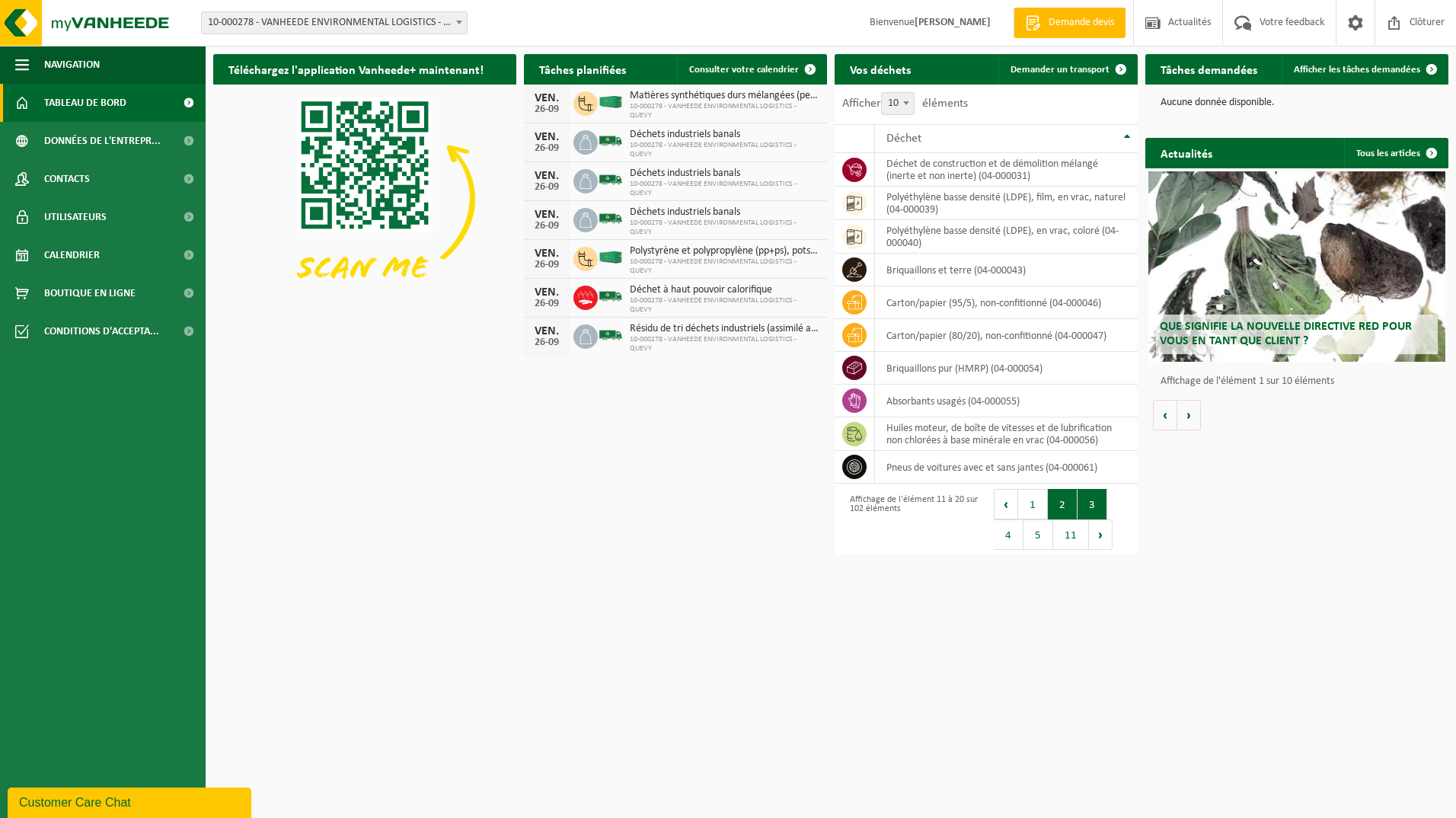
click at [1088, 505] on button "3" at bounding box center [1092, 504] width 30 height 31
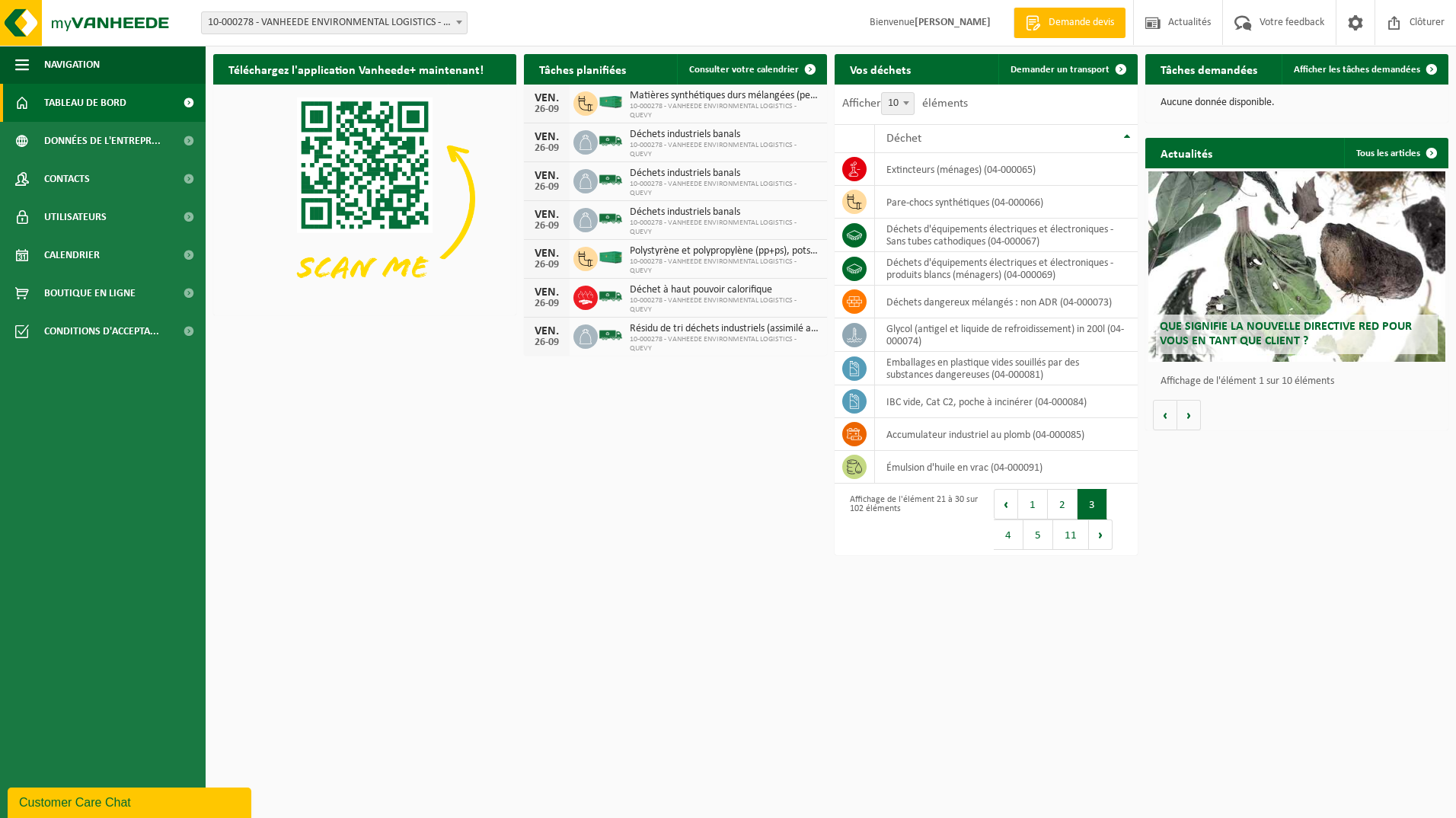
click at [561, 501] on div "Téléchargez l'application Vanheede+ maintenant! Cachez Tâches planifiées Consul…" at bounding box center [831, 304] width 1243 height 517
click at [1187, 412] on button "Volgende" at bounding box center [1189, 414] width 24 height 31
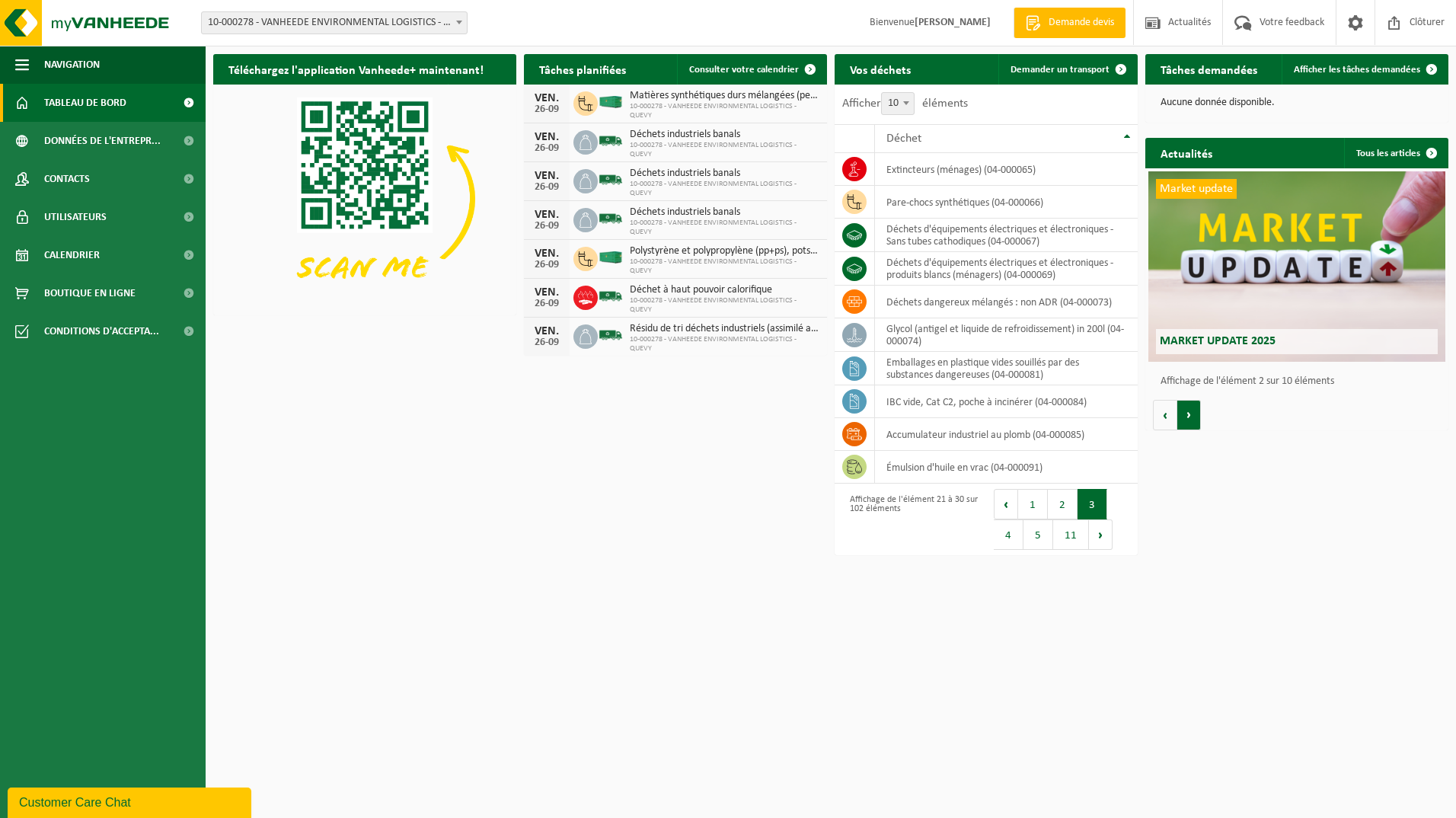
click at [1187, 412] on button "Volgende" at bounding box center [1189, 414] width 24 height 31
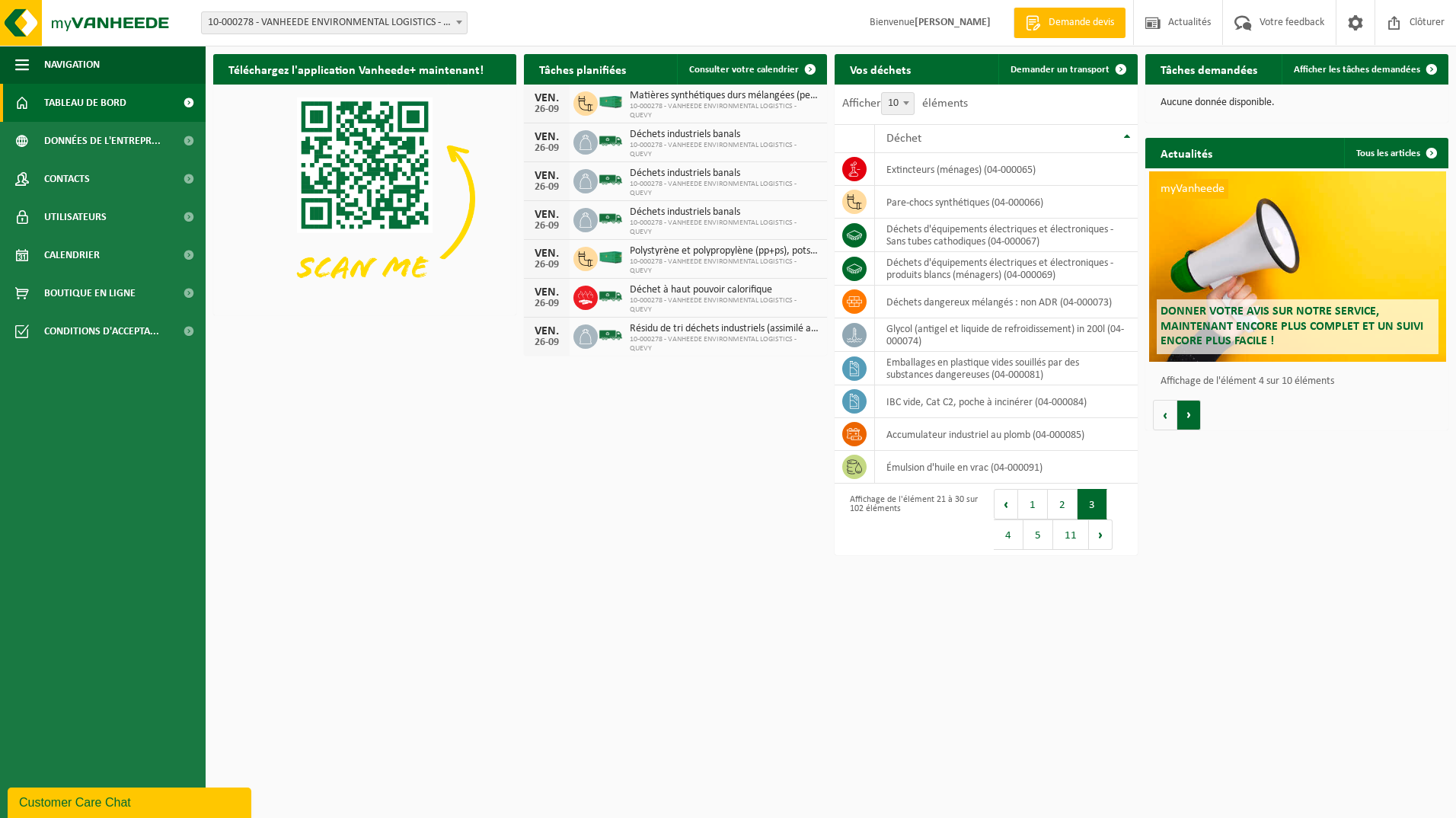
scroll to position [0, 909]
click at [1187, 412] on button "Volgende" at bounding box center [1189, 414] width 24 height 31
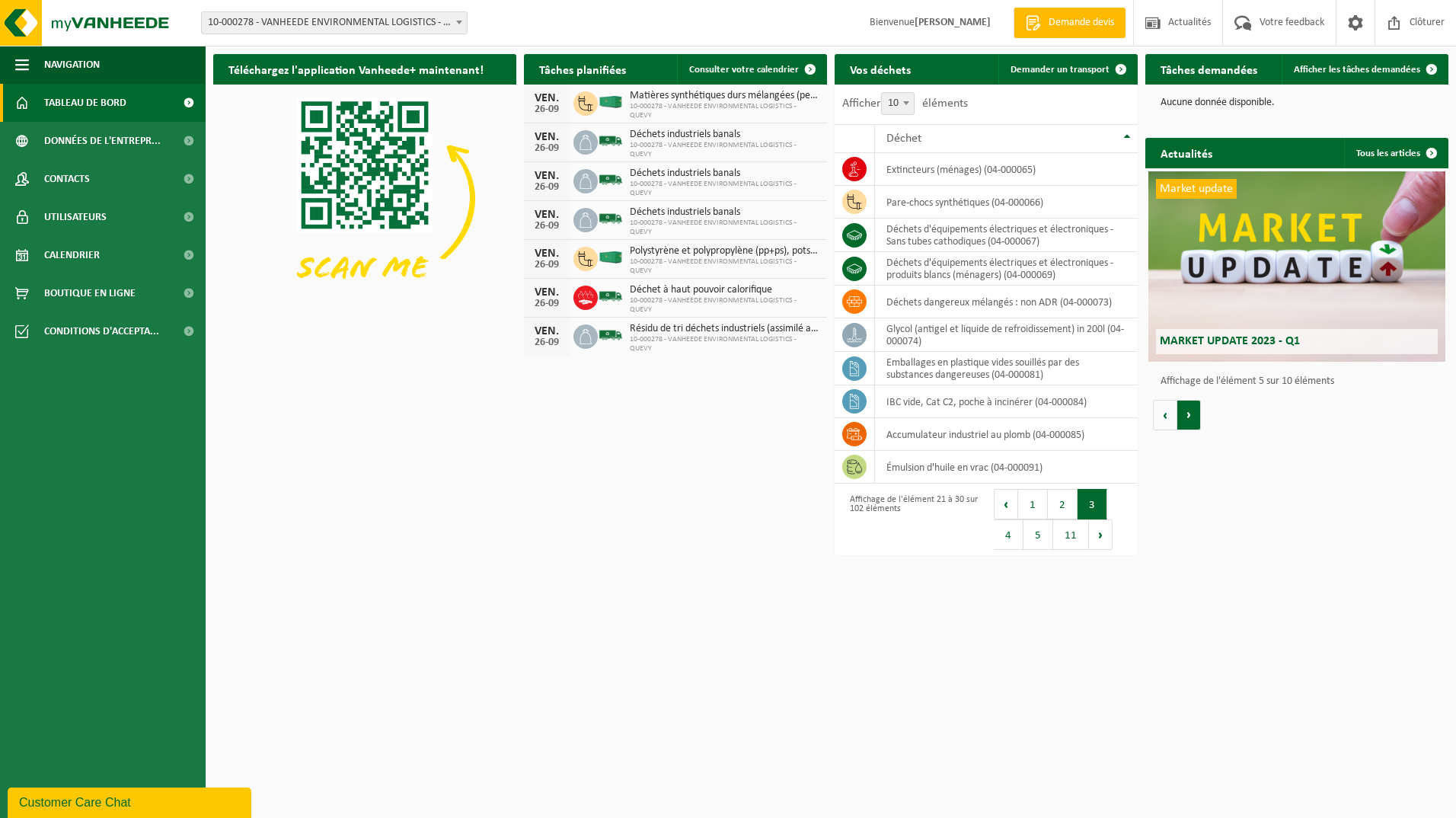
click at [1187, 412] on button "Volgende" at bounding box center [1189, 414] width 24 height 31
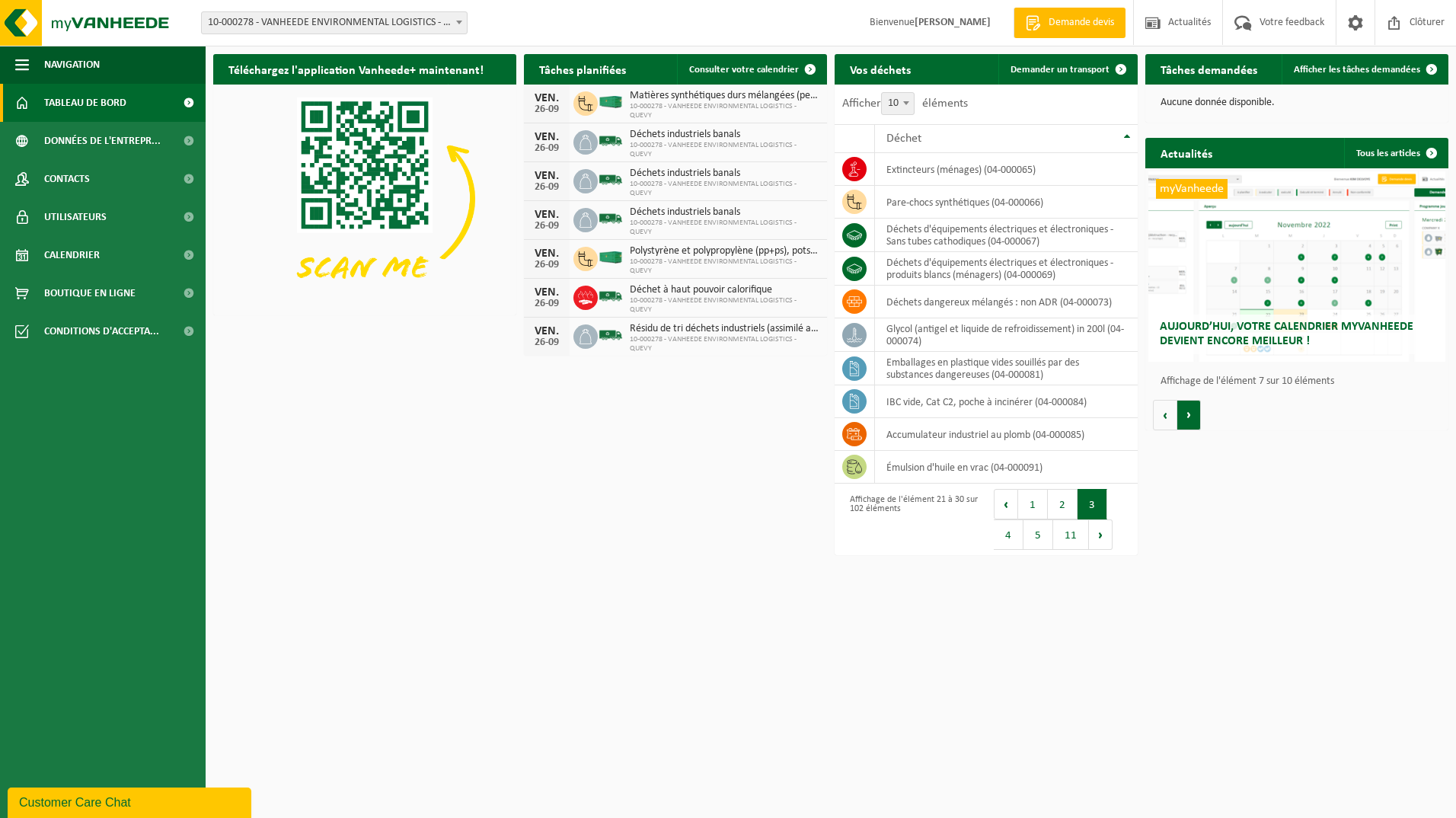
click at [1187, 412] on button "Volgende" at bounding box center [1189, 414] width 24 height 31
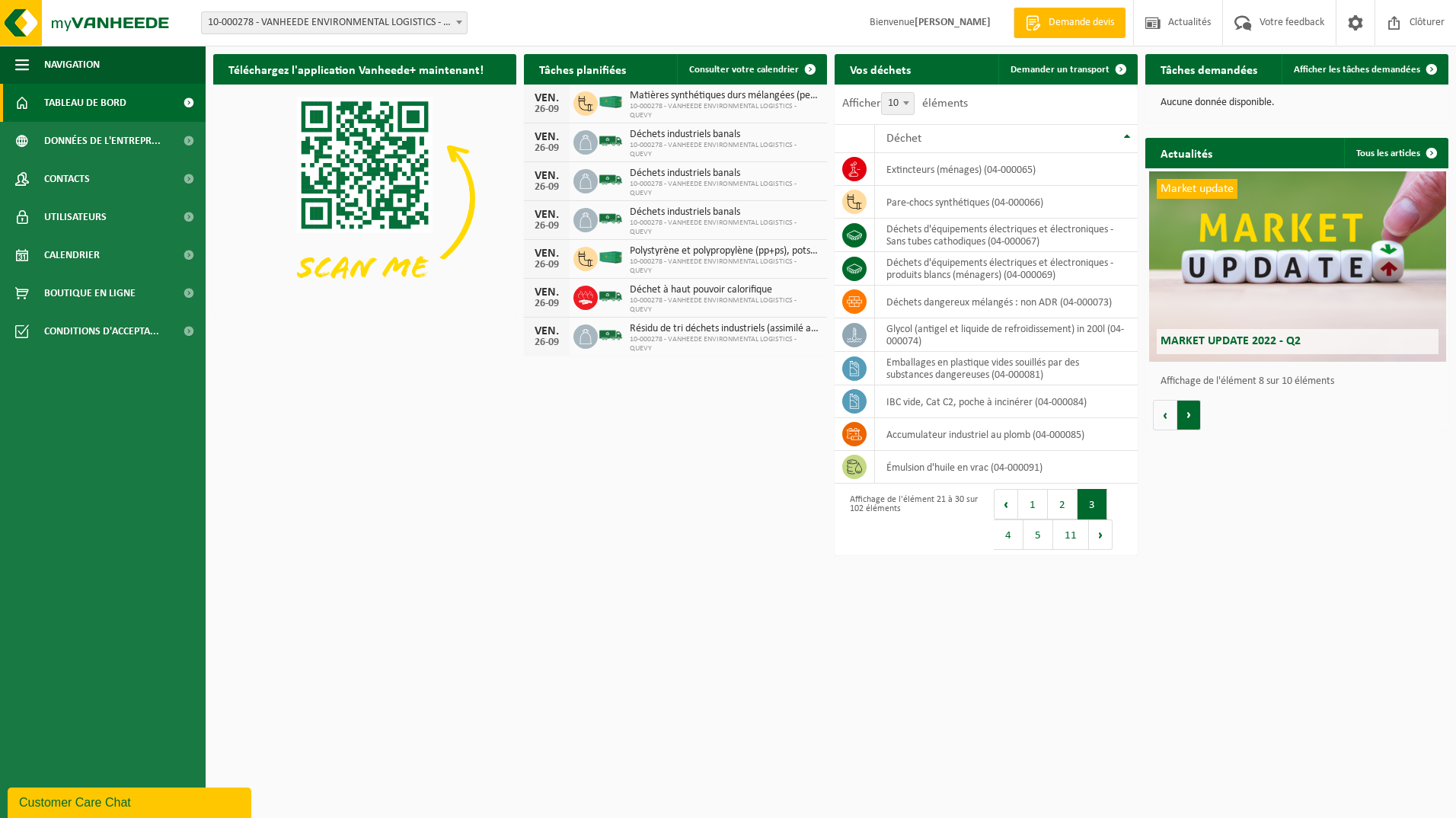
scroll to position [0, 2121]
click at [1220, 261] on div "Market update Market update 2022 - Q2" at bounding box center [1296, 267] width 297 height 190
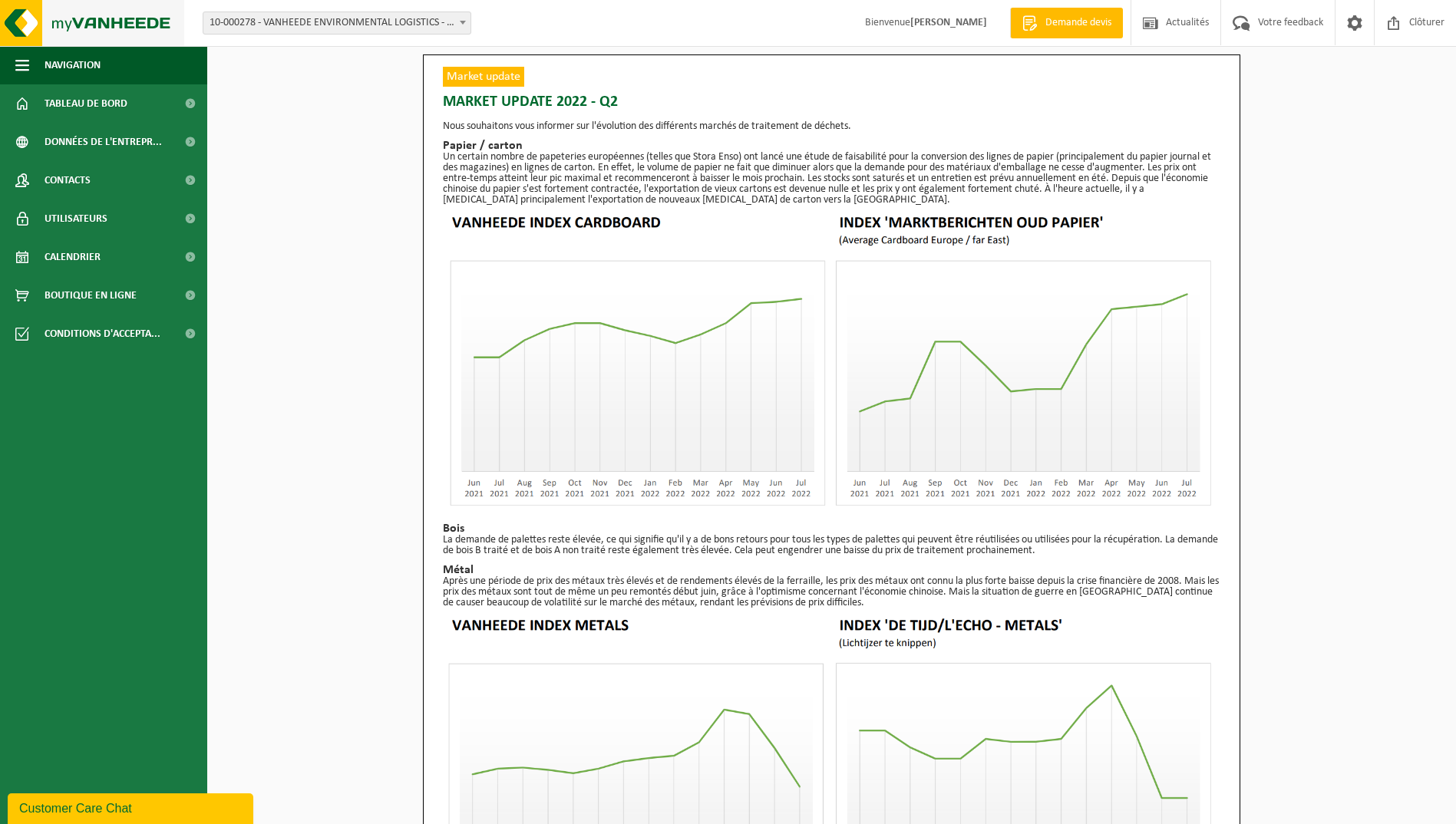
click at [25, 22] on img at bounding box center [92, 23] width 184 height 46
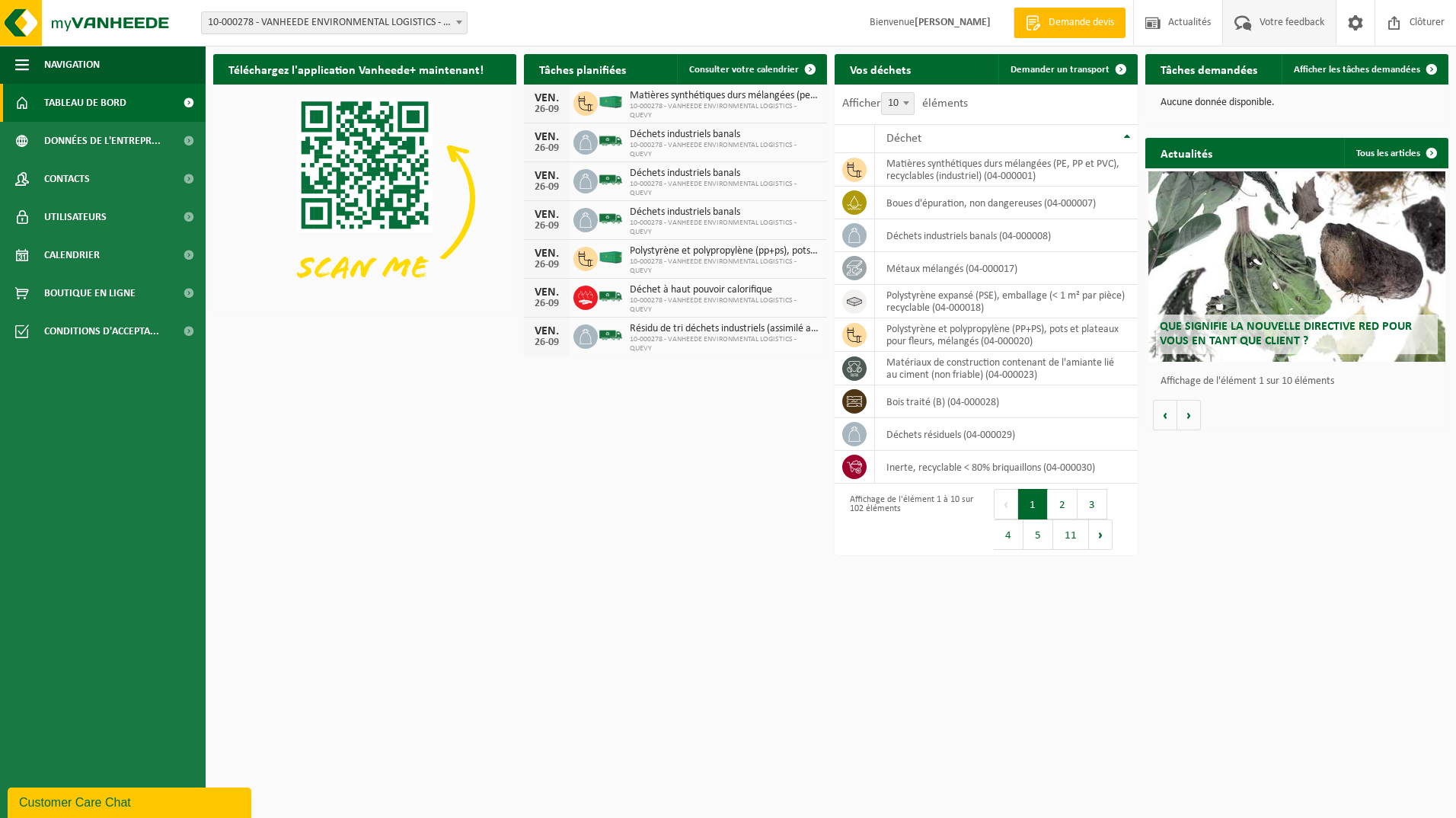
click at [1273, 25] on span "Votre feedback" at bounding box center [1291, 22] width 72 height 45
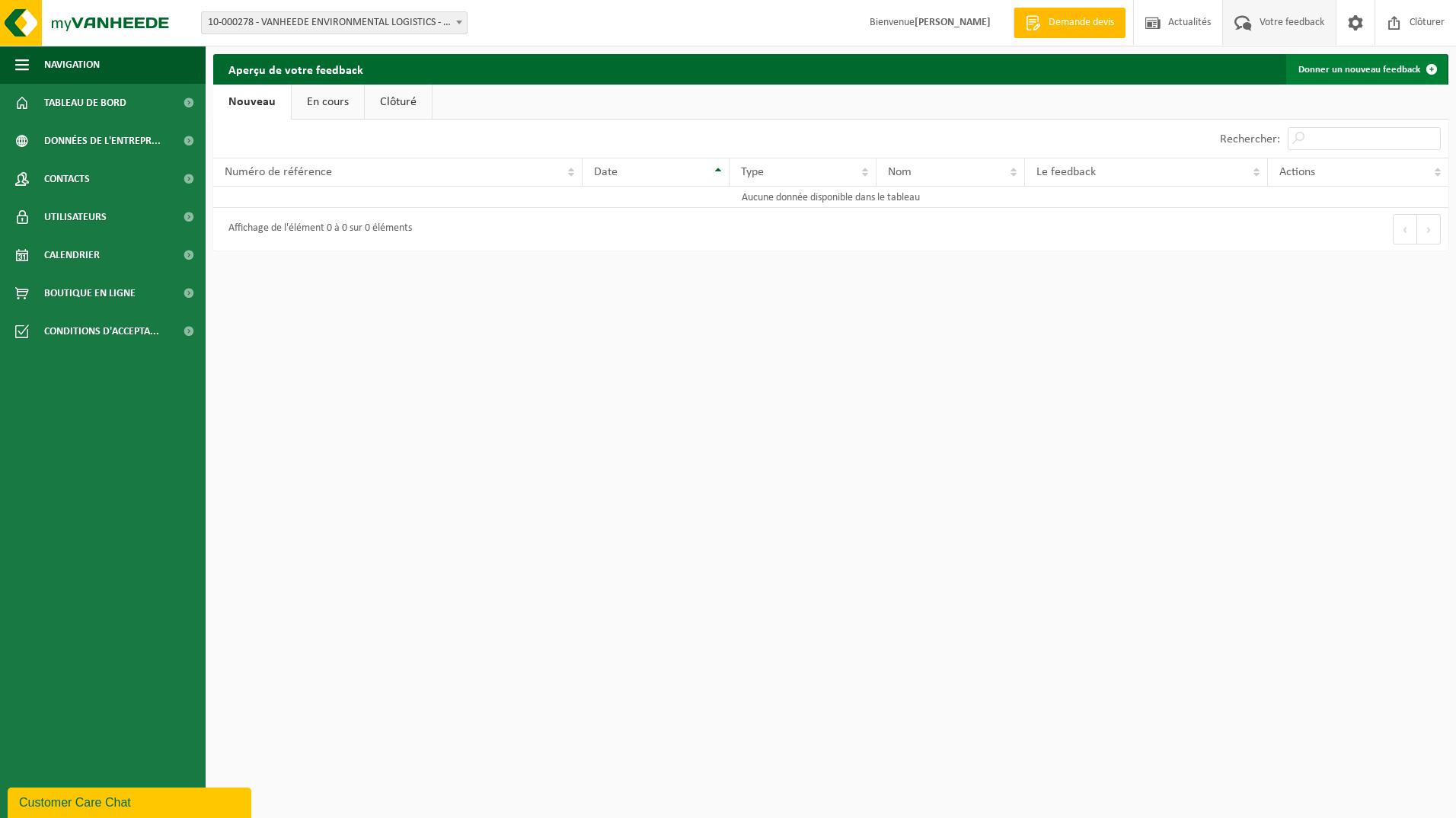
click at [1315, 67] on link "Donner un nouveau feedback" at bounding box center [1367, 69] width 161 height 31
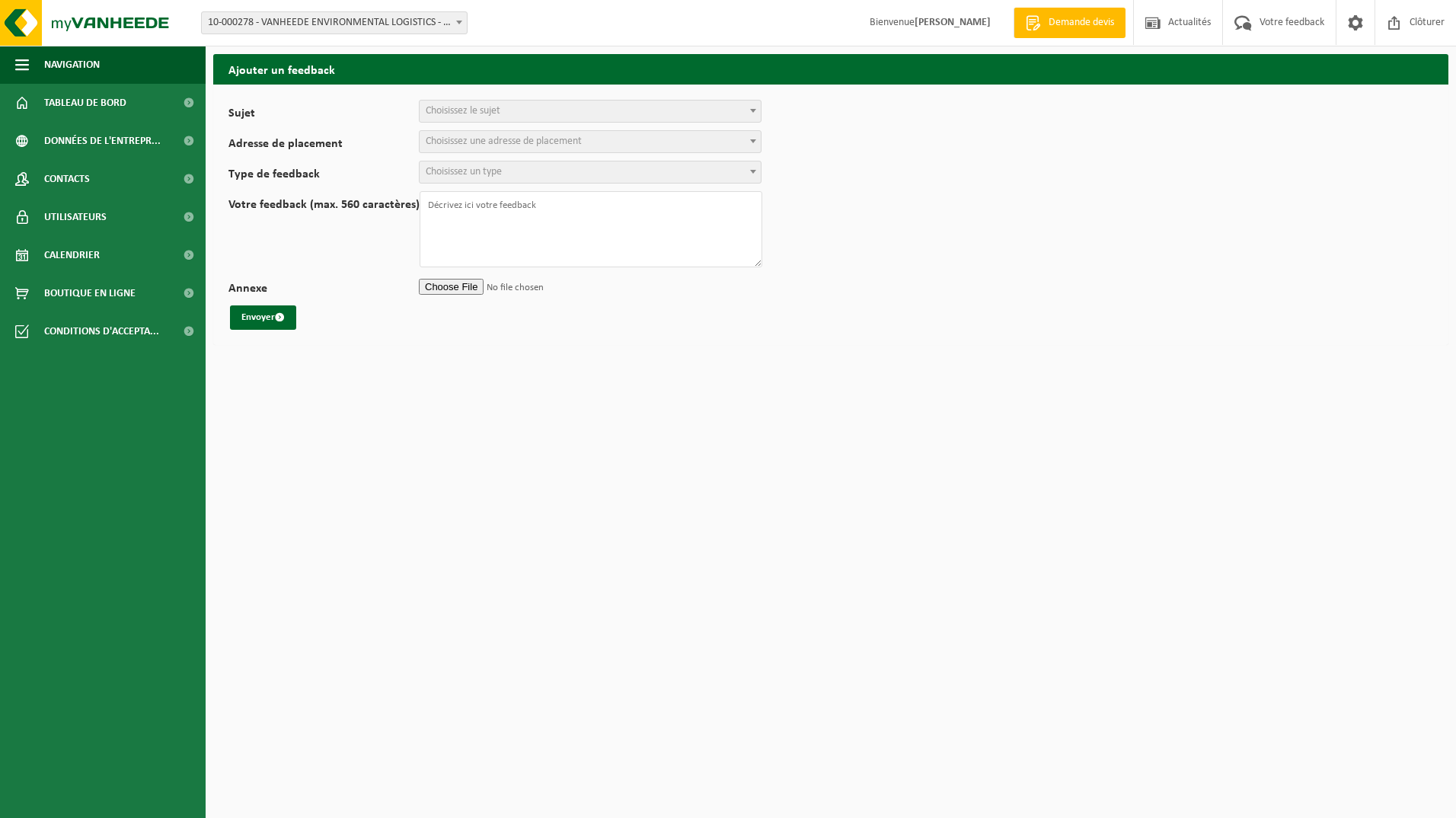
select select
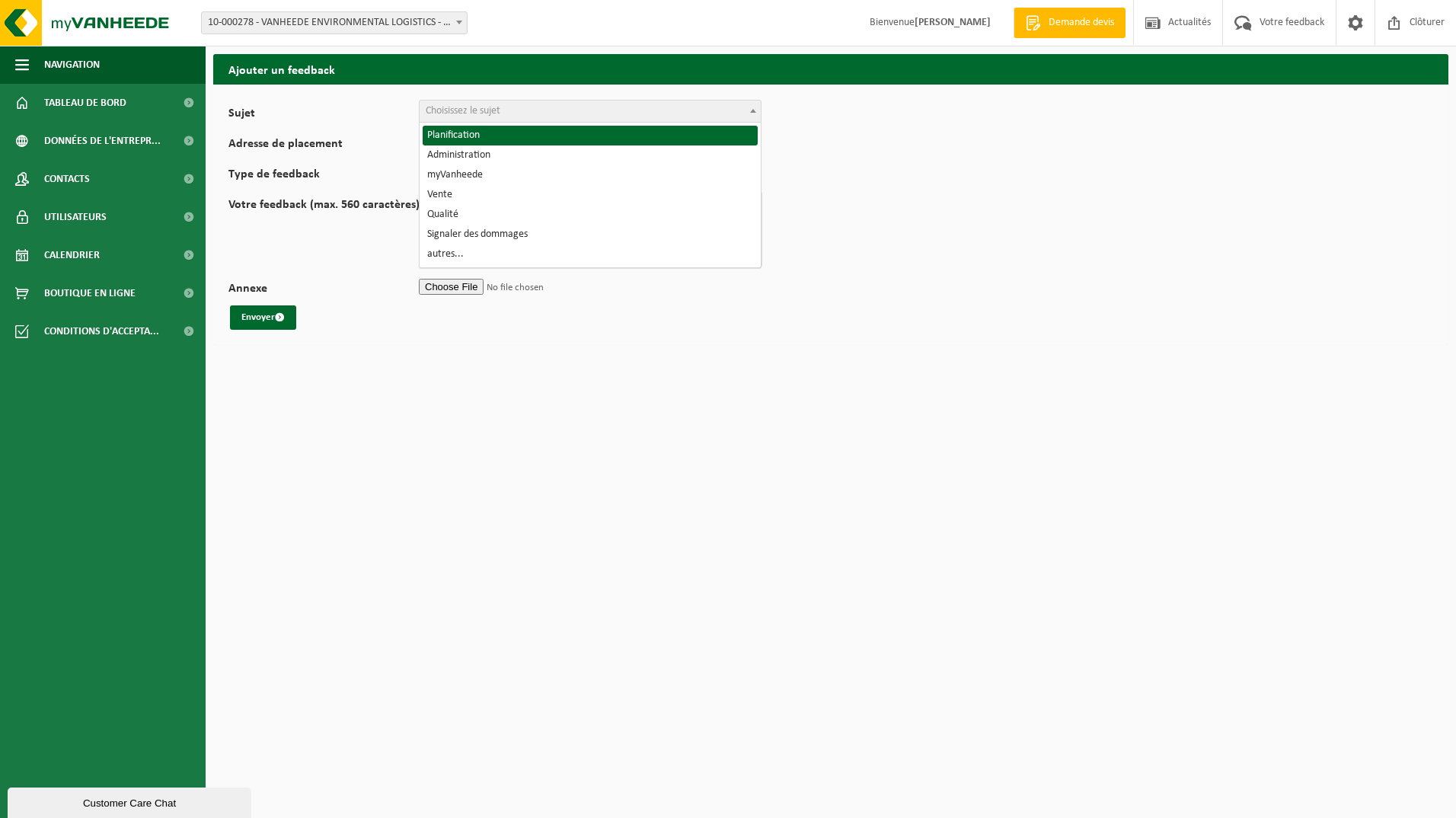
click at [752, 108] on span at bounding box center [752, 110] width 15 height 20
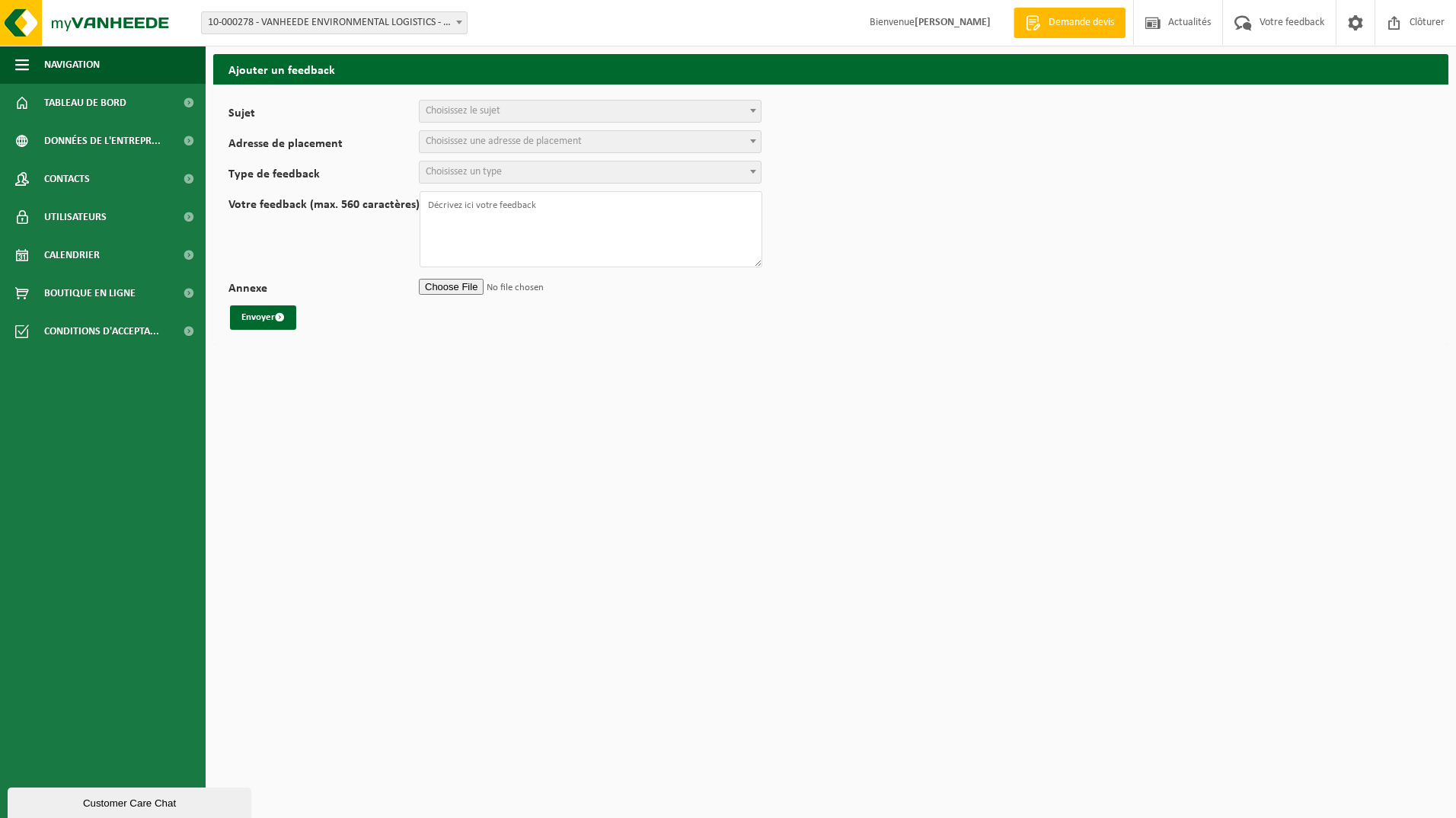
click at [358, 272] on form "Sujet Planification Administration myVanheede Vente Qualité Signaler des dommag…" at bounding box center [830, 215] width 1204 height 230
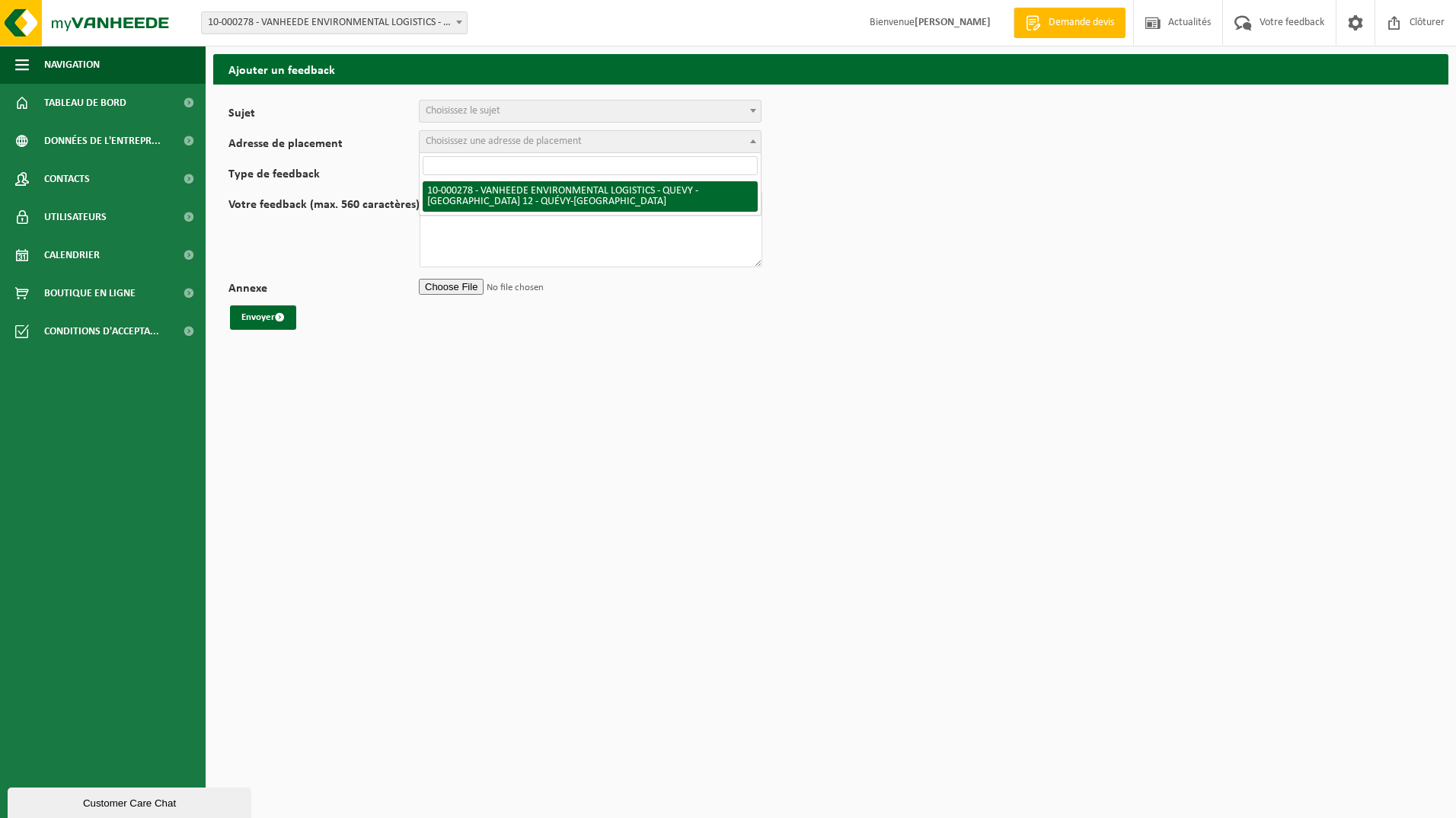
click at [753, 143] on b at bounding box center [753, 142] width 6 height 4
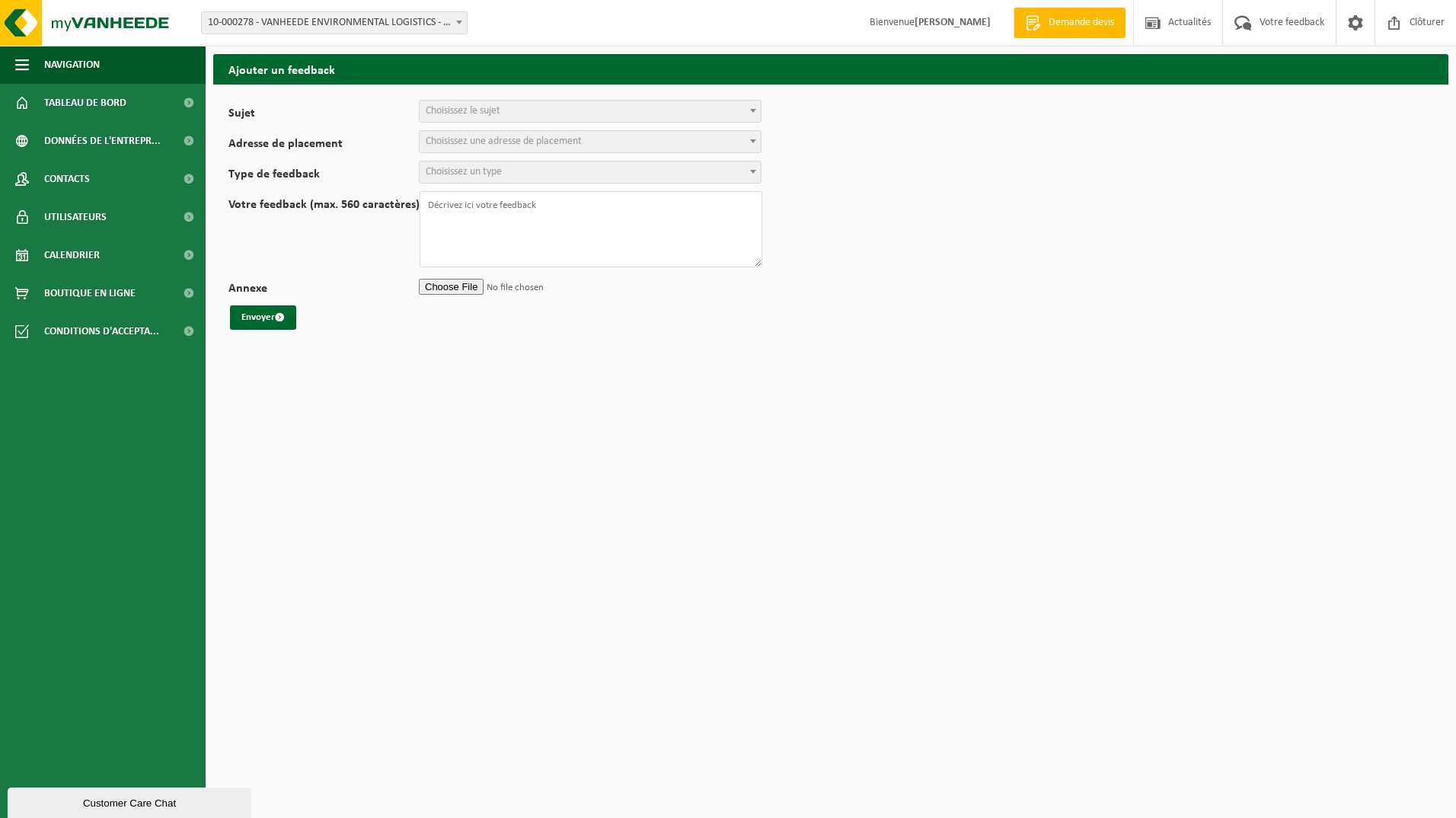
click at [376, 259] on label "Votre feedback (max. 560 caractères)" at bounding box center [323, 233] width 191 height 68
click at [419, 259] on textarea "Votre feedback (max. 560 caractères)" at bounding box center [591, 229] width 343 height 76
click at [753, 172] on b at bounding box center [753, 172] width 6 height 4
click at [387, 250] on label "Votre feedback (max. 560 caractères)" at bounding box center [323, 233] width 191 height 68
click at [419, 250] on textarea "Votre feedback (max. 560 caractères)" at bounding box center [591, 229] width 343 height 76
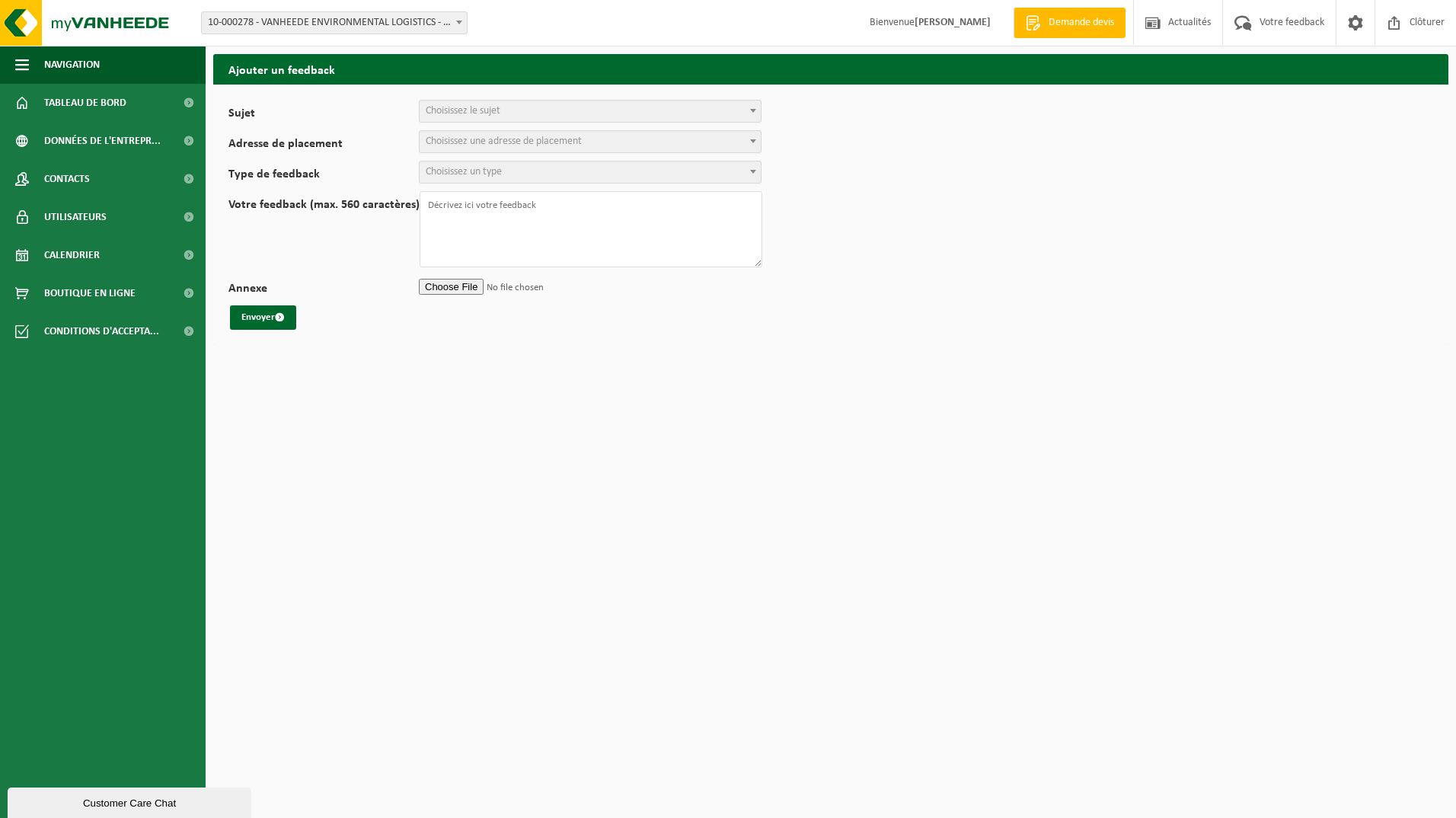
click at [590, 383] on html "Site: 10-000278 - VANHEEDE ENVIRONMENTAL LOGISTICS - QUEVY - QUÉVY-LE-GRAND 10-…" at bounding box center [728, 409] width 1456 height 818
click at [144, 22] on img at bounding box center [91, 23] width 182 height 46
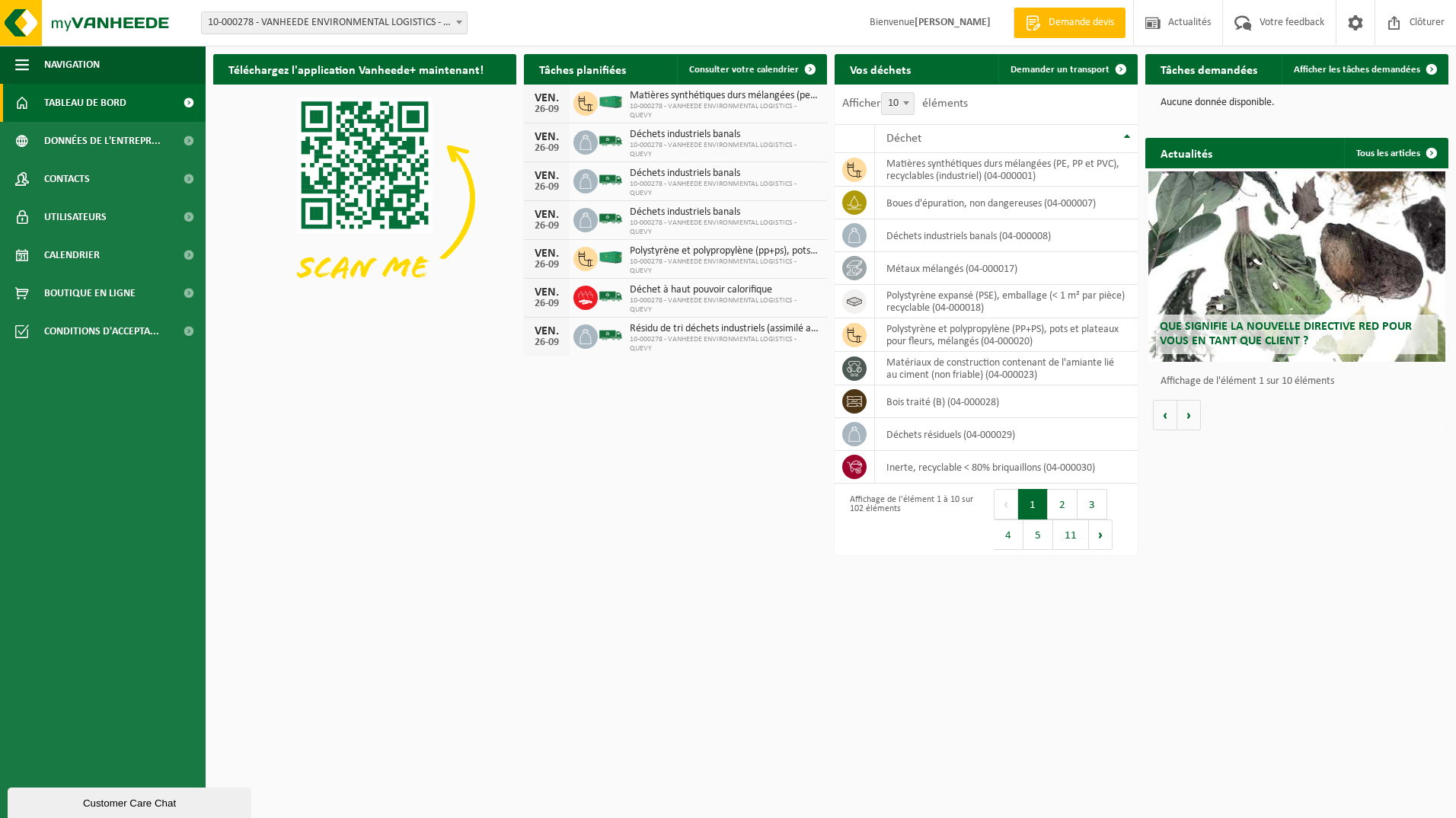
click at [1216, 317] on h2 "Que signifie la nouvelle directive RED pour vous en tant que client ?" at bounding box center [1296, 334] width 281 height 40
click at [1193, 412] on button "Volgende" at bounding box center [1189, 414] width 24 height 31
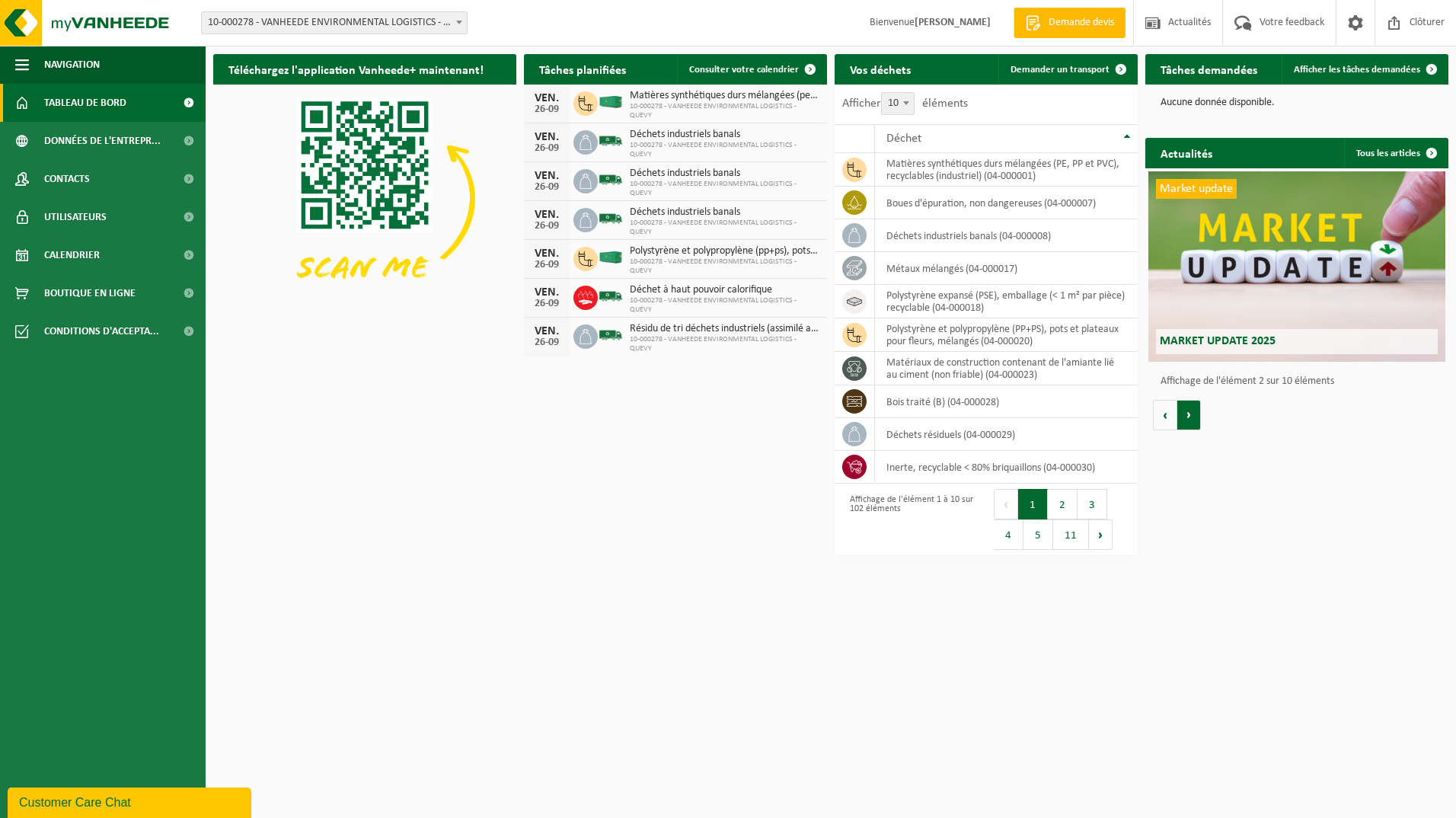
click at [1193, 412] on button "Volgende" at bounding box center [1189, 414] width 24 height 31
click at [1167, 409] on button "Vorige" at bounding box center [1165, 414] width 25 height 31
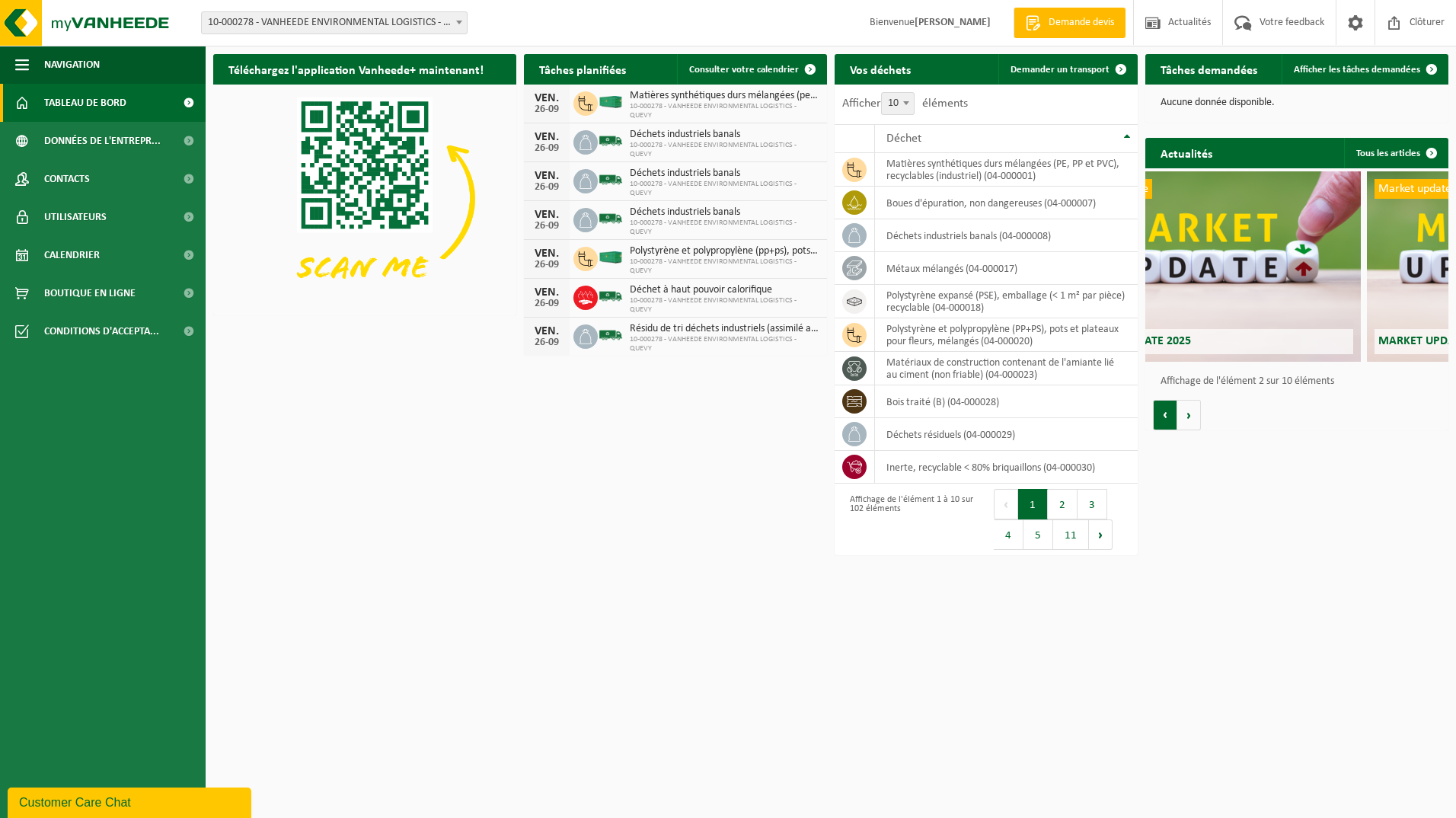
click at [1167, 409] on button "Vorige" at bounding box center [1165, 414] width 25 height 31
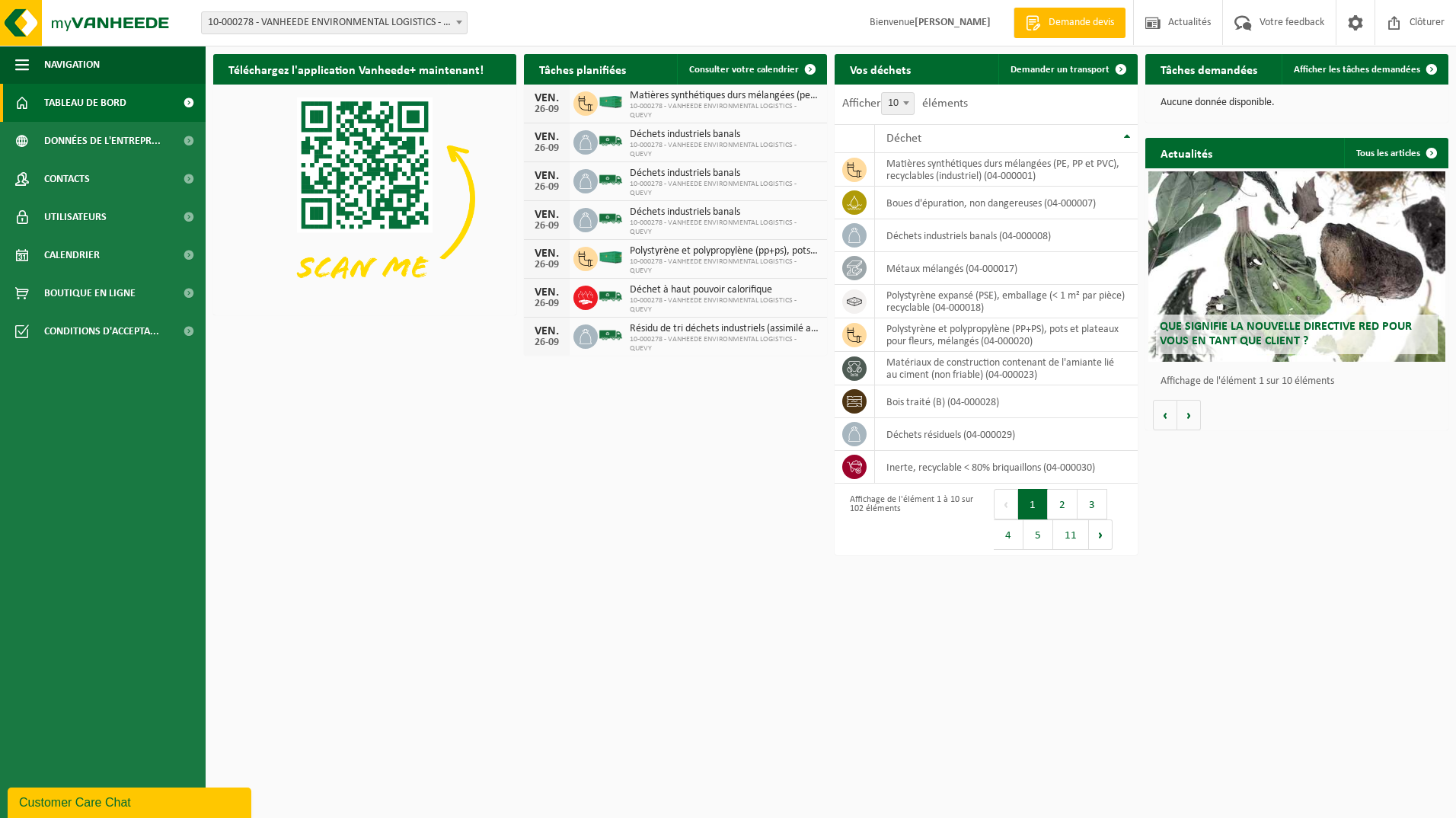
click at [1256, 265] on div "Que signifie la nouvelle directive RED pour vous en tant que client ?" at bounding box center [1296, 267] width 297 height 190
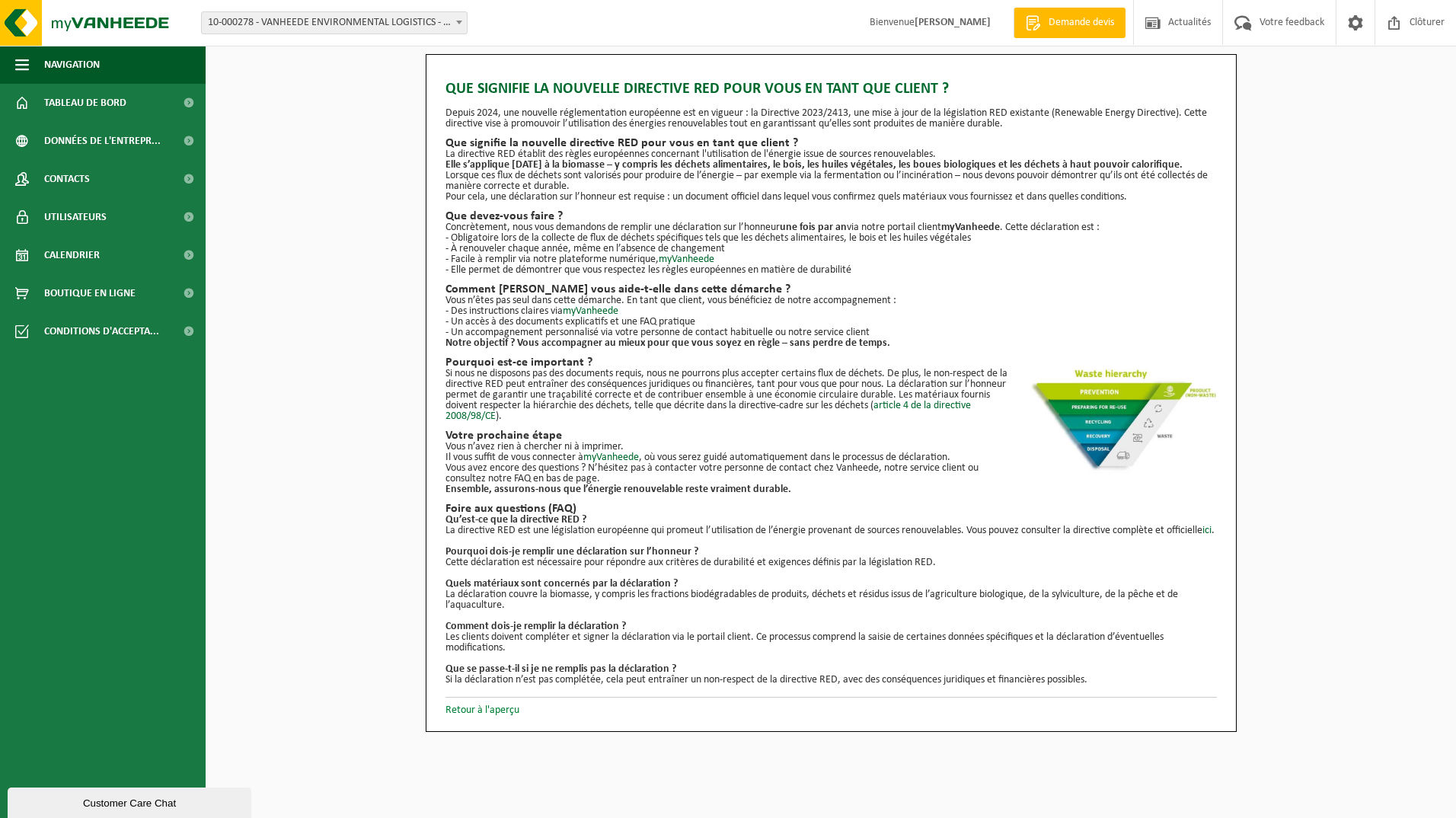
click at [475, 716] on link "Retour à l'aperçu" at bounding box center [482, 711] width 74 height 12
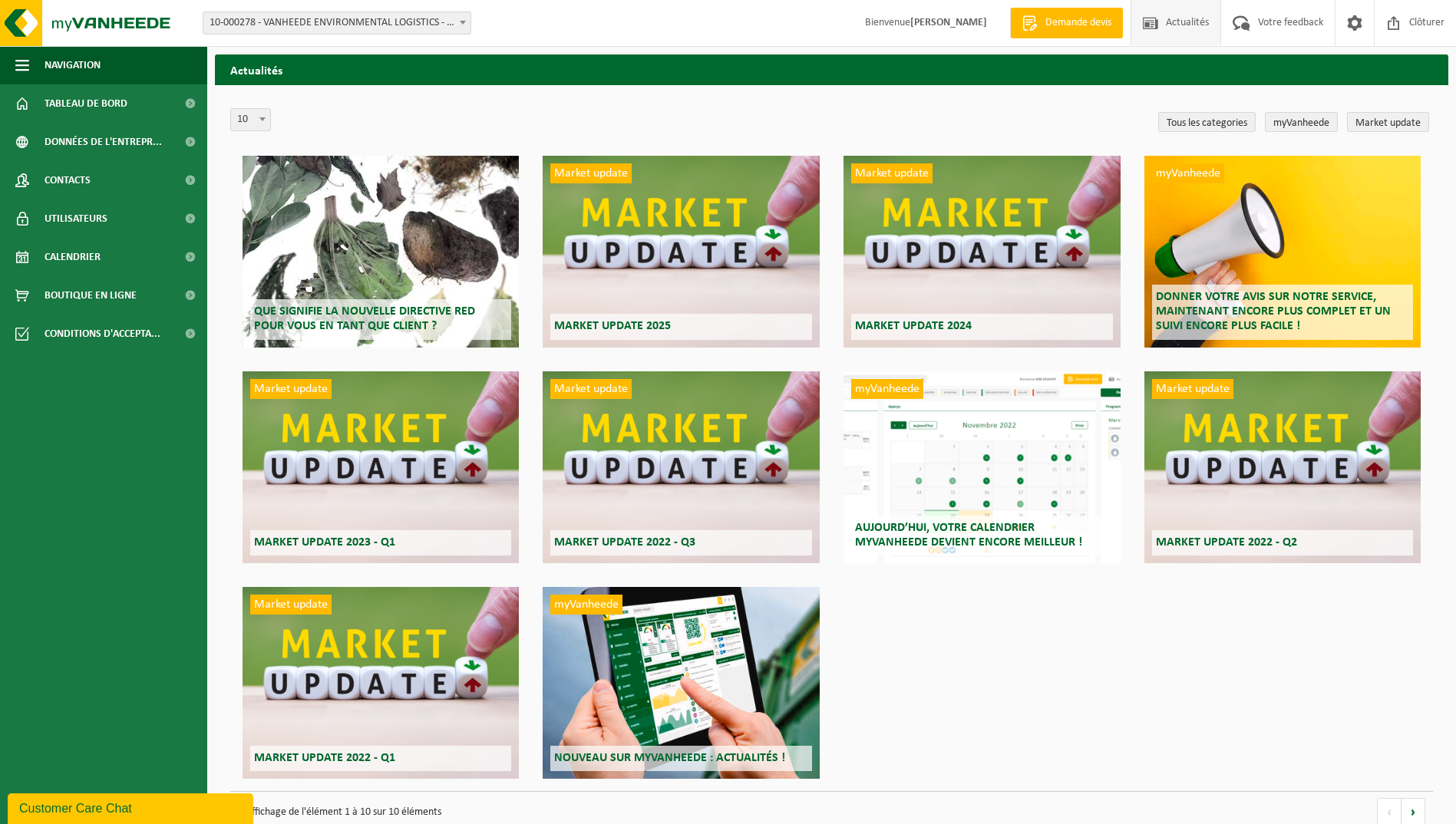
click at [230, 346] on div "Que signifie la nouvelle directive RED pour vous en tant que client ? Market up…" at bounding box center [831, 467] width 1203 height 647
